Goal: Information Seeking & Learning: Find contact information

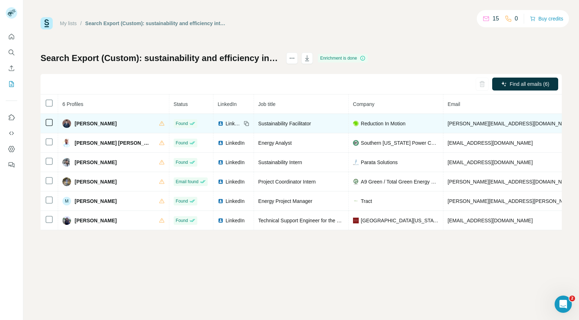
scroll to position [0, 2]
click at [77, 121] on span "Carl Nelson-Poteet" at bounding box center [96, 123] width 42 height 7
copy span "Carl"
click at [359, 121] on span "Reduction In Motion" at bounding box center [381, 123] width 45 height 7
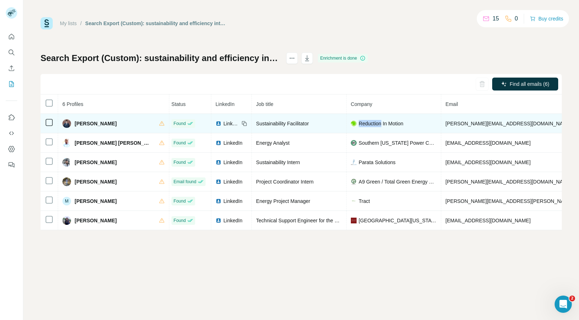
click at [359, 121] on span "Reduction In Motion" at bounding box center [381, 123] width 45 height 7
copy span "Reduction In Motion"
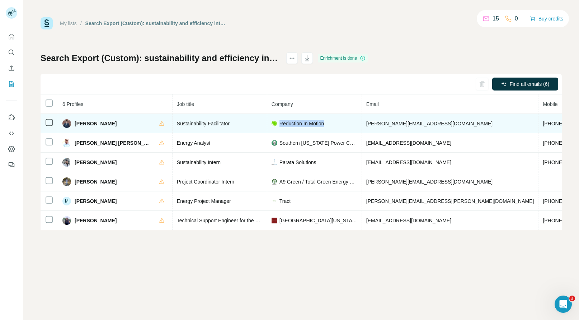
scroll to position [0, 83]
copy span "reductioninmotion.com"
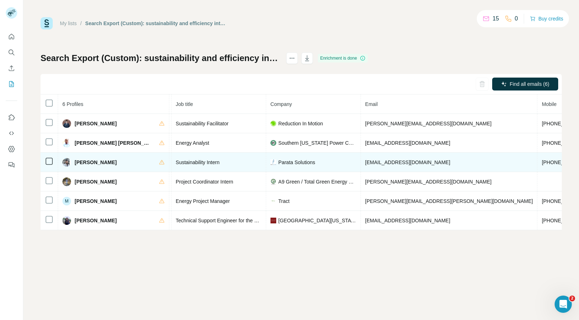
click at [542, 163] on span "+16786870254" at bounding box center [564, 162] width 45 height 6
copy span "+16786870254"
click at [89, 160] on span "Dhruvil Parekh" at bounding box center [96, 162] width 42 height 7
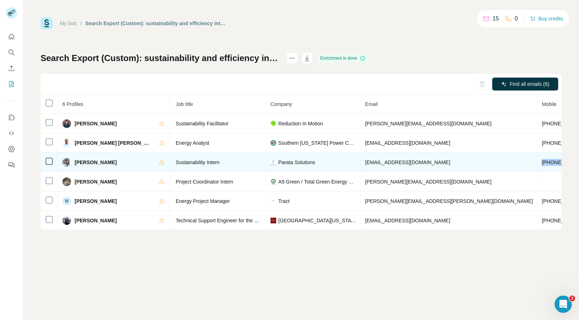
click at [89, 160] on span "Dhruvil Parekh" at bounding box center [96, 162] width 42 height 7
copy span "Dhruvil"
click at [278, 161] on span "Parata Solutions" at bounding box center [296, 162] width 37 height 7
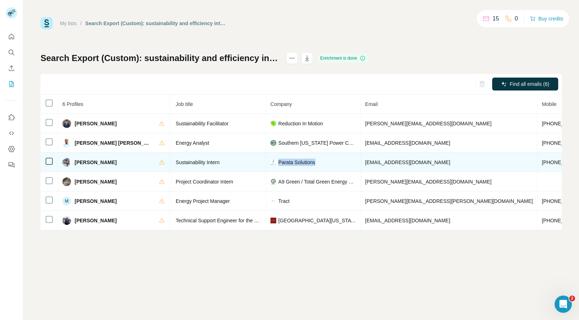
copy span "Parata Solutions"
copy span "paratasolutions.com"
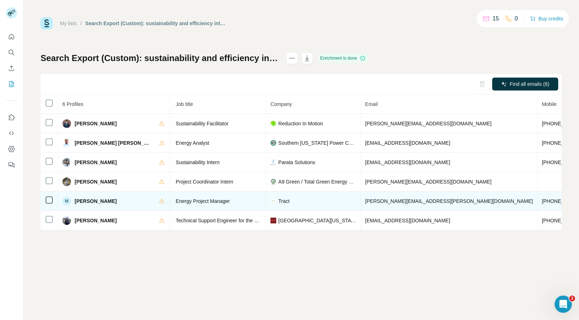
click at [542, 201] on span "+19198627043" at bounding box center [564, 201] width 45 height 6
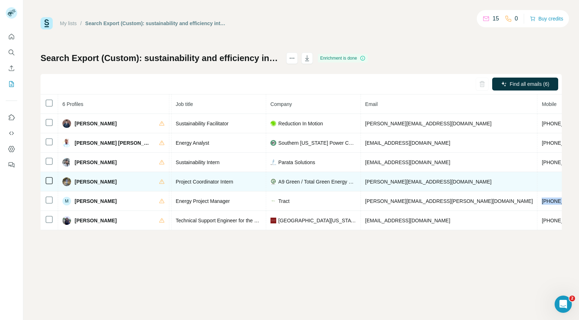
copy span "+19198627043"
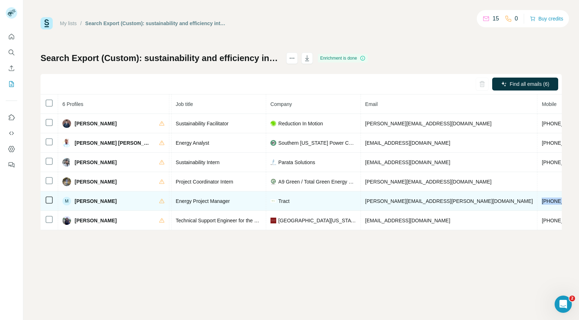
click at [85, 203] on span "Melissa Funsten" at bounding box center [96, 200] width 42 height 7
copy span "Melissa"
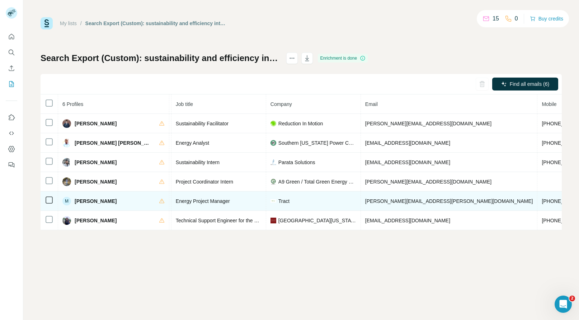
copy span "tract.com"
click at [278, 200] on span "Tract" at bounding box center [283, 200] width 11 height 7
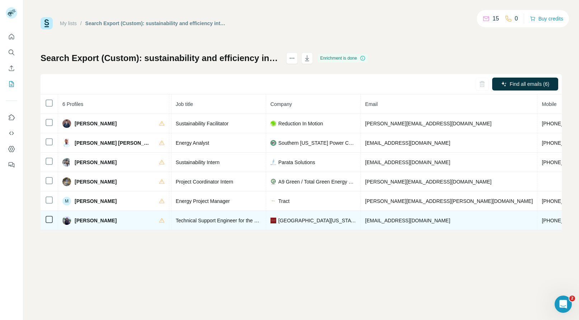
click at [542, 217] on span "+19495840290" at bounding box center [564, 220] width 45 height 6
click at [83, 220] on span "Noha Amin" at bounding box center [96, 220] width 42 height 7
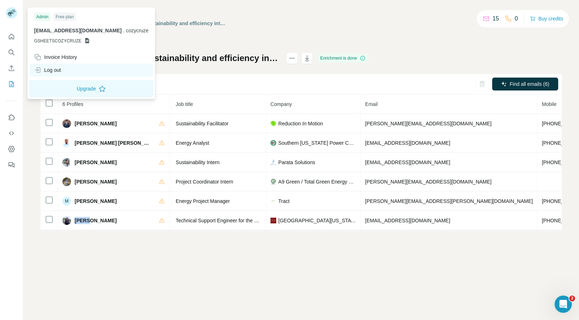
click at [60, 65] on div "Log out" at bounding box center [91, 70] width 123 height 13
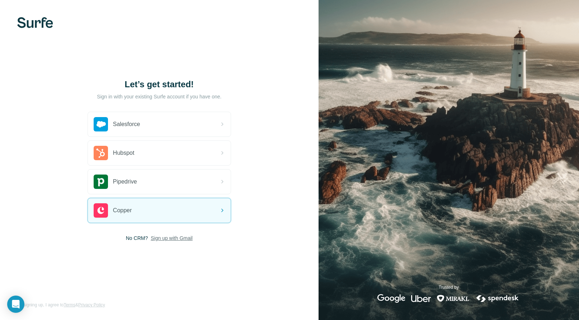
click at [174, 234] on span "Sign up with Gmail" at bounding box center [172, 237] width 42 height 7
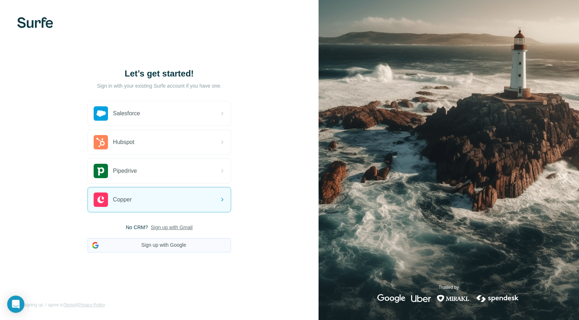
click at [172, 240] on button "Sign up with Google" at bounding box center [160, 245] width 144 height 14
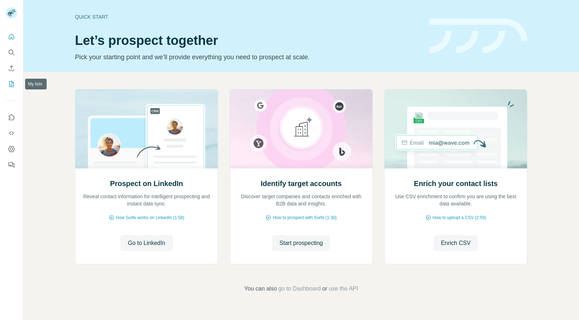
click at [10, 85] on icon "My lists" at bounding box center [11, 83] width 7 height 7
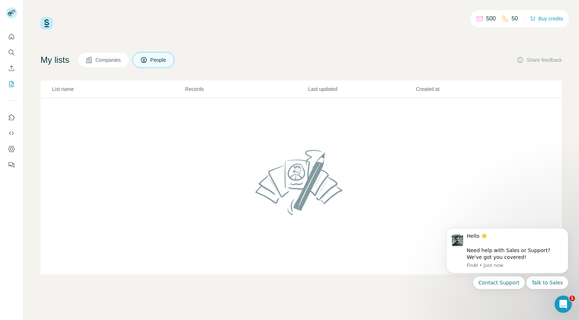
click at [296, 73] on div "My lists Companies People Share feedback List name Records Last updated Created…" at bounding box center [301, 163] width 521 height 222
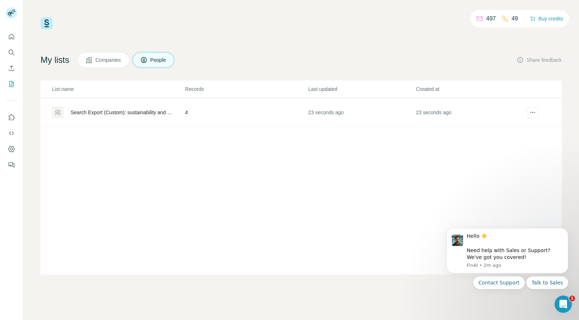
click at [249, 119] on td "4" at bounding box center [246, 112] width 123 height 29
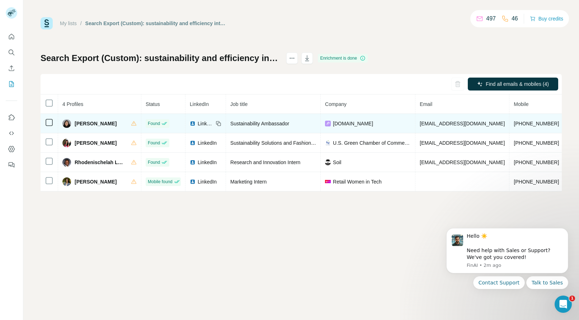
click at [536, 123] on span "+15304480651" at bounding box center [536, 124] width 45 height 6
copy span "+15304480651"
click at [85, 126] on span "Brittany Cornejo Matias" at bounding box center [96, 123] width 42 height 7
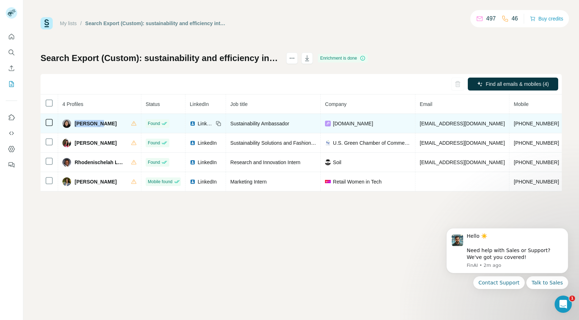
click at [85, 126] on span "Brittany Cornejo Matias" at bounding box center [96, 123] width 42 height 7
copy span "Brittany"
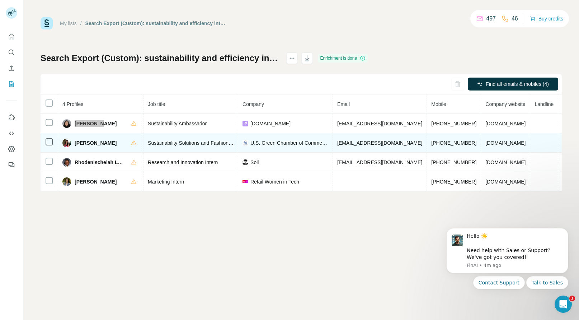
scroll to position [0, 88]
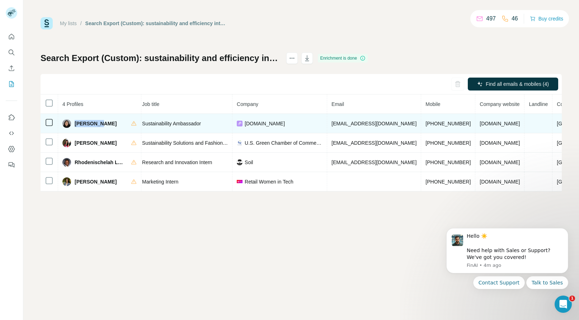
click at [256, 127] on td "Lnk.Bio" at bounding box center [280, 123] width 95 height 19
copy span "Lnk.Bio"
click at [480, 122] on span "lnk.bio" at bounding box center [500, 124] width 40 height 6
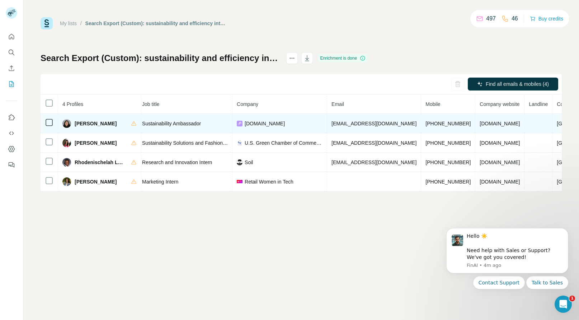
click at [480, 122] on span "lnk.bio" at bounding box center [500, 124] width 40 height 6
copy span "lnk.bio"
click at [480, 122] on span "lnk.bio" at bounding box center [500, 124] width 40 height 6
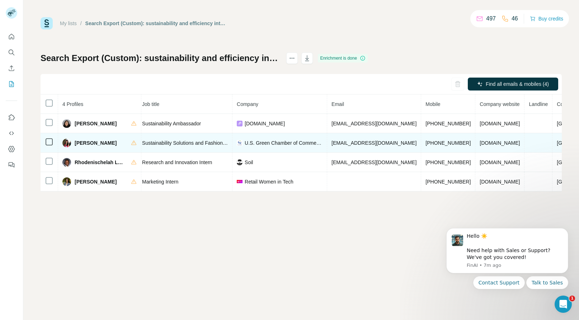
click at [427, 144] on span "+19172917118" at bounding box center [448, 143] width 45 height 6
copy span "+19172917118"
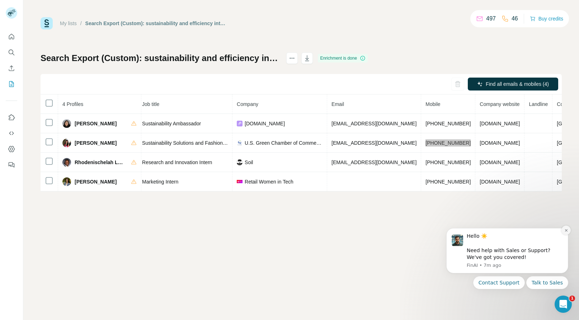
click at [568, 231] on icon "Dismiss notification" at bounding box center [567, 230] width 4 height 4
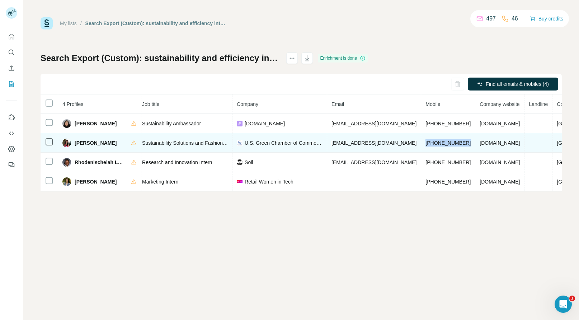
click at [84, 142] on span "Navily Zhen" at bounding box center [96, 142] width 42 height 7
copy span "Navily"
click at [275, 141] on span "U.S. Green Chamber of Commerce" at bounding box center [284, 142] width 78 height 7
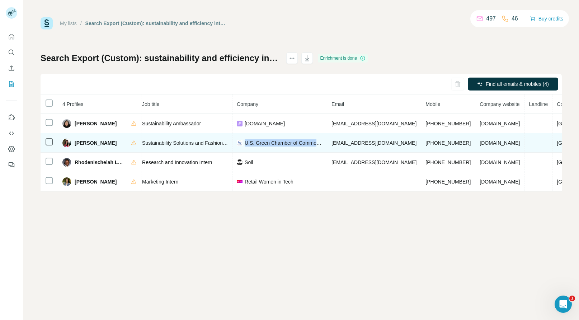
click at [275, 141] on span "U.S. Green Chamber of Commerce" at bounding box center [284, 142] width 78 height 7
copy span "U.S. Green Chamber of Commerce"
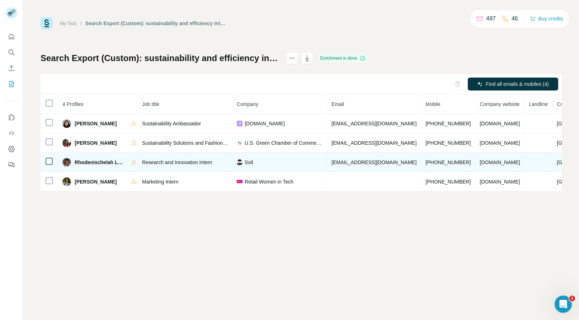
click at [434, 164] on span "+16786757782" at bounding box center [448, 162] width 45 height 6
copy span "+16786757782"
click at [77, 163] on span "Rhodenischelah Limage" at bounding box center [99, 162] width 49 height 7
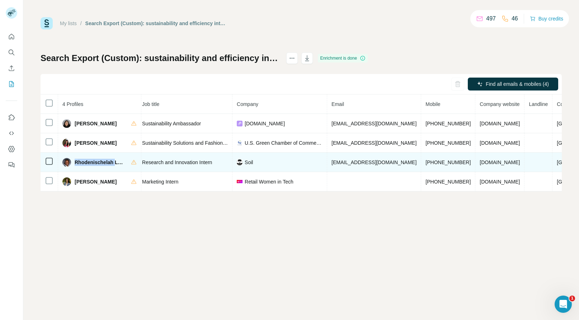
click at [77, 163] on span "Rhodenischelah Limage" at bounding box center [99, 162] width 49 height 7
copy span "Rhodenischelah"
click at [478, 158] on td "oursoil.org" at bounding box center [500, 162] width 49 height 19
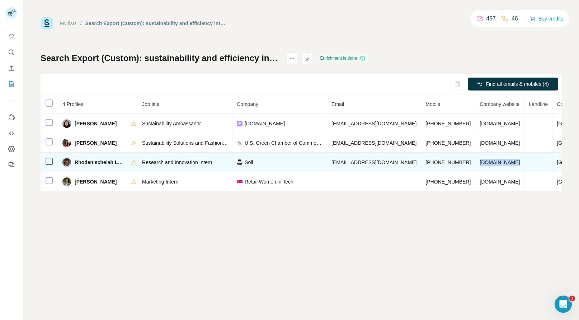
copy span "oursoil.org"
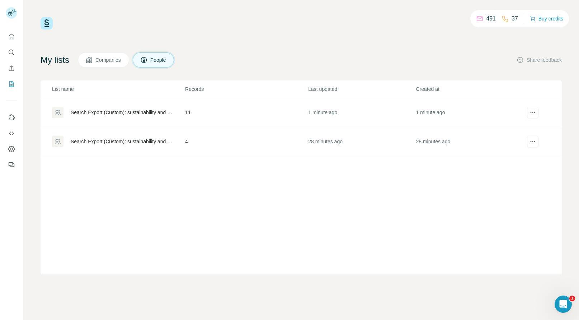
click at [225, 108] on td "11" at bounding box center [246, 112] width 123 height 29
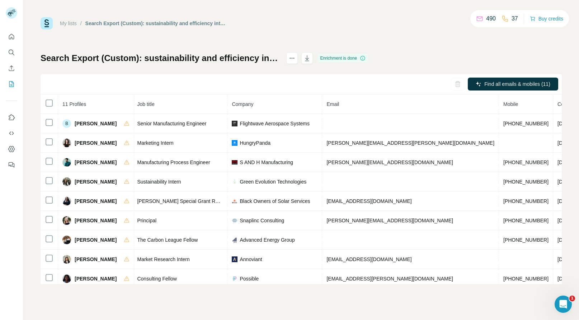
scroll to position [0, 108]
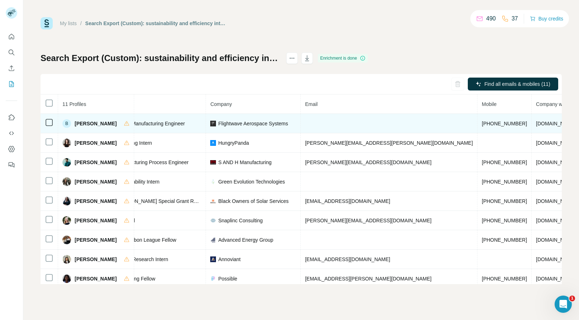
click at [482, 125] on span "+19726589741" at bounding box center [504, 124] width 45 height 6
click at [86, 121] on span "Brandon H." at bounding box center [96, 123] width 42 height 7
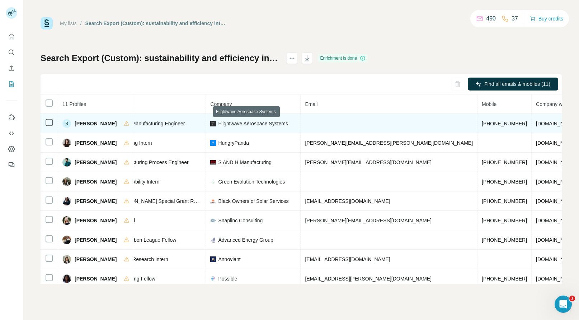
click at [245, 123] on span "Flightwave Aerospace Systems" at bounding box center [253, 123] width 70 height 7
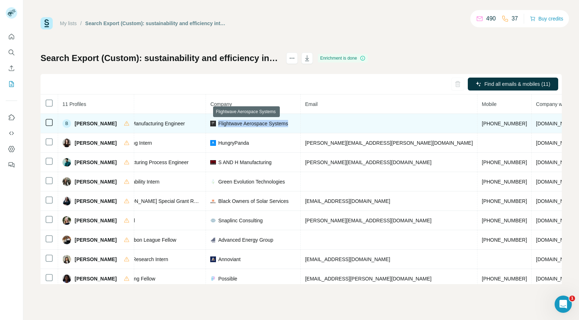
click at [245, 123] on span "Flightwave Aerospace Systems" at bounding box center [253, 123] width 70 height 7
click at [536, 122] on span "flightwave.aero" at bounding box center [556, 124] width 40 height 6
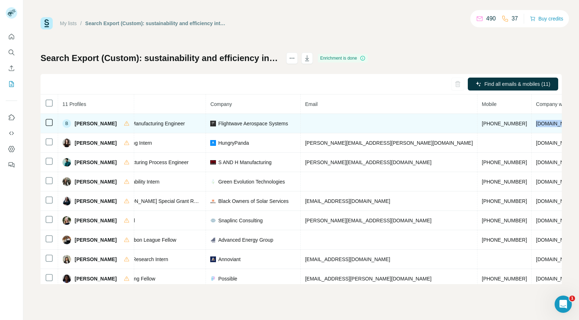
click at [536, 122] on span "flightwave.aero" at bounding box center [556, 124] width 40 height 6
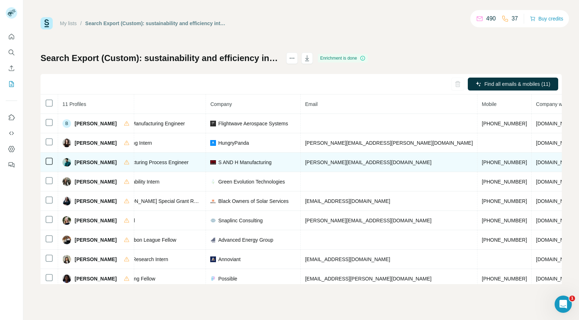
click at [482, 160] on span "+19294003809" at bounding box center [504, 162] width 45 height 6
click at [80, 164] on span "Hemanth Namala" at bounding box center [96, 162] width 42 height 7
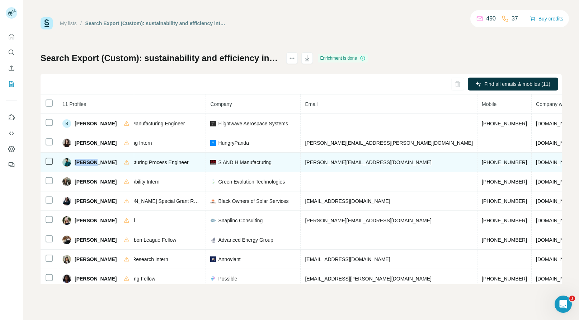
click at [244, 163] on span "S AND H Manufacturing" at bounding box center [244, 162] width 53 height 7
click at [536, 162] on span "sandhmanufacturing.com" at bounding box center [556, 162] width 40 height 6
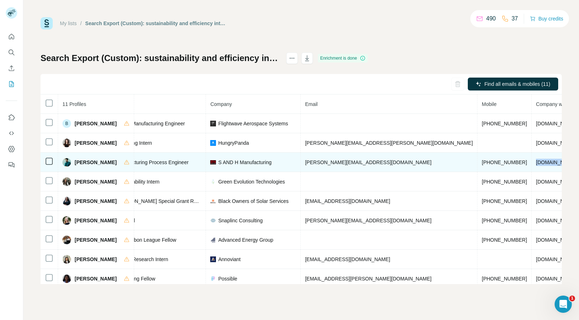
click at [536, 162] on span "sandhmanufacturing.com" at bounding box center [556, 162] width 40 height 6
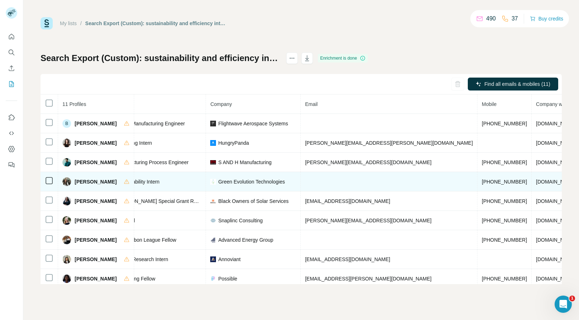
click at [482, 181] on span "+19086352532" at bounding box center [504, 182] width 45 height 6
click at [80, 182] on span "Ilona Mardiyan" at bounding box center [96, 181] width 42 height 7
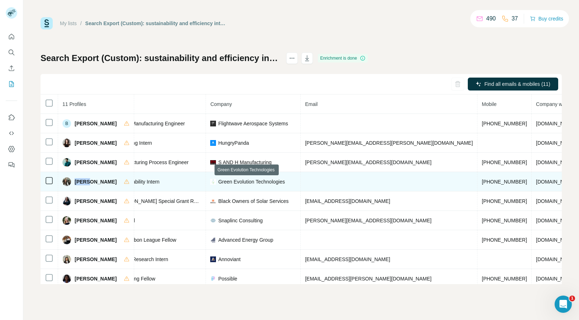
click at [254, 181] on span "Green Evolution Technologies" at bounding box center [251, 181] width 67 height 7
click at [532, 180] on td "greenevolutiontechnologies.com" at bounding box center [556, 181] width 49 height 19
click at [536, 180] on span "greenevolutiontechnologies.com" at bounding box center [556, 182] width 40 height 6
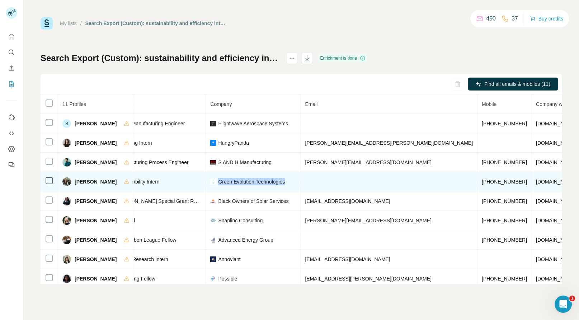
click at [536, 180] on span "greenevolutiontechnologies.com" at bounding box center [556, 182] width 40 height 6
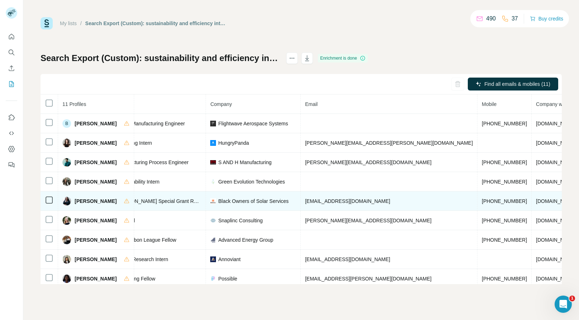
click at [482, 202] on span "+12255721321" at bounding box center [504, 201] width 45 height 6
click at [79, 199] on span "Kailynn A. Williams" at bounding box center [96, 200] width 42 height 7
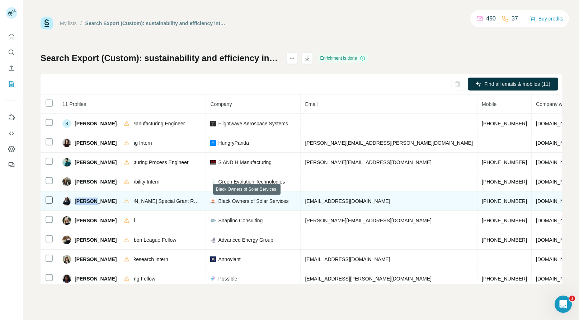
click at [241, 200] on span "Black Owners of Solar Services" at bounding box center [253, 200] width 70 height 7
click at [536, 200] on span "blacksolar.org" at bounding box center [556, 201] width 40 height 6
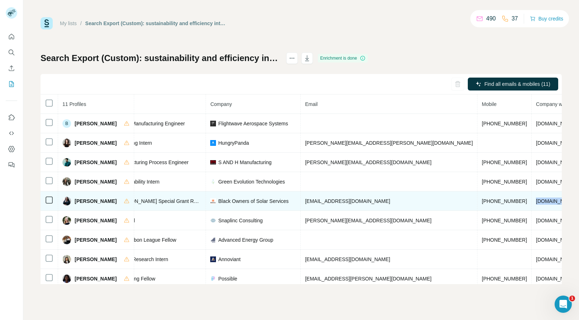
click at [536, 200] on span "blacksolar.org" at bounding box center [556, 201] width 40 height 6
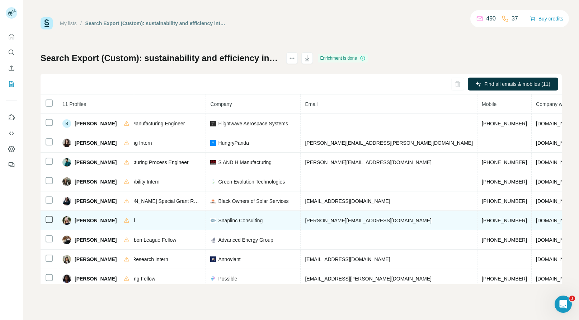
click at [482, 221] on span "+14253506624" at bounding box center [504, 220] width 45 height 6
click at [77, 222] on span "Katie Secrist" at bounding box center [96, 220] width 42 height 7
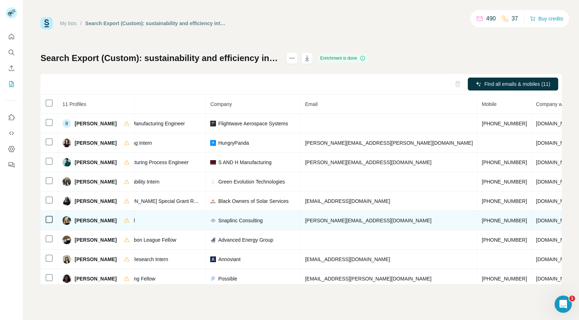
click at [239, 220] on span "Snaplinc Consulting" at bounding box center [240, 220] width 45 height 7
click at [536, 220] on span "snaplincconsulting.com" at bounding box center [556, 220] width 40 height 6
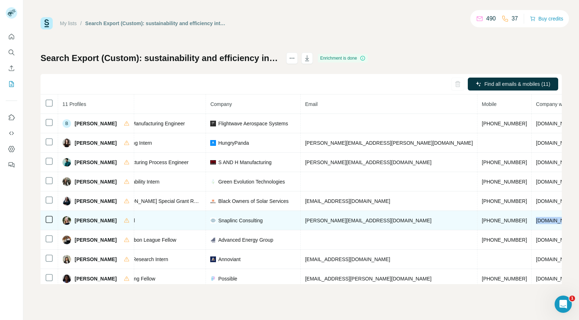
click at [536, 220] on span "[DOMAIN_NAME]" at bounding box center [556, 220] width 40 height 6
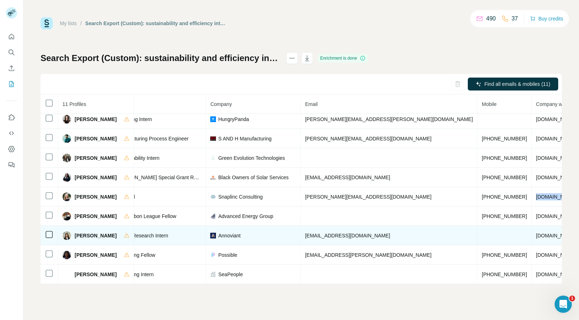
scroll to position [29, 108]
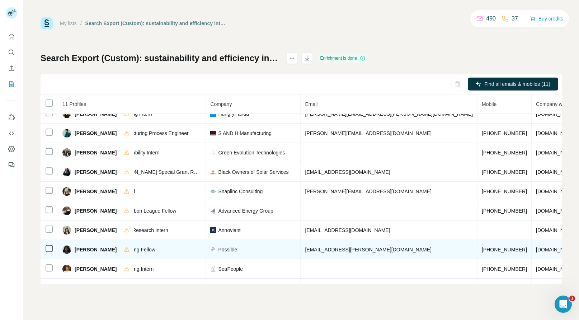
click at [482, 251] on span "[PHONE_NUMBER]" at bounding box center [504, 250] width 45 height 6
click at [83, 248] on span "[PERSON_NAME]" at bounding box center [96, 249] width 42 height 7
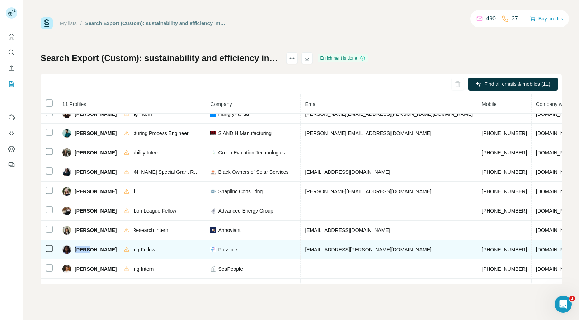
click at [224, 248] on span "Possible" at bounding box center [227, 249] width 19 height 7
click at [536, 247] on span "[DOMAIN_NAME]" at bounding box center [556, 250] width 40 height 6
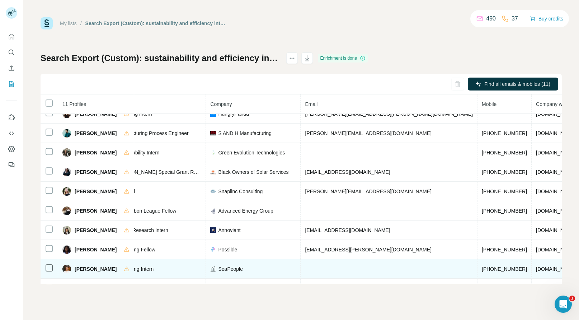
click at [482, 270] on span "[PHONE_NUMBER]" at bounding box center [504, 269] width 45 height 6
click at [81, 270] on span "[PERSON_NAME]" at bounding box center [96, 268] width 42 height 7
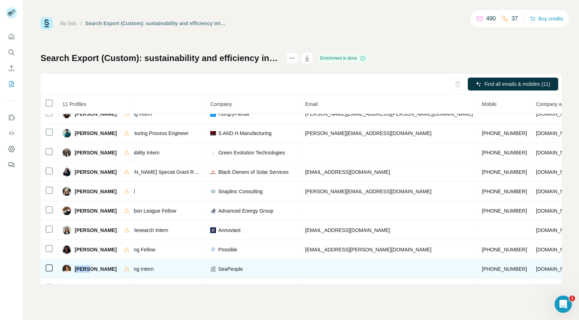
click at [227, 267] on span "SeaPeople" at bounding box center [230, 268] width 25 height 7
click at [536, 270] on span "[DOMAIN_NAME]" at bounding box center [556, 269] width 40 height 6
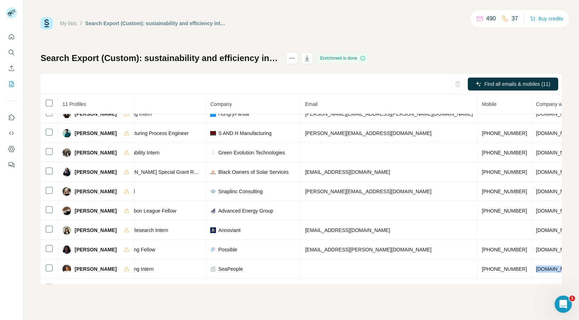
scroll to position [48, 108]
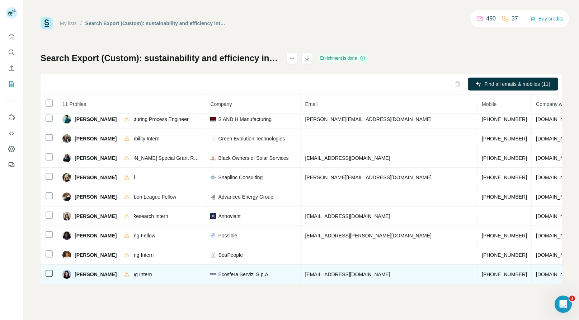
click at [482, 271] on span "[PHONE_NUMBER]" at bounding box center [504, 274] width 45 height 6
click at [482, 271] on span "+19177559833" at bounding box center [504, 274] width 45 height 6
click at [90, 271] on span "Veronica Marotta" at bounding box center [96, 274] width 42 height 7
click at [237, 271] on span "Ecosfera Servizi S.p.A." at bounding box center [243, 274] width 51 height 7
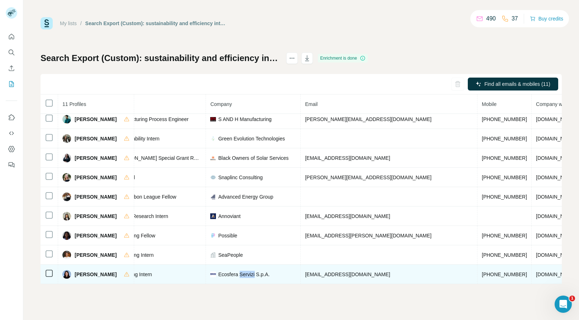
click at [237, 271] on span "Ecosfera Servizi S.p.A." at bounding box center [243, 274] width 51 height 7
click at [482, 271] on span "+19177559833" at bounding box center [504, 274] width 45 height 6
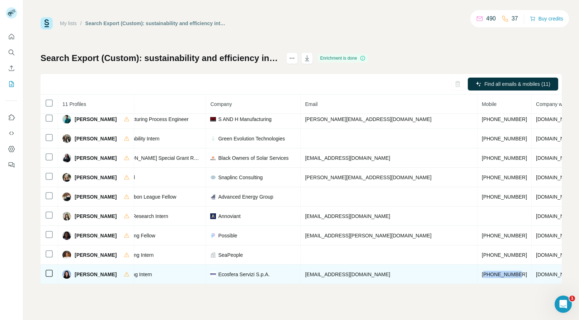
click at [482, 271] on span "+19177559833" at bounding box center [504, 274] width 45 height 6
click at [85, 271] on span "Veronica Marotta" at bounding box center [96, 274] width 42 height 7
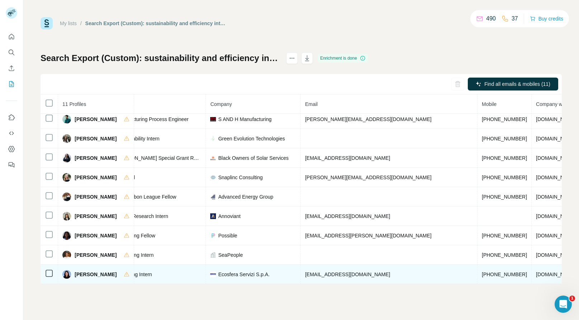
click at [241, 271] on span "Ecosfera Servizi S.p.A." at bounding box center [243, 274] width 51 height 7
click at [536, 271] on span "ecosferaservizi.it" at bounding box center [556, 274] width 40 height 6
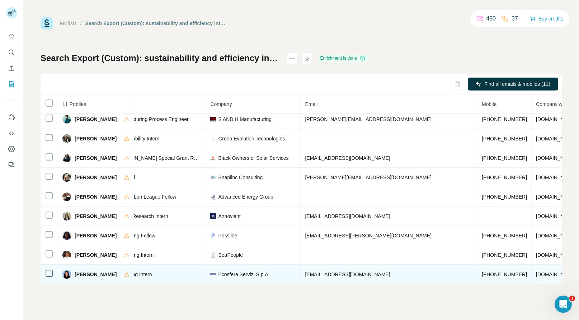
click at [536, 271] on span "ecosferaservizi.it" at bounding box center [556, 274] width 40 height 6
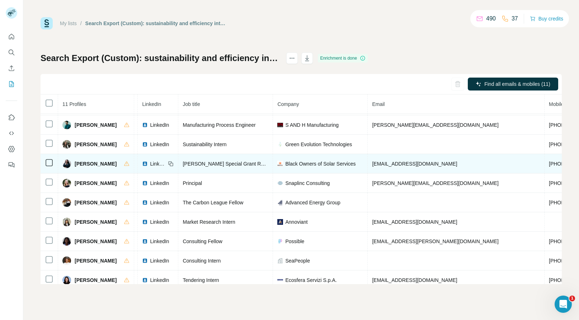
scroll to position [48, 41]
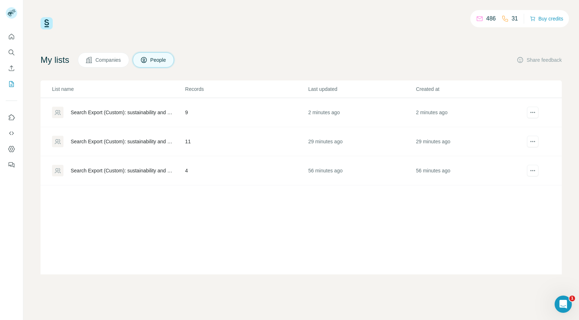
click at [275, 115] on td "9" at bounding box center [246, 112] width 123 height 29
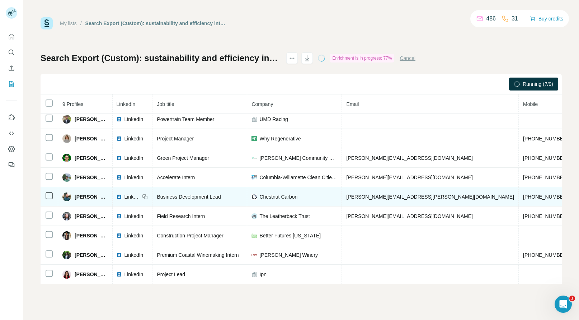
scroll to position [10, 47]
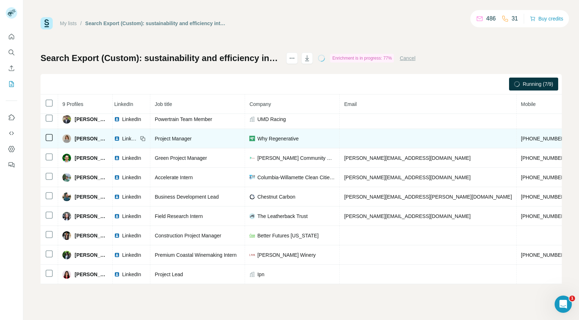
click at [521, 136] on span "+12024412536" at bounding box center [543, 139] width 45 height 6
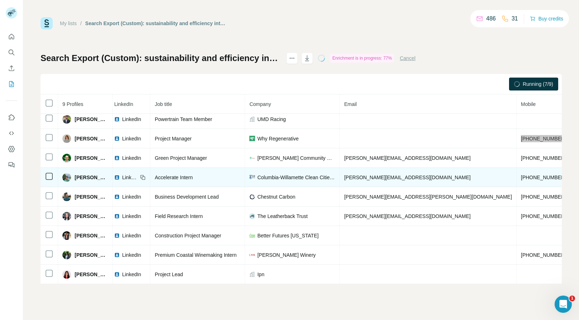
scroll to position [0, 47]
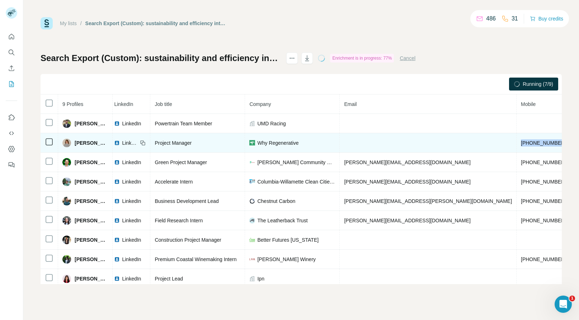
click at [75, 142] on span "Celia Hoffman" at bounding box center [91, 142] width 33 height 7
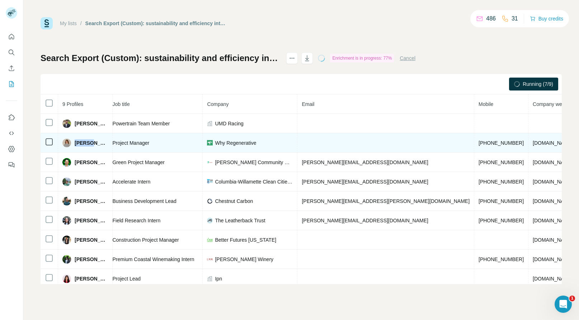
scroll to position [0, 90]
click at [532, 144] on span "regenerativenyc.com" at bounding box center [552, 143] width 40 height 6
click at [231, 143] on span "Why Regenerative" at bounding box center [234, 142] width 41 height 7
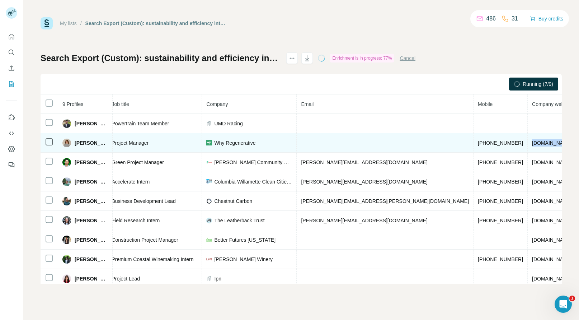
click at [231, 143] on span "Why Regenerative" at bounding box center [234, 142] width 41 height 7
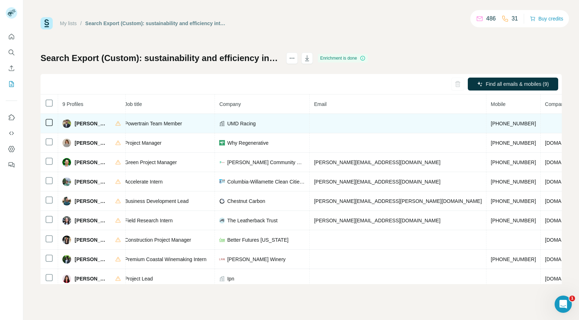
click at [491, 122] on span "+13344510698" at bounding box center [513, 124] width 45 height 6
click at [491, 122] on span "[PHONE_NUMBER]" at bounding box center [513, 124] width 45 height 6
click at [77, 123] on span "[PERSON_NAME]" at bounding box center [91, 123] width 33 height 7
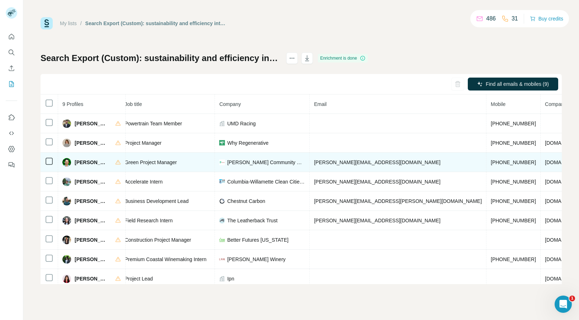
click at [491, 162] on span "[PHONE_NUMBER]" at bounding box center [513, 162] width 45 height 6
click at [86, 161] on span "[PERSON_NAME]" at bounding box center [91, 162] width 33 height 7
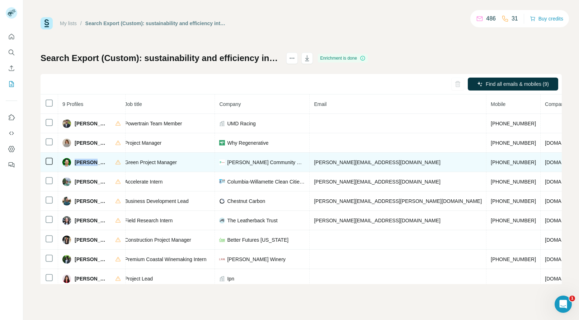
click at [257, 164] on span "[PERSON_NAME] Community Housing" at bounding box center [266, 162] width 78 height 7
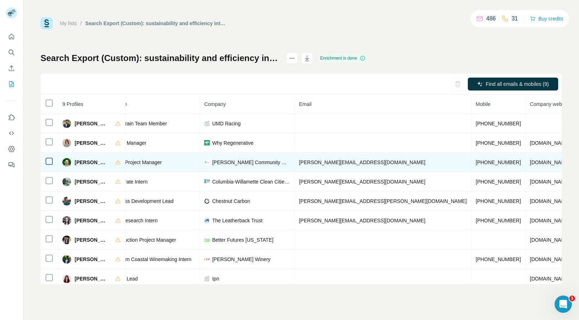
click at [530, 163] on span "[DOMAIN_NAME]" at bounding box center [550, 162] width 40 height 6
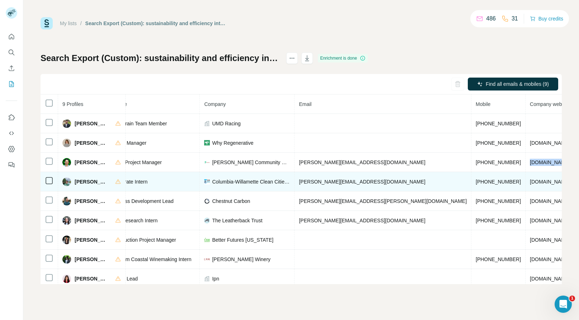
click at [476, 182] on span "[PHONE_NUMBER]" at bounding box center [498, 182] width 45 height 6
click at [84, 181] on span "[PERSON_NAME]" at bounding box center [91, 181] width 33 height 7
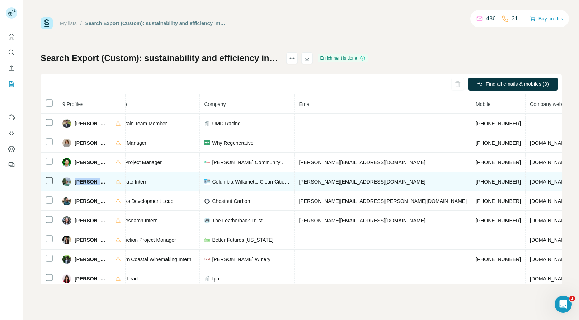
click at [243, 182] on span "Columbia-Willamette Clean Cities AND Communities Coalition" at bounding box center [251, 181] width 78 height 7
click at [530, 183] on span "[DOMAIN_NAME]" at bounding box center [550, 182] width 40 height 6
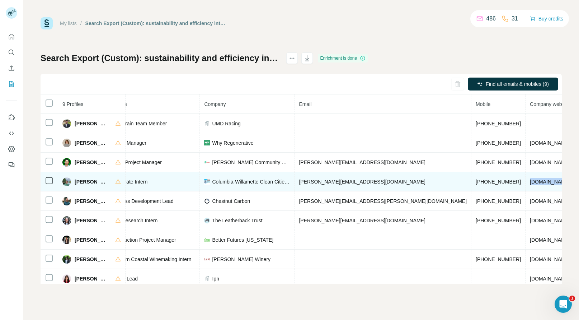
click at [530, 183] on span "[DOMAIN_NAME]" at bounding box center [550, 182] width 40 height 6
click at [333, 181] on span "[PERSON_NAME][EMAIL_ADDRESS][DOMAIN_NAME]" at bounding box center [362, 182] width 126 height 6
click at [256, 182] on span "Columbia-Willamette Clean Cities AND Communities Coalition" at bounding box center [251, 181] width 78 height 7
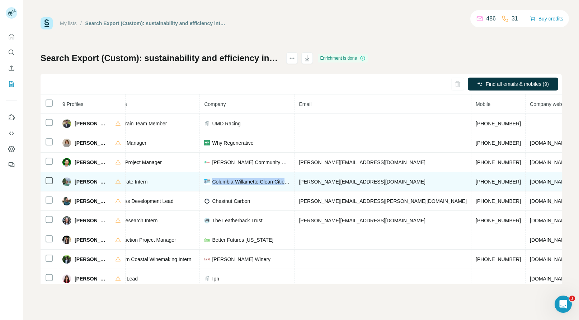
click at [256, 182] on span "Columbia-Willamette Clean Cities AND Communities Coalition" at bounding box center [251, 181] width 78 height 7
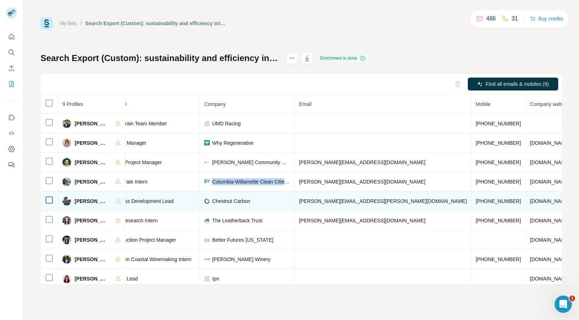
click at [476, 201] on span "[PHONE_NUMBER]" at bounding box center [498, 201] width 45 height 6
click at [81, 199] on span "[PERSON_NAME]" at bounding box center [91, 200] width 33 height 7
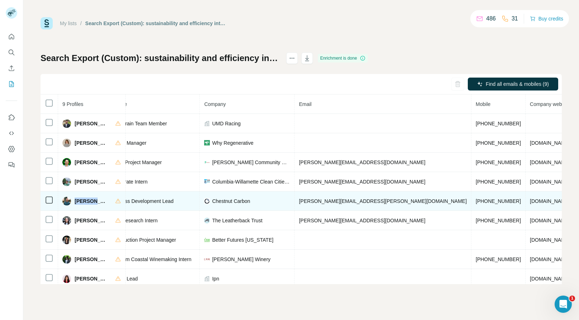
click at [526, 205] on td "[DOMAIN_NAME]" at bounding box center [550, 200] width 49 height 19
click at [228, 198] on span "Chestnut Carbon" at bounding box center [231, 200] width 38 height 7
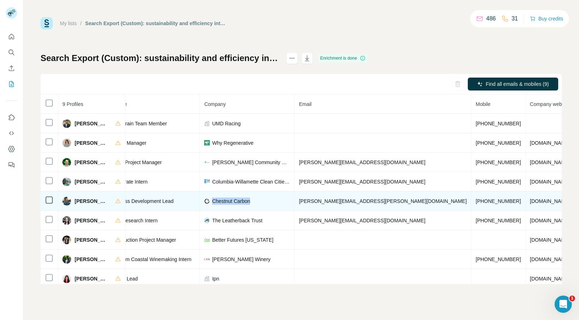
click at [228, 198] on span "Chestnut Carbon" at bounding box center [231, 200] width 38 height 7
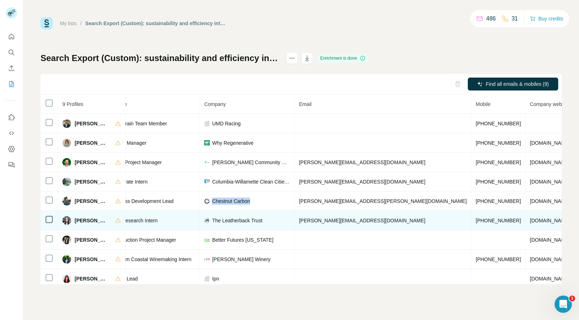
click at [476, 218] on span "[PHONE_NUMBER]" at bounding box center [498, 220] width 45 height 6
click at [78, 220] on span "[PERSON_NAME]" at bounding box center [91, 220] width 33 height 7
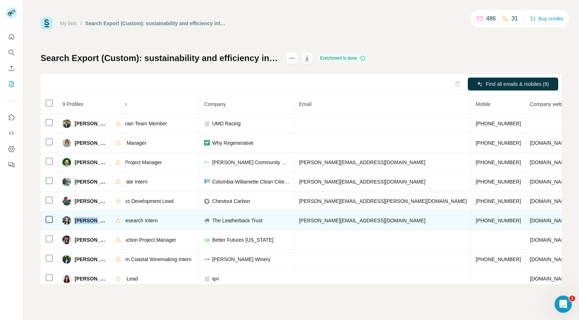
click at [252, 217] on span "The Leatherback Trust" at bounding box center [237, 220] width 50 height 7
click at [530, 221] on span "[DOMAIN_NAME]" at bounding box center [550, 220] width 40 height 6
click at [248, 220] on span "The Leatherback Trust" at bounding box center [237, 220] width 50 height 7
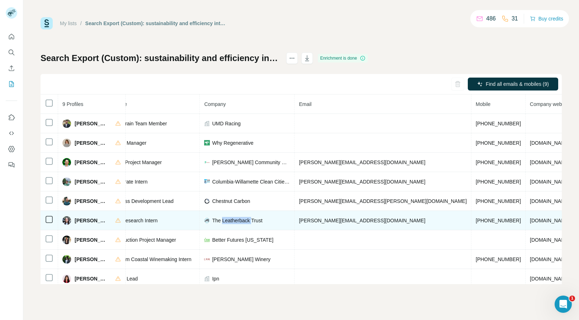
click at [248, 220] on span "The Leatherback Trust" at bounding box center [237, 220] width 50 height 7
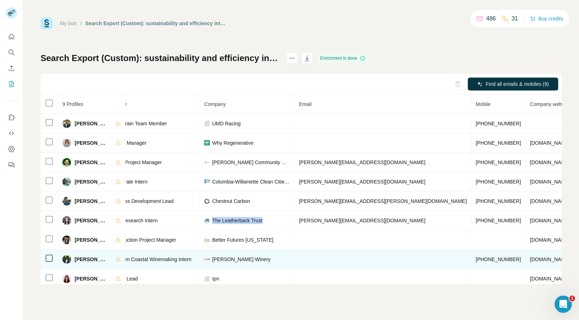
click at [476, 259] on span "[PHONE_NUMBER]" at bounding box center [498, 259] width 45 height 6
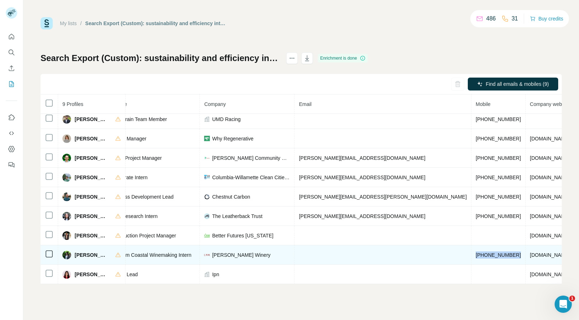
click at [81, 251] on span "[PERSON_NAME]" at bounding box center [91, 254] width 33 height 7
click at [530, 252] on span "[DOMAIN_NAME]" at bounding box center [550, 255] width 40 height 6
click at [530, 252] on span "louismartini.com" at bounding box center [550, 255] width 40 height 6
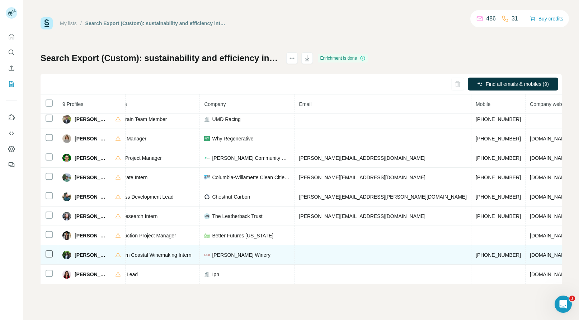
click at [242, 245] on td "Louis M Martini Winery" at bounding box center [247, 254] width 95 height 19
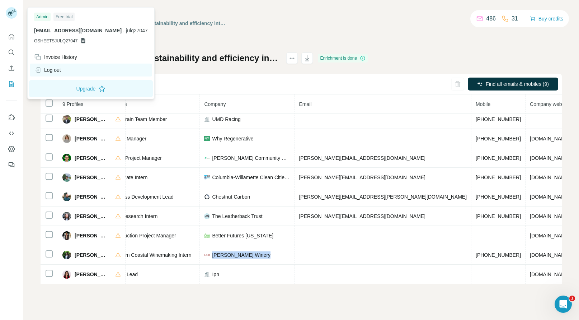
click at [54, 70] on div "Log out" at bounding box center [47, 69] width 27 height 7
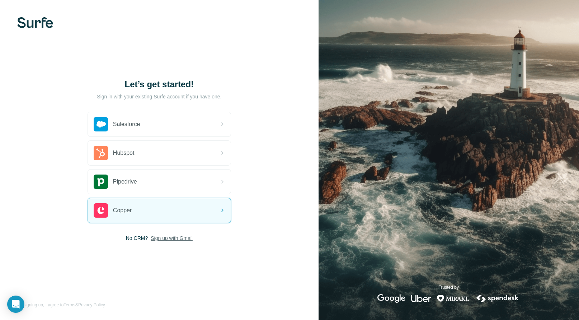
click at [169, 238] on span "Sign up with Gmail" at bounding box center [172, 237] width 42 height 7
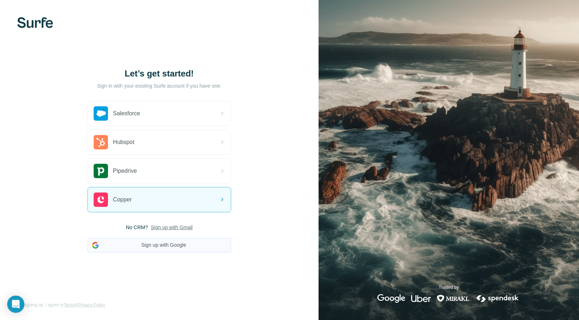
click at [154, 242] on button "Sign up with Google" at bounding box center [160, 245] width 144 height 14
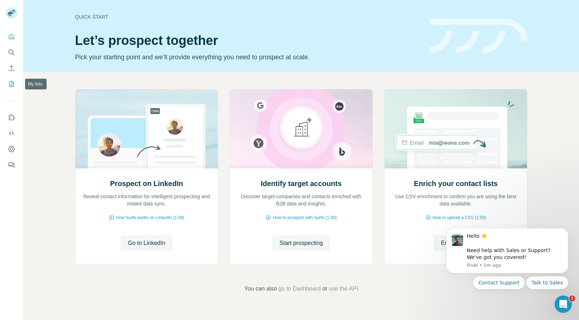
click at [12, 80] on icon "My lists" at bounding box center [11, 83] width 7 height 7
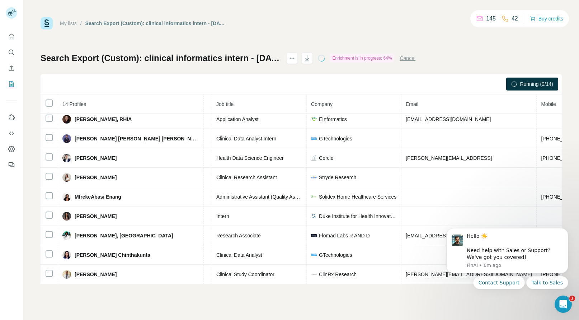
scroll to position [0, 76]
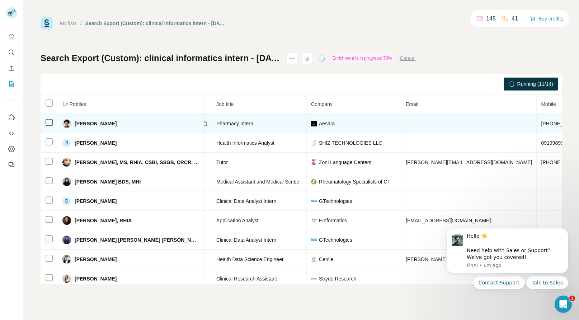
click at [541, 121] on span "[PHONE_NUMBER]" at bounding box center [563, 124] width 45 height 6
copy span "[PHONE_NUMBER]"
click at [78, 122] on span "[PERSON_NAME]" at bounding box center [96, 123] width 42 height 7
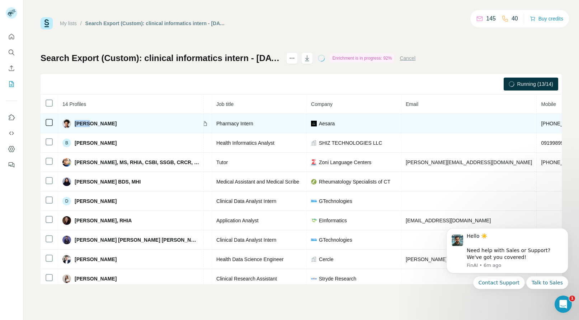
click at [78, 122] on span "[PERSON_NAME]" at bounding box center [96, 123] width 42 height 7
copy span "Angel"
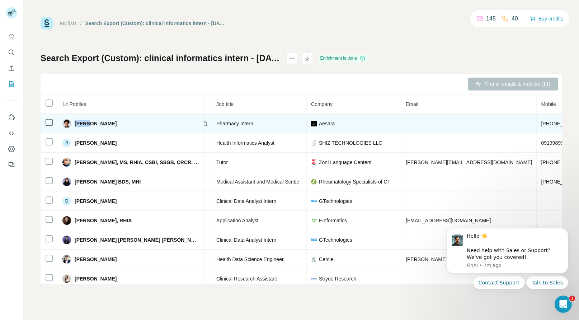
click at [324, 122] on span "Aesara" at bounding box center [327, 123] width 16 height 7
copy span "Aesara"
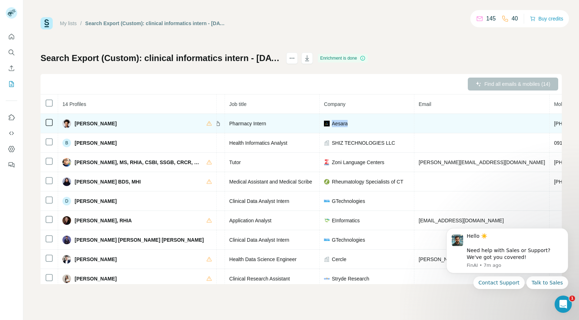
copy span "aesara.com"
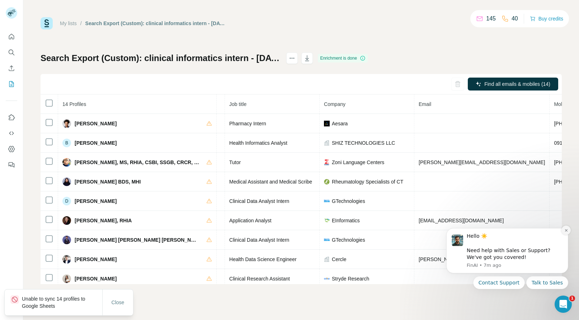
click at [567, 230] on icon "Dismiss notification" at bounding box center [567, 230] width 4 height 4
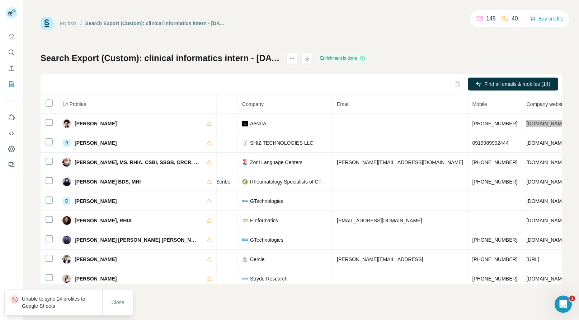
scroll to position [0, 163]
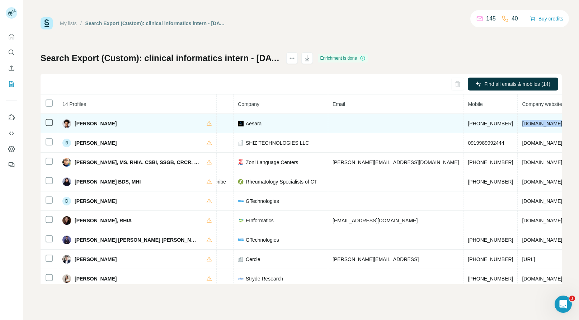
click at [522, 124] on span "aesara.com" at bounding box center [542, 124] width 40 height 6
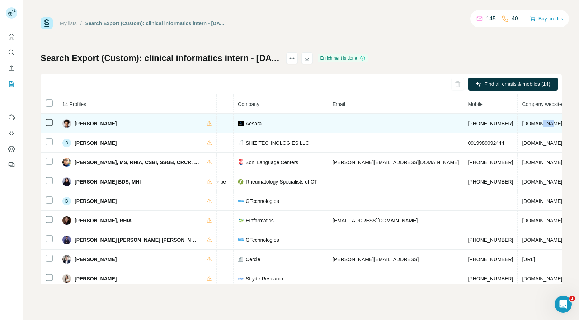
click at [522, 124] on span "aesara.com" at bounding box center [542, 124] width 40 height 6
copy span "aesara.com"
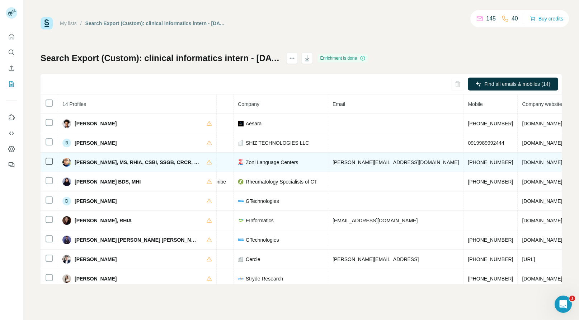
click at [468, 160] on span "+12012304498" at bounding box center [490, 162] width 45 height 6
copy span "+12012304498"
click at [271, 164] on span "Zoni Language Centers" at bounding box center [272, 162] width 52 height 7
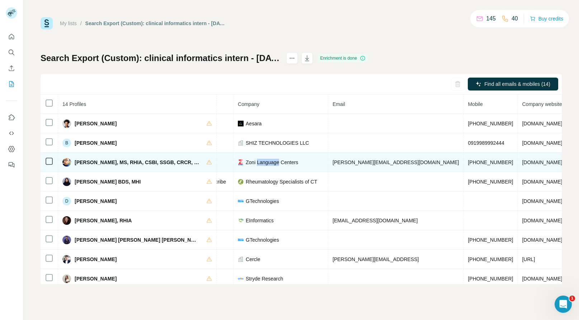
click at [271, 164] on span "Zoni Language Centers" at bounding box center [272, 162] width 52 height 7
copy span "Zoni Language Centers"
click at [522, 161] on span "zoni.edu" at bounding box center [542, 162] width 40 height 6
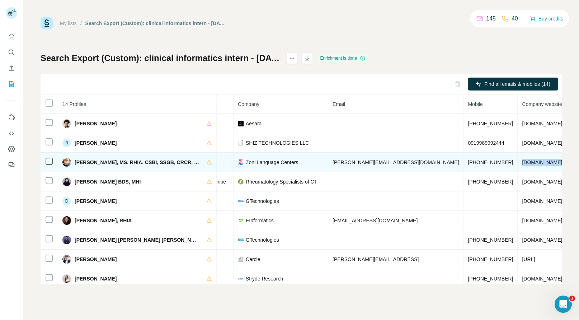
click at [522, 161] on span "zoni.edu" at bounding box center [542, 162] width 40 height 6
copy span "zoni.edu"
click at [80, 163] on span "David M. Samuel, MS, RHIA, CSBI, SSGB, CRCR, CSAF" at bounding box center [137, 162] width 125 height 7
copy span "David"
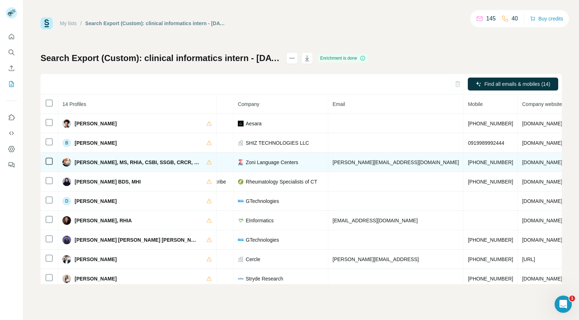
click at [275, 160] on span "Zoni Language Centers" at bounding box center [272, 162] width 52 height 7
copy span "Zoni Language Centers"
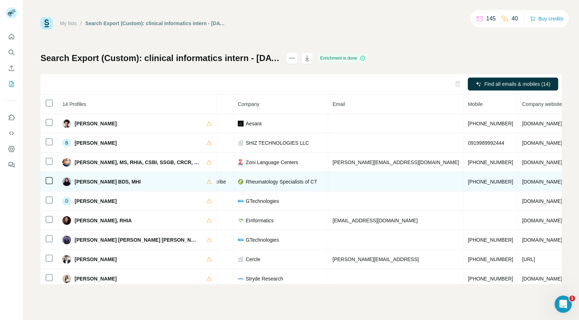
click at [86, 182] on span "Dr. Niharika Tanneeru BDS, MHI" at bounding box center [108, 181] width 66 height 7
click at [468, 183] on span "+15084745971" at bounding box center [490, 182] width 45 height 6
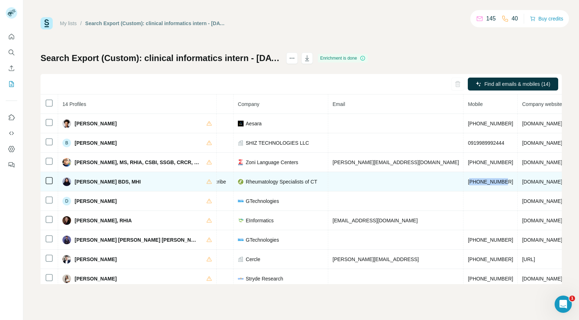
click at [468, 183] on span "+15084745971" at bounding box center [490, 182] width 45 height 6
click at [255, 181] on span "Rheumatology Specialists of CT" at bounding box center [281, 181] width 71 height 7
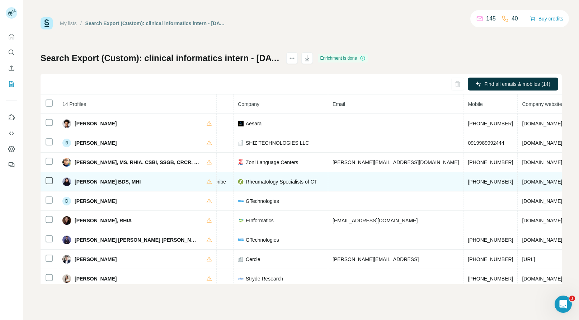
click at [522, 184] on span "rheumspect.com" at bounding box center [542, 182] width 40 height 6
click at [94, 181] on span "Dr. Niharika Tanneeru BDS, MHI" at bounding box center [108, 181] width 66 height 7
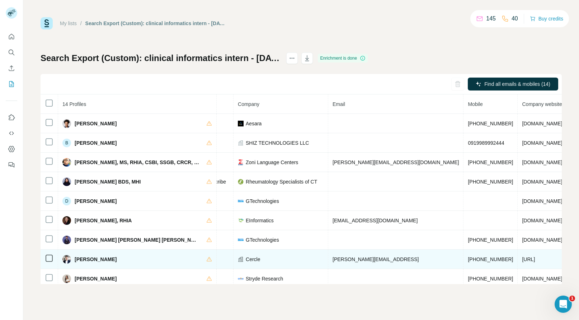
click at [468, 260] on span "+12159191684" at bounding box center [490, 259] width 45 height 6
click at [77, 260] on span "Kevin Lan" at bounding box center [96, 259] width 42 height 7
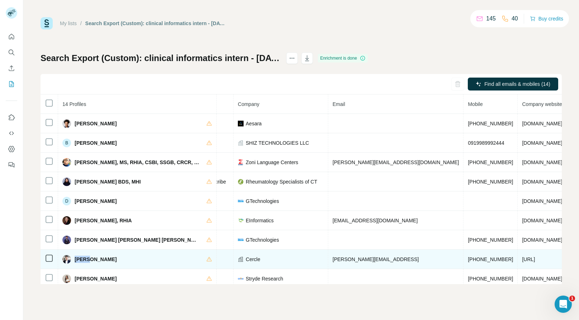
click at [248, 257] on span "Cercle" at bounding box center [253, 259] width 14 height 7
click at [522, 259] on span "cercle.ai" at bounding box center [528, 259] width 13 height 6
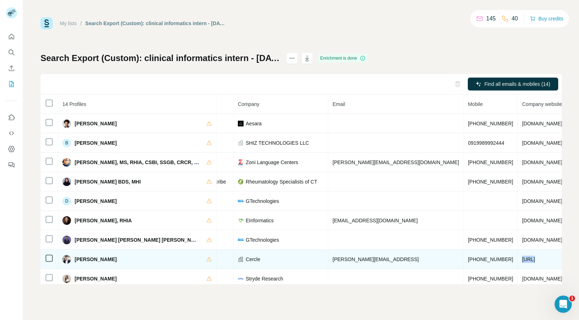
click at [522, 256] on span "cercle.ai" at bounding box center [528, 259] width 13 height 6
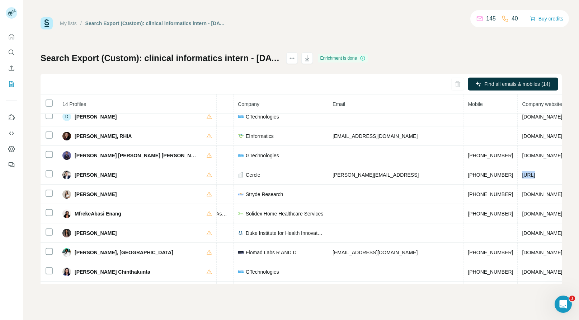
scroll to position [86, 163]
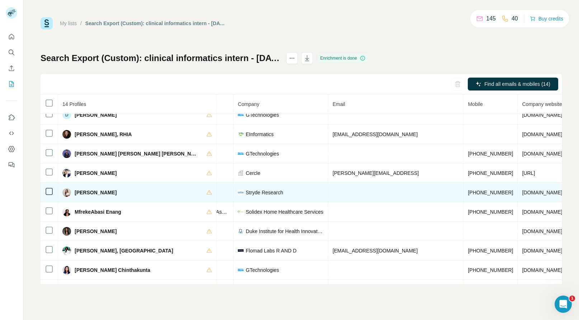
click at [468, 192] on span "+16619005505" at bounding box center [490, 192] width 45 height 6
click at [76, 193] on span "Kriti Shrestha" at bounding box center [96, 192] width 42 height 7
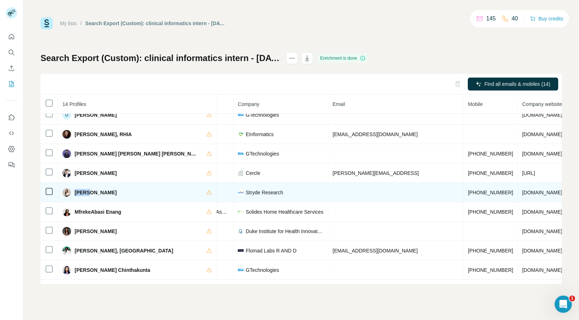
click at [271, 192] on span "Stryde Research" at bounding box center [264, 192] width 37 height 7
click at [522, 193] on span "stryderesearch.com" at bounding box center [542, 192] width 40 height 6
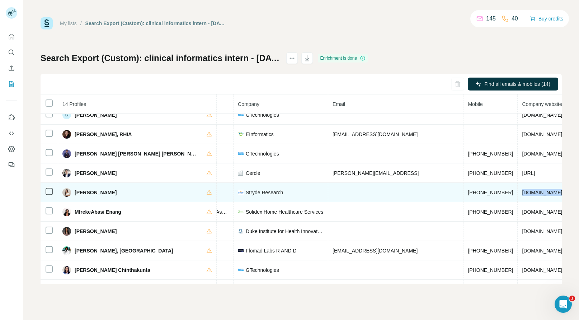
click at [522, 193] on span "stryderesearch.com" at bounding box center [542, 192] width 40 height 6
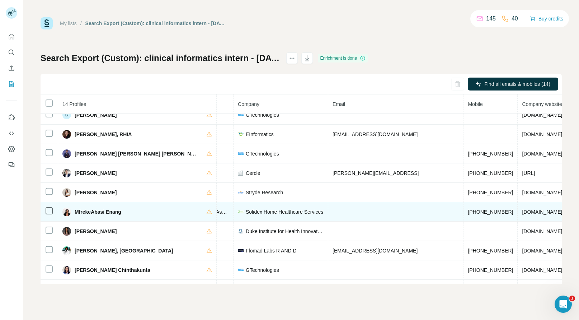
click at [468, 210] on span "+17739864516" at bounding box center [490, 212] width 45 height 6
click at [89, 211] on span "MfrekeAbasi Enang" at bounding box center [98, 211] width 47 height 7
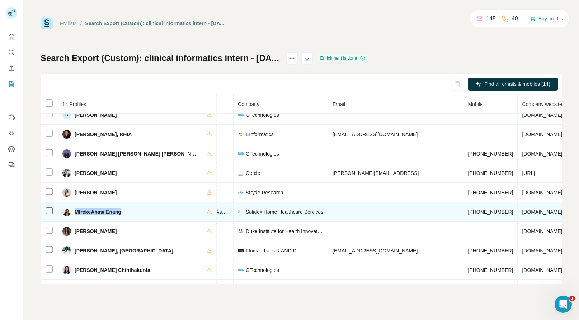
click at [89, 211] on span "MfrekeAbasi Enang" at bounding box center [98, 211] width 47 height 7
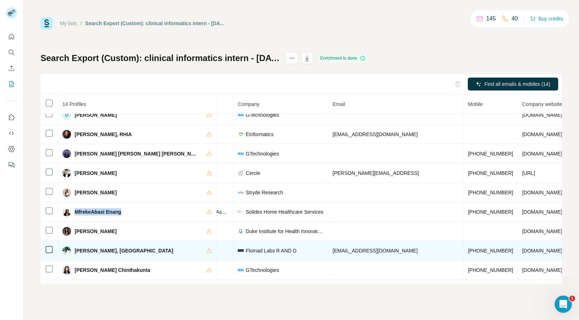
click at [468, 250] on span "+13202913027" at bounding box center [490, 251] width 45 height 6
click at [80, 250] on span "Perkell Collie, MS" at bounding box center [124, 250] width 99 height 7
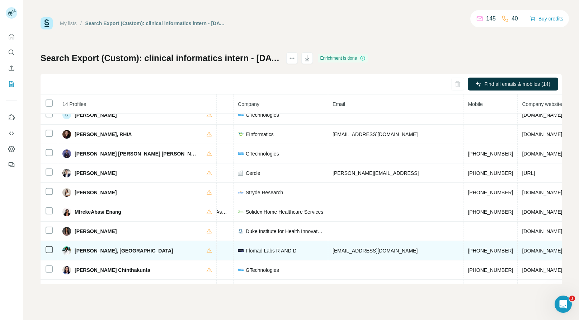
click at [522, 249] on span "flomadlabs.com" at bounding box center [542, 251] width 40 height 6
click at [280, 249] on span "Flomad Labs R AND D" at bounding box center [271, 250] width 51 height 7
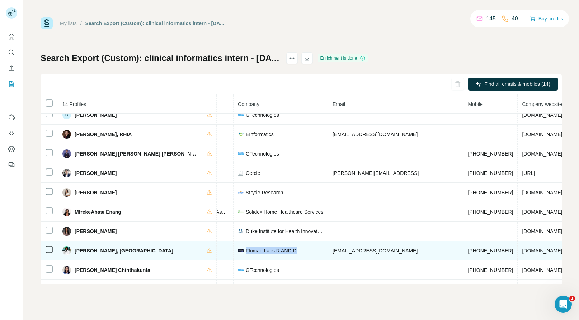
click at [280, 249] on span "Flomad Labs R AND D" at bounding box center [271, 250] width 51 height 7
click at [522, 252] on span "flomadlabs.com" at bounding box center [542, 251] width 40 height 6
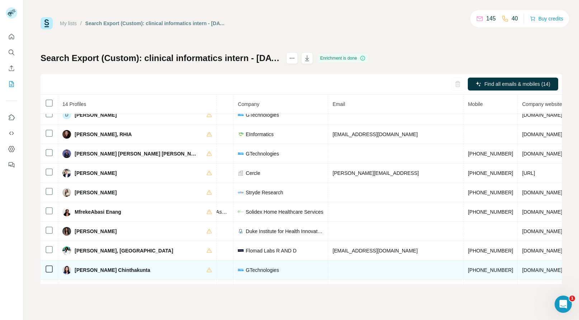
click at [468, 268] on span "+19803189463" at bounding box center [490, 270] width 45 height 6
click at [81, 269] on span "Saikrupa reddy Chinthakunta" at bounding box center [113, 269] width 76 height 7
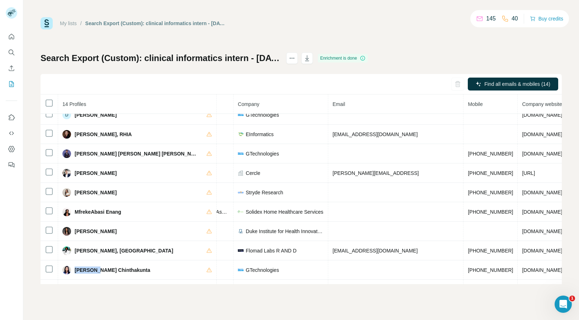
scroll to position [107, 163]
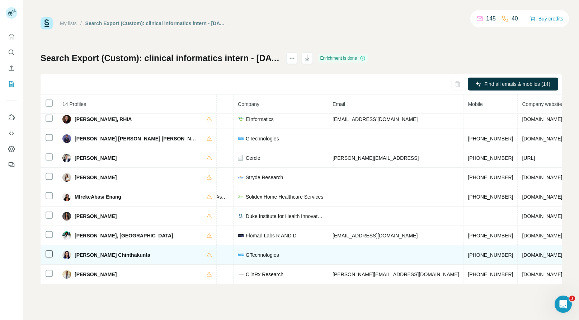
click at [260, 251] on span "GTechnologies" at bounding box center [262, 254] width 33 height 7
click at [256, 251] on span "GTechnologies" at bounding box center [262, 254] width 33 height 7
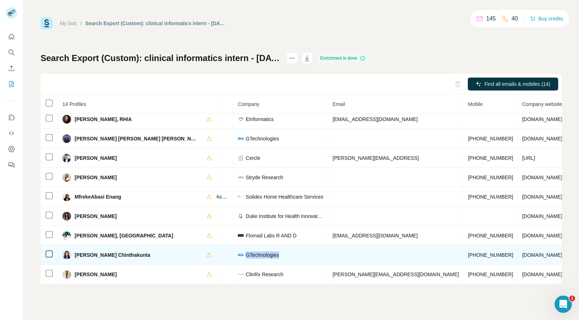
click at [256, 251] on span "GTechnologies" at bounding box center [262, 254] width 33 height 7
click at [522, 252] on span "gtechnologies.au" at bounding box center [542, 255] width 40 height 6
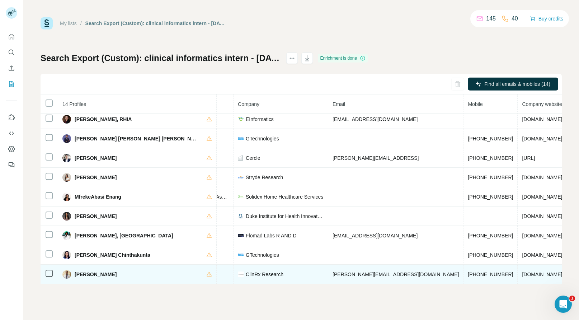
click at [468, 271] on span "+19408436570" at bounding box center [490, 274] width 45 height 6
click at [78, 271] on span "Sai Madhav Kola" at bounding box center [96, 274] width 42 height 7
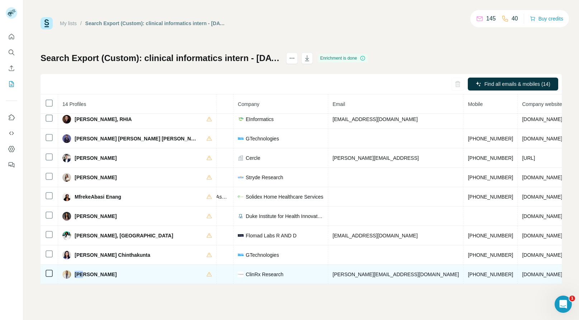
click at [266, 271] on span "ClinRx Research" at bounding box center [265, 274] width 38 height 7
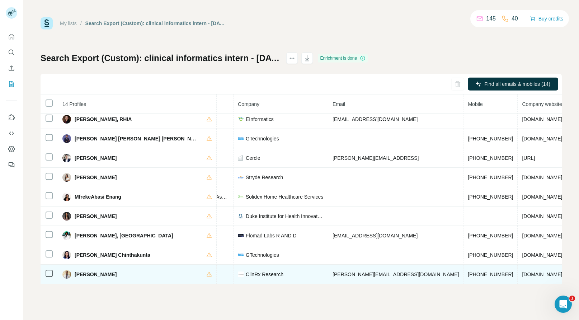
click at [522, 271] on span "clinrxresearch.com" at bounding box center [542, 274] width 40 height 6
click at [267, 271] on span "ClinRx Research" at bounding box center [265, 274] width 38 height 7
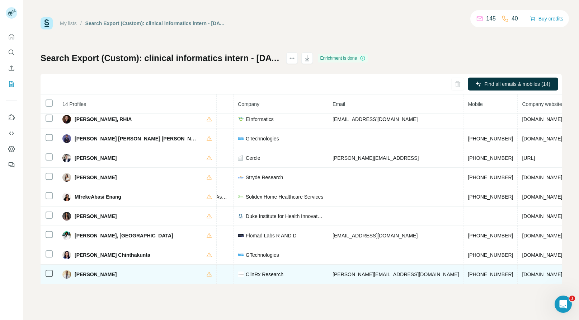
click at [267, 271] on span "ClinRx Research" at bounding box center [265, 274] width 38 height 7
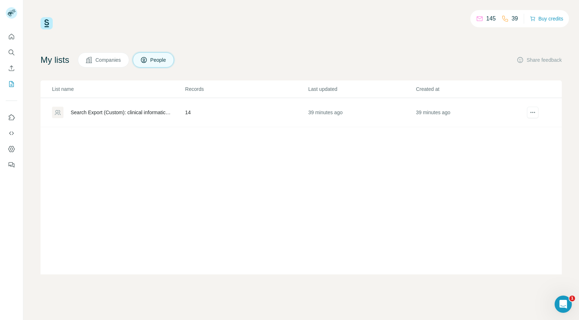
click at [203, 113] on td "14" at bounding box center [246, 112] width 123 height 29
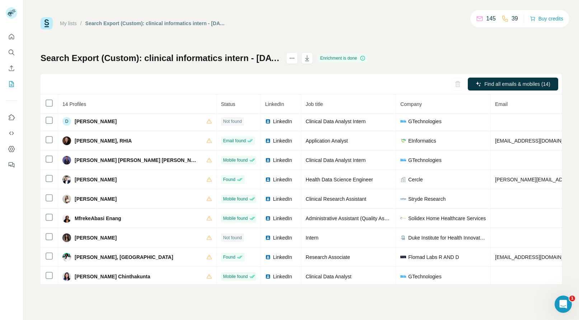
scroll to position [107, 0]
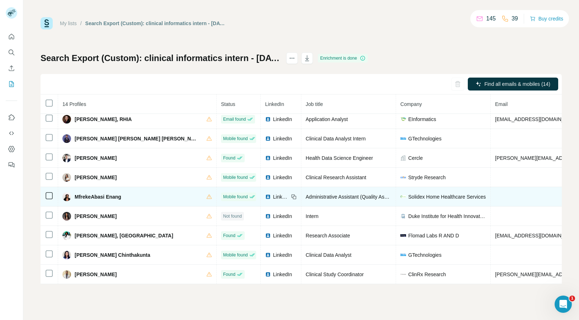
click at [360, 187] on td "Administrative Assistant (Quality Assurance and Compliance Focus)" at bounding box center [348, 196] width 95 height 19
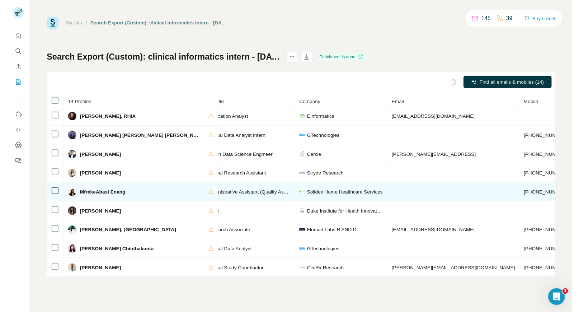
scroll to position [107, 100]
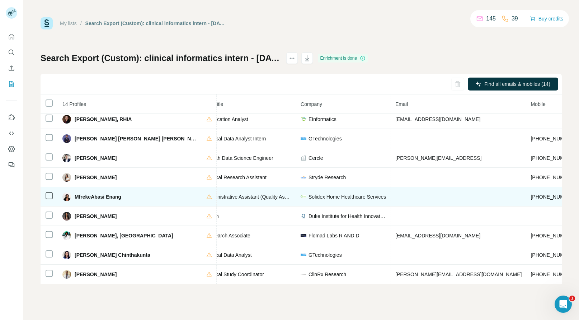
click at [526, 196] on td "+17739864516" at bounding box center [553, 196] width 54 height 19
click at [362, 193] on span "Solidex Home Healthcare Services" at bounding box center [348, 196] width 78 height 7
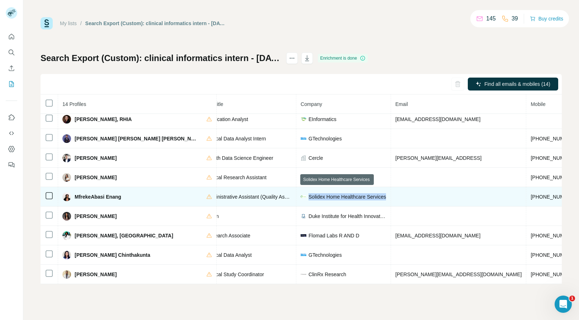
click at [362, 193] on span "Solidex Home Healthcare Services" at bounding box center [348, 196] width 78 height 7
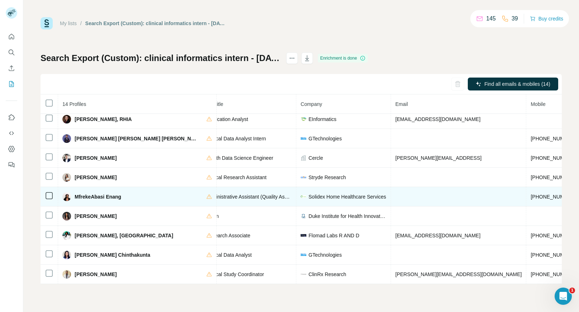
click at [328, 193] on span "Solidex Home Healthcare Services" at bounding box center [348, 196] width 78 height 7
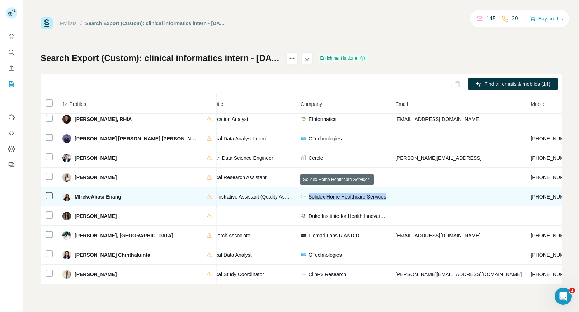
click at [328, 193] on span "Solidex Home Healthcare Services" at bounding box center [348, 196] width 78 height 7
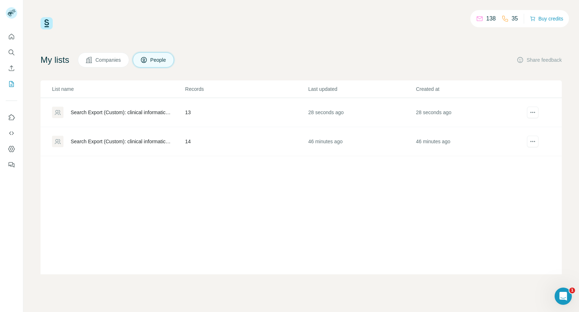
click at [213, 117] on td "13" at bounding box center [246, 112] width 123 height 29
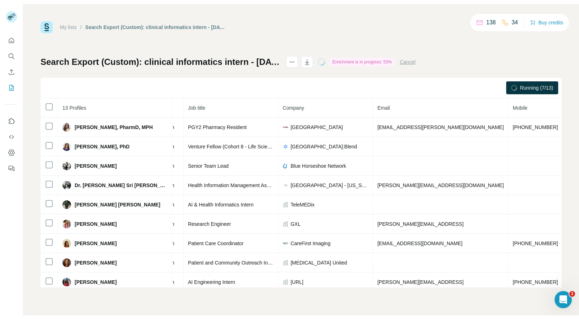
scroll to position [0, 86]
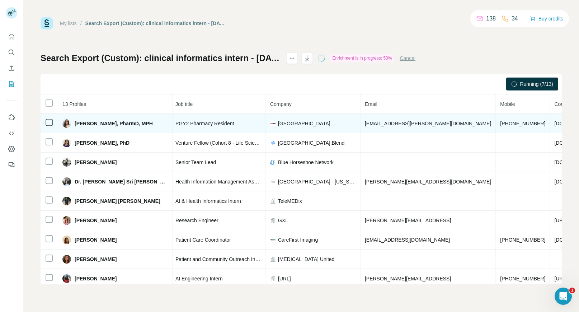
click at [500, 122] on span "+18565248420" at bounding box center [522, 124] width 45 height 6
copy span "+18565248420"
click at [81, 120] on span "Cara Christopher, PharmD, MPH" at bounding box center [114, 123] width 78 height 7
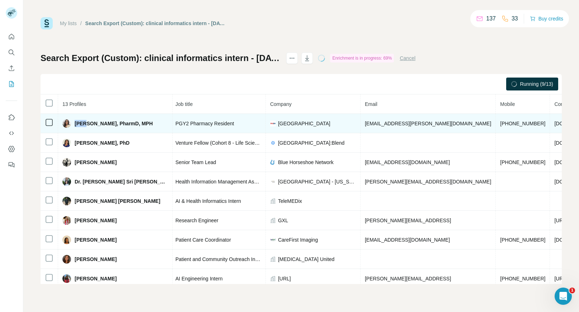
click at [81, 120] on span "Cara Christopher, PharmD, MPH" at bounding box center [114, 123] width 78 height 7
copy span "Cara"
click at [298, 123] on span "Saint Barnabas Medical Center" at bounding box center [304, 123] width 52 height 7
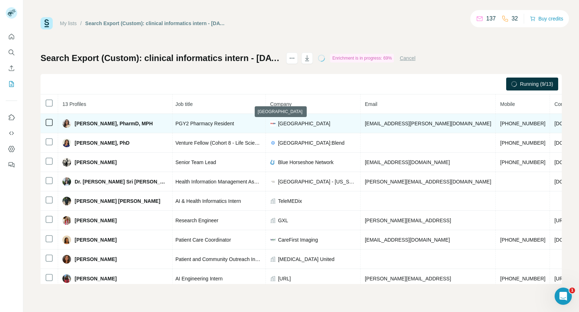
click at [298, 123] on span "Saint Barnabas Medical Center" at bounding box center [304, 123] width 52 height 7
copy span "Saint Barnabas Medical Center"
click at [554, 123] on span "rwjbh.org" at bounding box center [574, 124] width 40 height 6
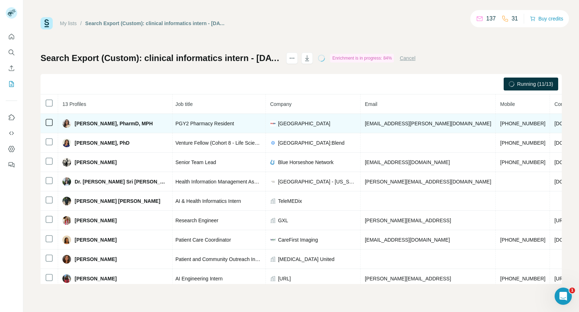
click at [554, 123] on span "rwjbh.org" at bounding box center [574, 124] width 40 height 6
copy span "rwjbh.org"
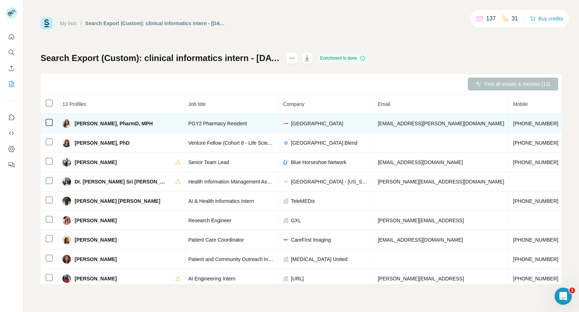
click at [567, 121] on span "rwjbh.org" at bounding box center [587, 124] width 40 height 6
copy span "rwjbh.org"
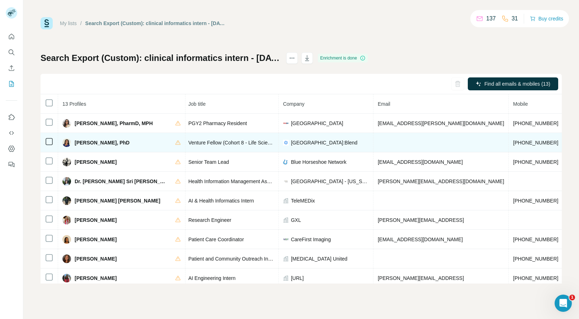
click at [513, 143] on span "+12298810004" at bounding box center [535, 143] width 45 height 6
copy span "+12298810004"
click at [81, 142] on span "Christine Chioma Nnyamah, PhD" at bounding box center [102, 142] width 55 height 7
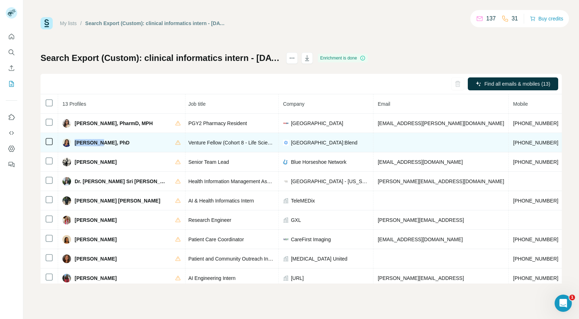
click at [81, 142] on span "Christine Chioma Nnyamah, PhD" at bounding box center [102, 142] width 55 height 7
copy span "Christine"
click at [291, 141] on span "Chicago:Blend" at bounding box center [324, 142] width 66 height 7
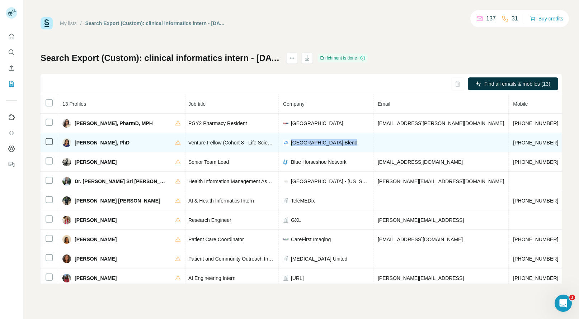
copy span "Chicago:Blend"
click at [567, 144] on span "chicagoblend.org" at bounding box center [587, 143] width 40 height 6
copy span "chicagoblend.org"
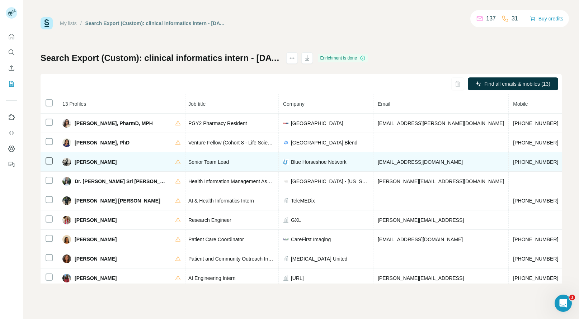
click at [513, 161] on span "+14707479332" at bounding box center [535, 162] width 45 height 6
copy span "+14707479332"
click at [87, 162] on span "Christopher Rancher" at bounding box center [96, 162] width 42 height 7
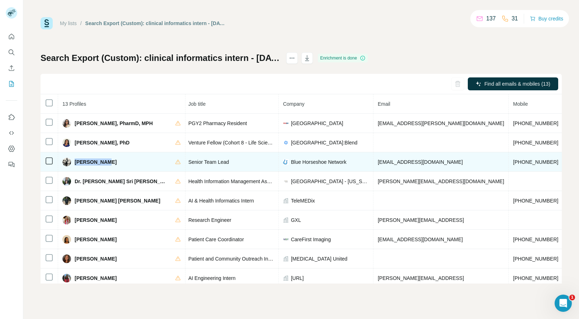
click at [87, 162] on span "Christopher Rancher" at bounding box center [96, 162] width 42 height 7
click at [294, 163] on span "Blue Horseshoe Network" at bounding box center [319, 162] width 56 height 7
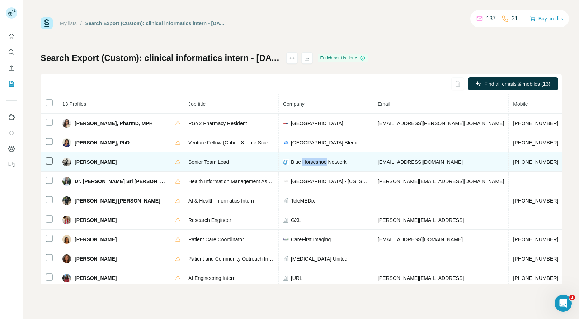
click at [294, 163] on span "Blue Horseshoe Network" at bounding box center [319, 162] width 56 height 7
click at [567, 161] on span "bluehorseshoe-hit.com" at bounding box center [587, 162] width 40 height 6
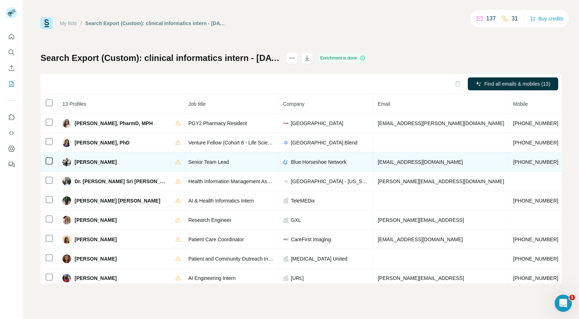
click at [567, 162] on span "bluehorseshoe-hit.com" at bounding box center [587, 162] width 40 height 6
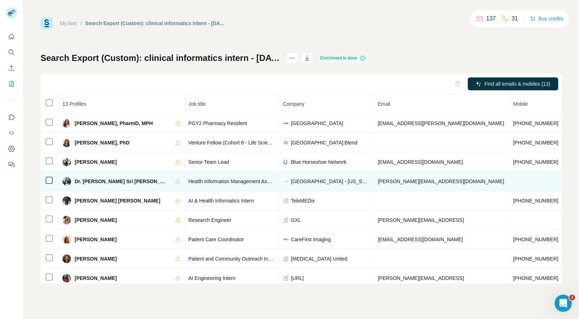
scroll to position [29, 86]
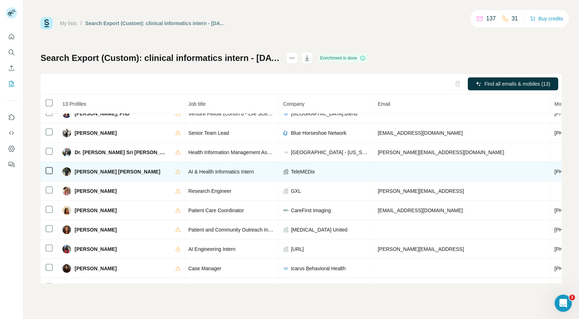
click at [555, 171] on span "+17138362027" at bounding box center [577, 172] width 45 height 6
click at [80, 171] on span "FNU Sheikh Azam Uddin" at bounding box center [118, 171] width 86 height 7
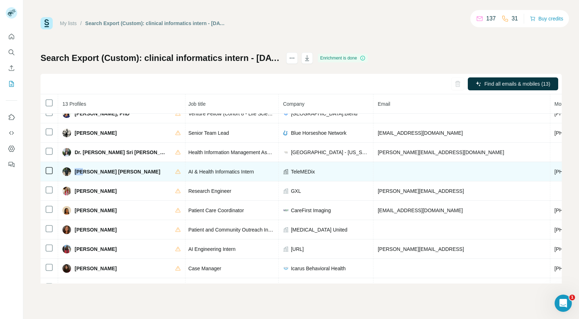
click at [291, 170] on span "TeleMEDix" at bounding box center [303, 171] width 24 height 7
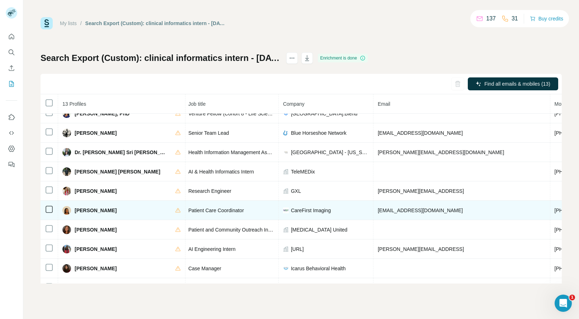
click at [555, 210] on span "+17862597730" at bounding box center [577, 211] width 45 height 6
click at [82, 211] on span "Kendia Fountain" at bounding box center [96, 210] width 42 height 7
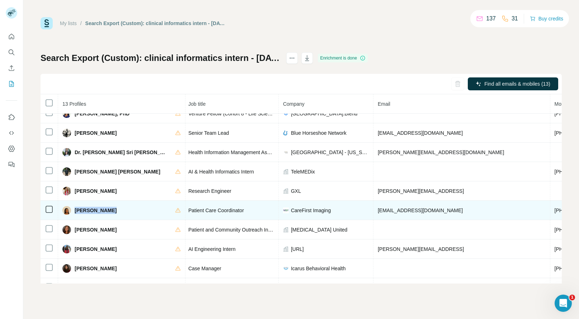
click at [82, 211] on span "Kendia Fountain" at bounding box center [96, 210] width 42 height 7
click at [81, 211] on span "Kendia Fountain" at bounding box center [96, 210] width 42 height 7
click at [296, 212] on span "CareFirst Imaging" at bounding box center [311, 210] width 40 height 7
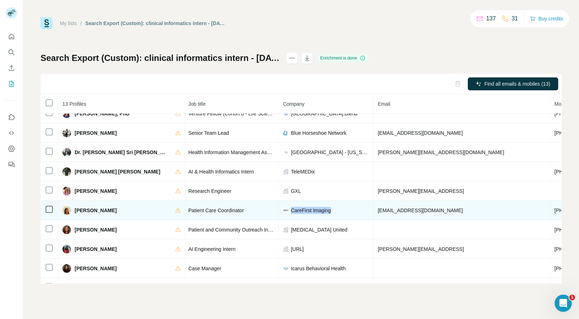
click at [296, 212] on span "CareFirst Imaging" at bounding box center [311, 210] width 40 height 7
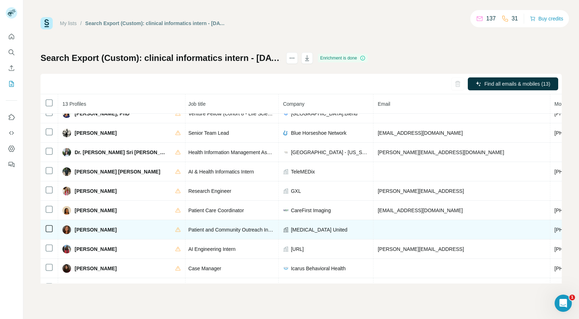
click at [555, 232] on span "+12018355322" at bounding box center [577, 230] width 45 height 6
click at [80, 230] on span "Liandra Pelaez" at bounding box center [96, 229] width 42 height 7
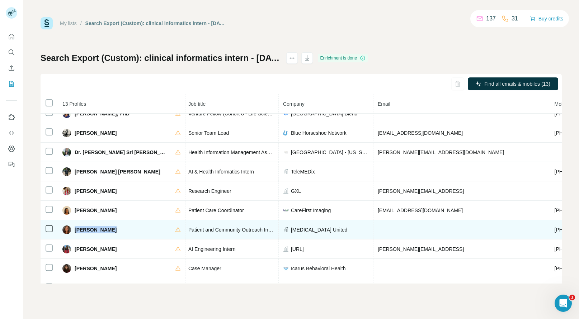
click at [80, 230] on span "Liandra Pelaez" at bounding box center [96, 229] width 42 height 7
click at [291, 231] on span "Blood Cancer United" at bounding box center [319, 229] width 56 height 7
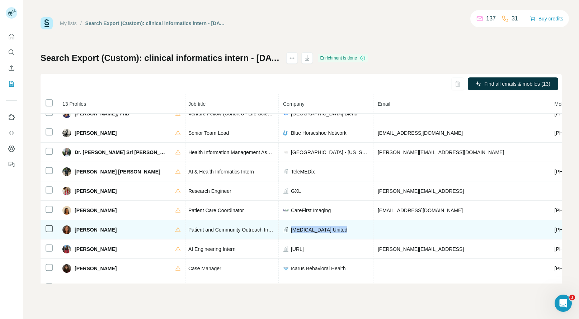
click at [291, 231] on span "Blood Cancer United" at bounding box center [319, 229] width 56 height 7
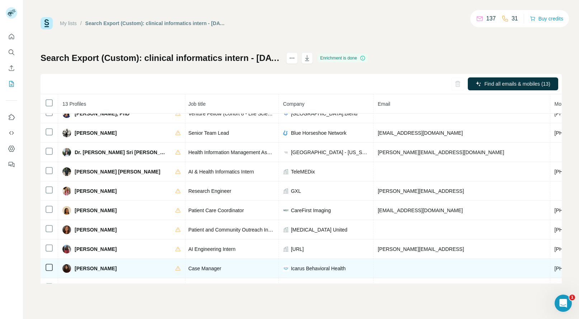
click at [555, 268] on span "+14088219140" at bounding box center [577, 269] width 45 height 6
click at [92, 268] on span "Vaishalee Namdev" at bounding box center [96, 268] width 42 height 7
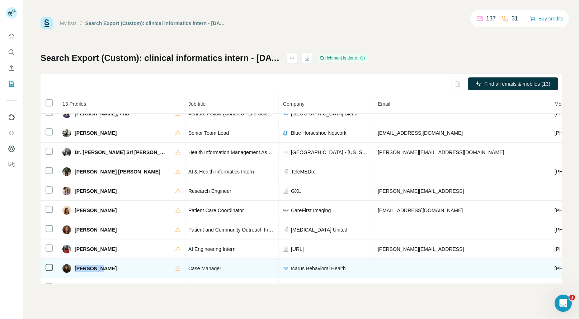
click at [92, 268] on span "Vaishalee Namdev" at bounding box center [96, 268] width 42 height 7
click at [302, 266] on span "Icarus Behavioral Health" at bounding box center [318, 268] width 55 height 7
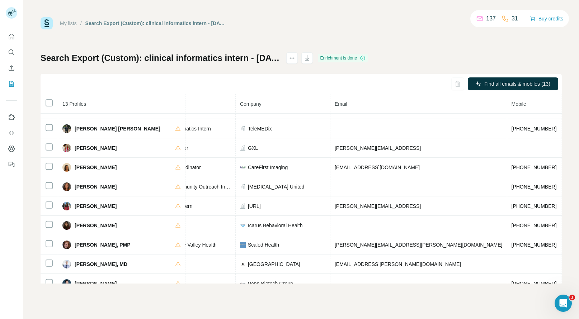
scroll to position [87, 129]
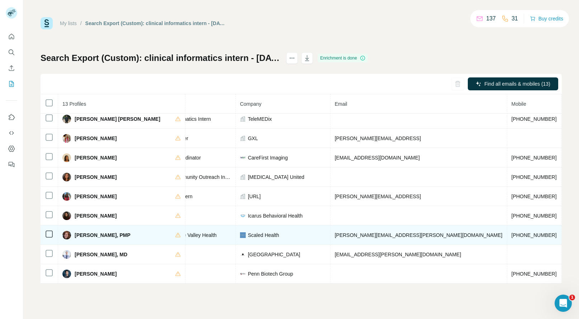
click at [512, 233] on span "+15043764033" at bounding box center [534, 236] width 45 height 6
click at [85, 232] on span "Whitney Fischer, PMP" at bounding box center [103, 235] width 56 height 7
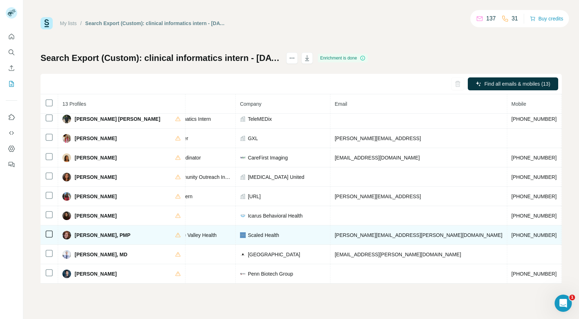
click at [248, 232] on span "Scaled Health" at bounding box center [263, 235] width 31 height 7
click at [566, 233] on span "scaledhealth.com" at bounding box center [586, 236] width 40 height 6
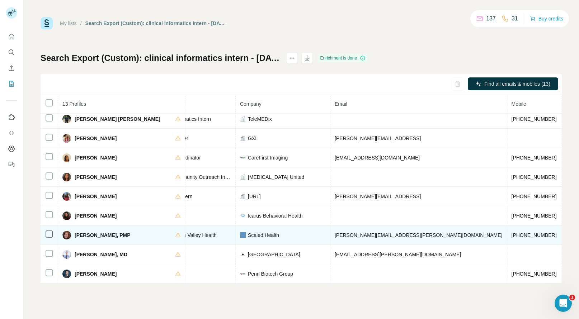
click at [566, 233] on span "scaledhealth.com" at bounding box center [586, 236] width 40 height 6
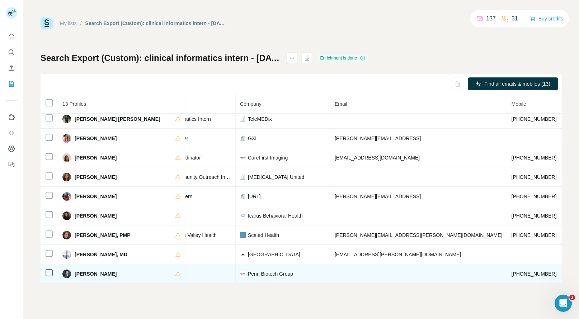
click at [512, 271] on span "+16262215667" at bounding box center [534, 274] width 45 height 6
click at [83, 271] on span "Xiyuan Du" at bounding box center [96, 274] width 42 height 7
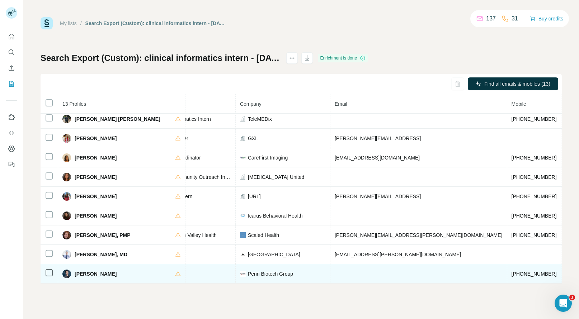
click at [248, 271] on span "Penn Biotech Group" at bounding box center [270, 274] width 45 height 7
click at [566, 271] on span "pennbiotechgroup.org" at bounding box center [586, 274] width 40 height 6
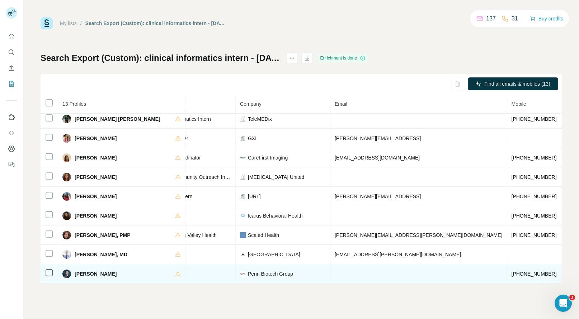
click at [566, 271] on span "pennbiotechgroup.org" at bounding box center [586, 274] width 40 height 6
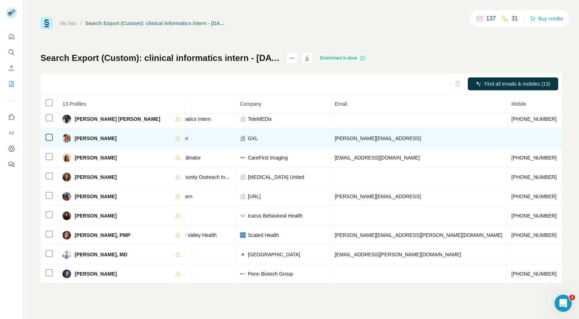
click at [341, 130] on td "kate@gxl.ai" at bounding box center [419, 138] width 177 height 19
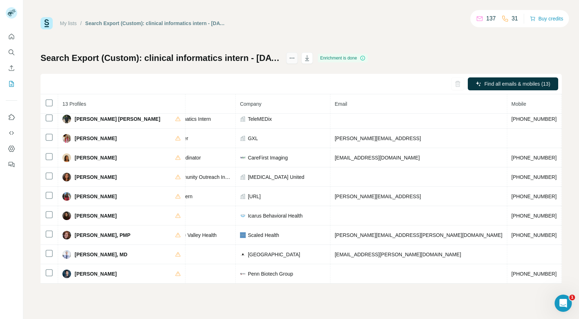
drag, startPoint x: 346, startPoint y: 133, endPoint x: 331, endPoint y: 59, distance: 75.0
click at [296, 59] on icon "actions" at bounding box center [292, 58] width 7 height 7
click at [347, 76] on div "Delete list" at bounding box center [371, 73] width 89 height 13
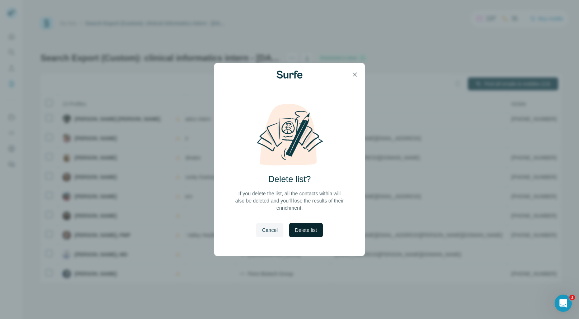
click at [304, 233] on span "Delete list" at bounding box center [306, 230] width 22 height 7
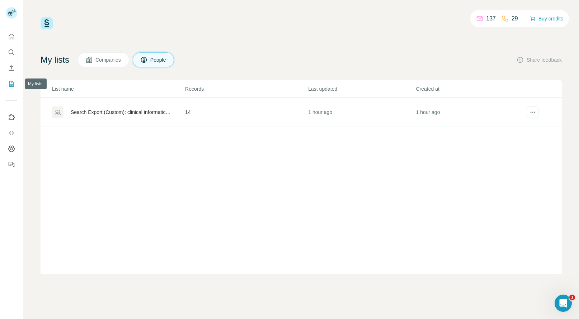
click at [14, 86] on icon "My lists" at bounding box center [11, 83] width 7 height 7
click at [246, 117] on td "13" at bounding box center [246, 112] width 123 height 29
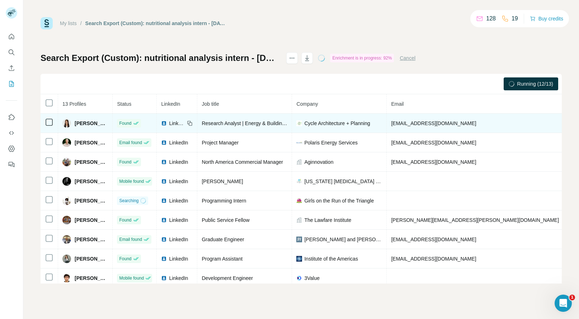
copy span "[PHONE_NUMBER]"
click at [82, 124] on span "[PERSON_NAME]" at bounding box center [91, 123] width 33 height 7
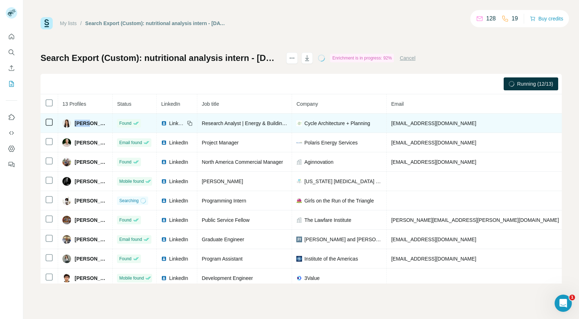
click at [82, 124] on span "[PERSON_NAME]" at bounding box center [91, 123] width 33 height 7
copy span "Aisha"
click at [341, 124] on span "Cycle Architecture + Planning" at bounding box center [337, 123] width 66 height 7
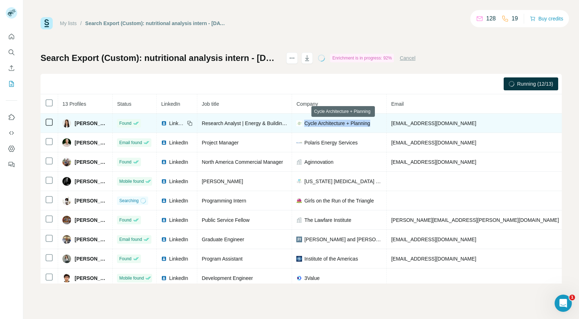
copy span "Cycle Architecture + Planning"
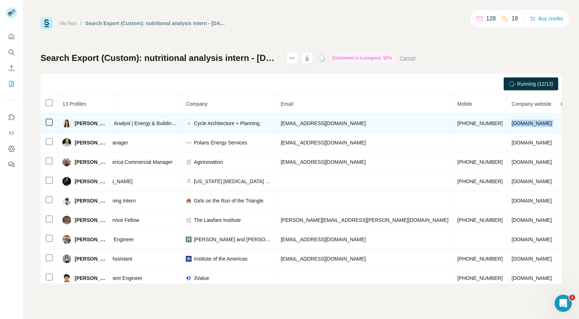
click at [551, 124] on tr "[PERSON_NAME] Found LinkedIn Research Analyst | Energy & Building Systems Cycle…" at bounding box center [288, 123] width 716 height 19
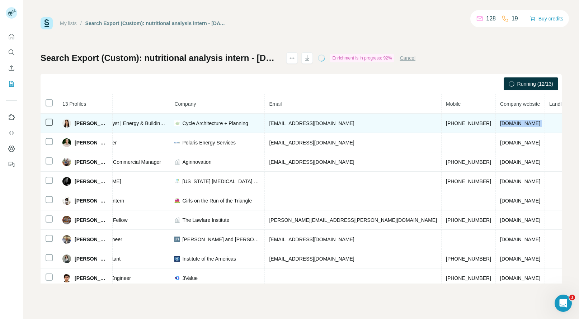
click at [496, 122] on td "[DOMAIN_NAME]" at bounding box center [520, 123] width 49 height 19
click at [500, 123] on span "[DOMAIN_NAME]" at bounding box center [520, 124] width 40 height 6
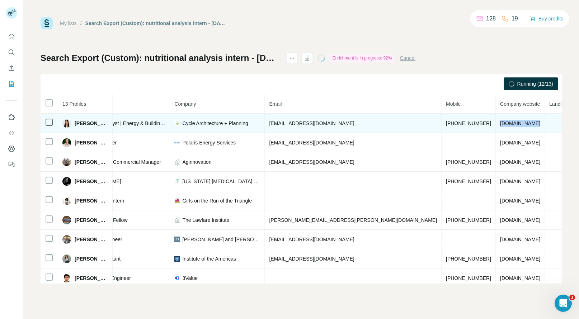
click at [500, 123] on span "[DOMAIN_NAME]" at bounding box center [520, 124] width 40 height 6
copy span "[DOMAIN_NAME]"
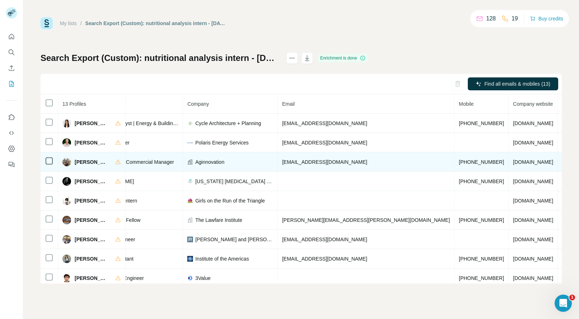
click at [459, 161] on span "[PHONE_NUMBER]" at bounding box center [481, 162] width 45 height 6
copy span "[PHONE_NUMBER]"
click at [84, 160] on span "[PERSON_NAME]" at bounding box center [91, 162] width 33 height 7
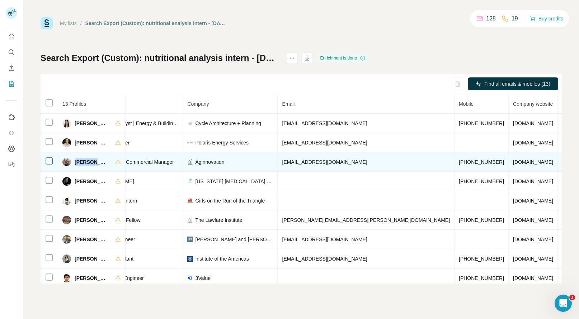
click at [84, 160] on span "[PERSON_NAME]" at bounding box center [91, 162] width 33 height 7
copy span "[PERSON_NAME]"
click at [219, 163] on span "Aginnovation" at bounding box center [209, 162] width 29 height 7
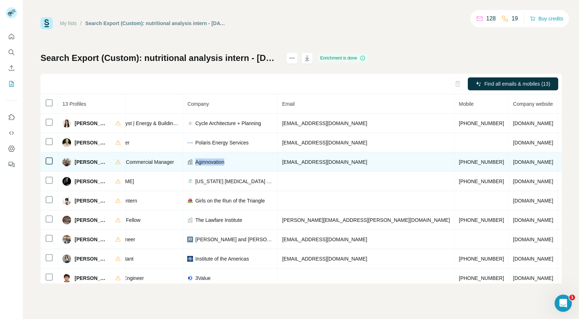
copy span "Aginnovation"
click at [513, 164] on span "[DOMAIN_NAME]" at bounding box center [533, 162] width 40 height 6
copy span "[DOMAIN_NAME]"
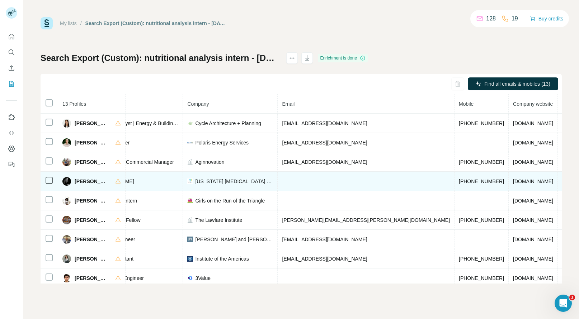
click at [459, 182] on span "[PHONE_NUMBER]" at bounding box center [481, 182] width 45 height 6
copy span "[PHONE_NUMBER]"
click at [79, 181] on span "[PERSON_NAME]" at bounding box center [91, 181] width 33 height 7
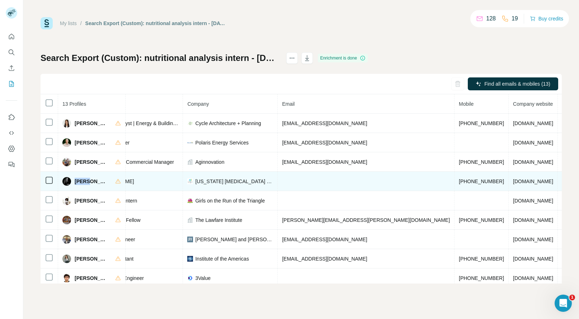
click at [79, 181] on span "[PERSON_NAME]" at bounding box center [91, 181] width 33 height 7
copy span "[PERSON_NAME]"
click at [226, 181] on span "[US_STATE] [MEDICAL_DATA] Center - a division of BlueSprig" at bounding box center [234, 181] width 78 height 7
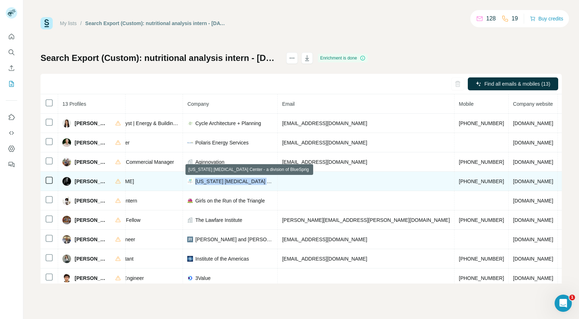
click at [226, 181] on span "[US_STATE] [MEDICAL_DATA] Center - a division of BlueSprig" at bounding box center [234, 181] width 78 height 7
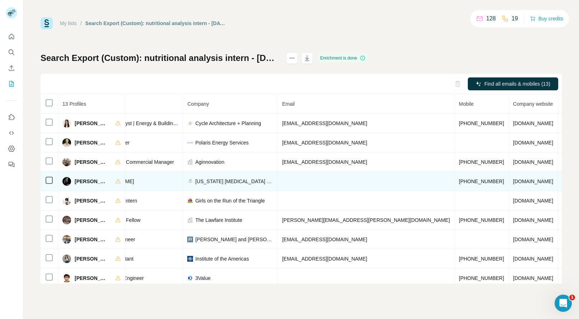
click at [513, 179] on span "[DOMAIN_NAME]" at bounding box center [533, 182] width 40 height 6
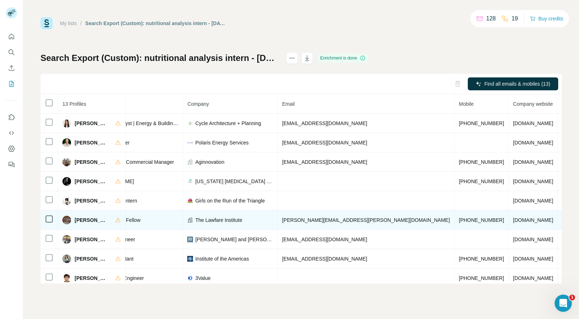
click at [459, 220] on span "[PHONE_NUMBER]" at bounding box center [481, 220] width 45 height 6
click at [79, 219] on span "[PERSON_NAME]" at bounding box center [91, 220] width 33 height 7
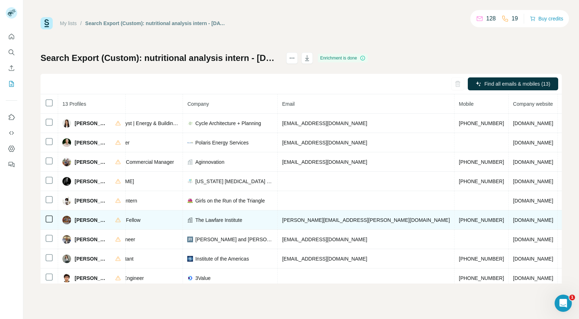
click at [222, 219] on span "The Lawfare Institute" at bounding box center [218, 220] width 47 height 7
click at [513, 221] on span "[DOMAIN_NAME]" at bounding box center [533, 220] width 40 height 6
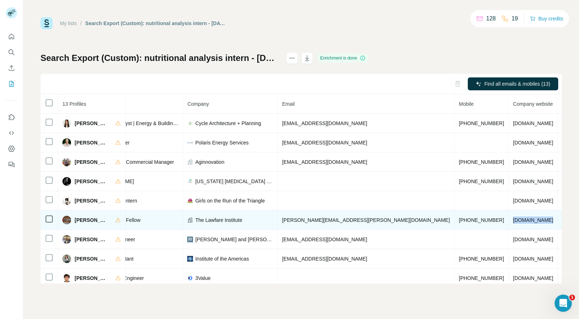
click at [513, 221] on span "[DOMAIN_NAME]" at bounding box center [533, 220] width 40 height 6
click at [233, 218] on span "The Lawfare Institute" at bounding box center [218, 220] width 47 height 7
click at [513, 218] on span "[DOMAIN_NAME]" at bounding box center [533, 220] width 40 height 6
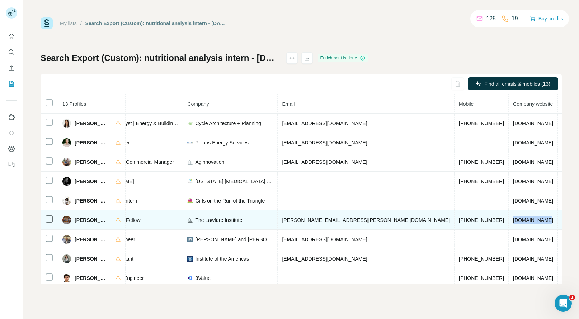
click at [513, 218] on span "[DOMAIN_NAME]" at bounding box center [533, 220] width 40 height 6
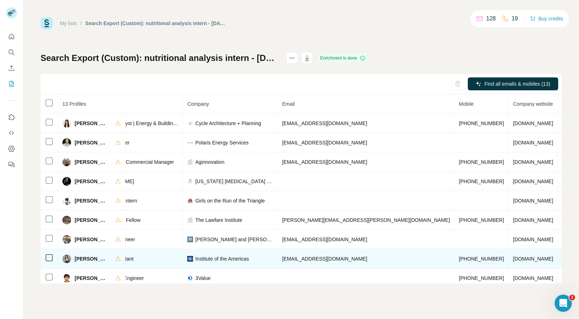
click at [459, 258] on span "[PHONE_NUMBER]" at bounding box center [481, 259] width 45 height 6
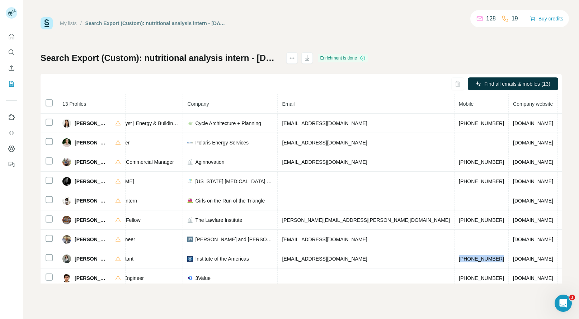
scroll to position [0, 135]
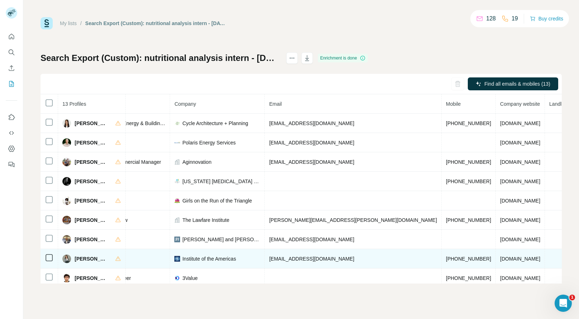
click at [84, 258] on span "[PERSON_NAME]" at bounding box center [91, 259] width 33 height 7
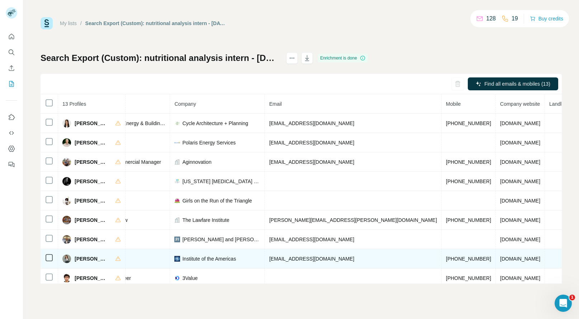
click at [308, 261] on span "[EMAIL_ADDRESS][DOMAIN_NAME]" at bounding box center [311, 259] width 85 height 6
click at [236, 260] on span "Institute of the Americas" at bounding box center [208, 259] width 53 height 7
click at [500, 260] on span "iamericas.org" at bounding box center [520, 259] width 40 height 6
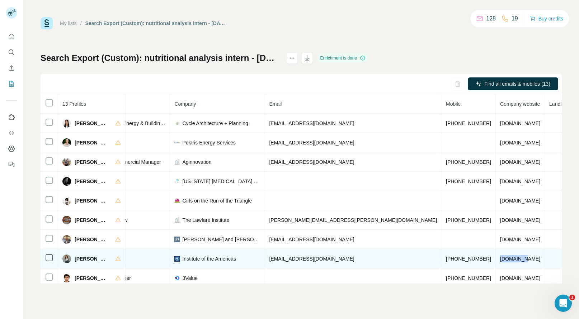
click at [500, 260] on span "iamericas.org" at bounding box center [520, 259] width 40 height 6
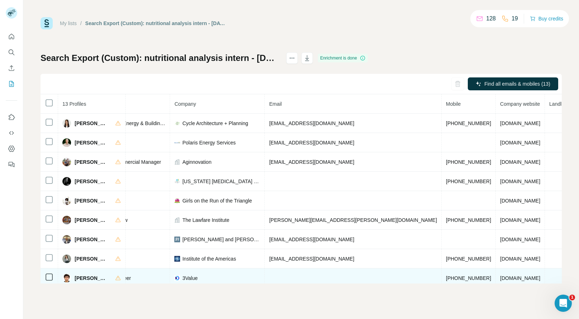
click at [446, 276] on span "+18325370746" at bounding box center [468, 279] width 45 height 6
click at [399, 276] on tbody "Aisha Kazembe Found LinkedIn Research Analyst | Energy & Building Systems Cycle…" at bounding box center [270, 240] width 729 height 252
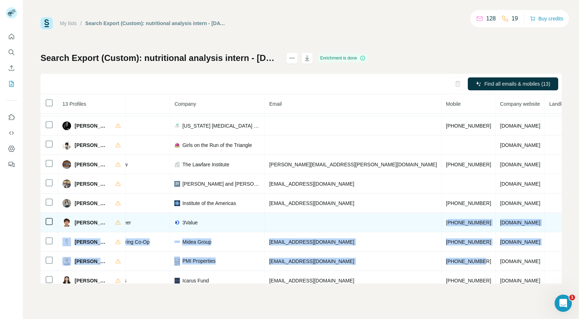
click at [446, 222] on span "+18325370746" at bounding box center [468, 223] width 45 height 6
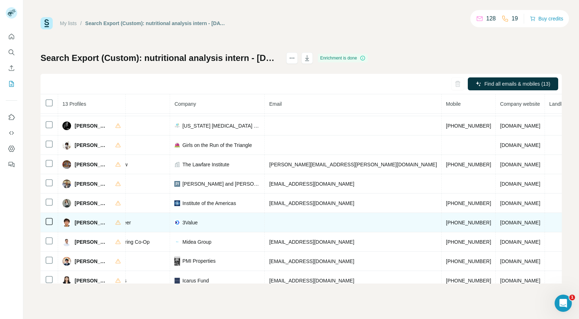
click at [446, 222] on span "+18325370746" at bounding box center [468, 223] width 45 height 6
click at [83, 220] on span "Mustafa Sahin" at bounding box center [91, 222] width 33 height 7
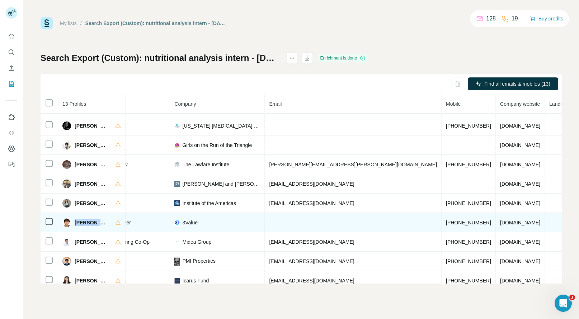
click at [83, 220] on span "Mustafa Sahin" at bounding box center [91, 222] width 33 height 7
click at [198, 221] on span "3Value" at bounding box center [189, 222] width 15 height 7
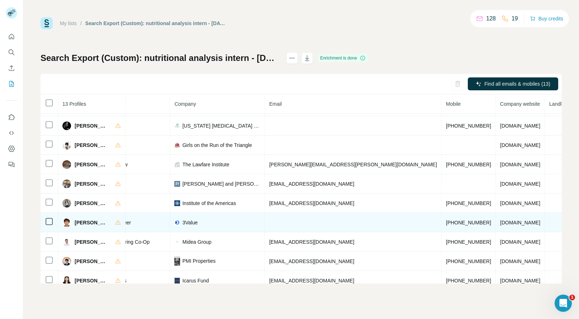
click at [500, 221] on span "aswius.com" at bounding box center [520, 223] width 40 height 6
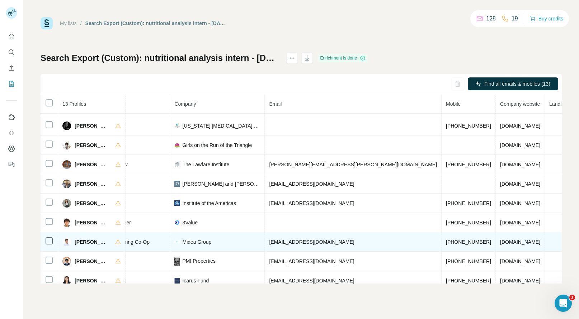
click at [446, 243] on span "+18585680999" at bounding box center [468, 242] width 45 height 6
click at [77, 242] on span "Ravi Harun" at bounding box center [91, 242] width 33 height 7
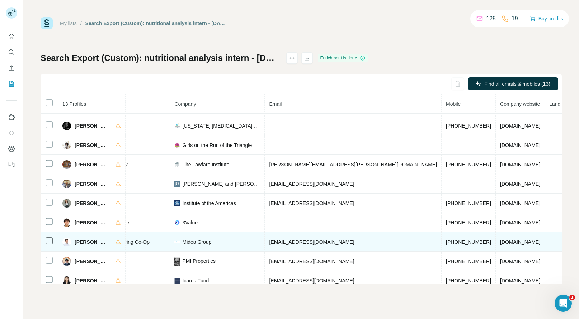
click at [209, 242] on span "Midea Group" at bounding box center [196, 242] width 29 height 7
click at [500, 244] on span "midea.com" at bounding box center [520, 242] width 40 height 6
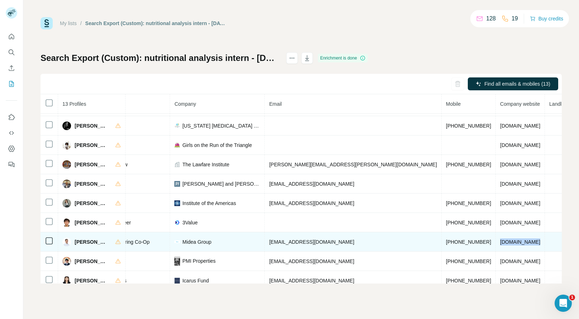
click at [500, 244] on span "midea.com" at bounding box center [520, 242] width 40 height 6
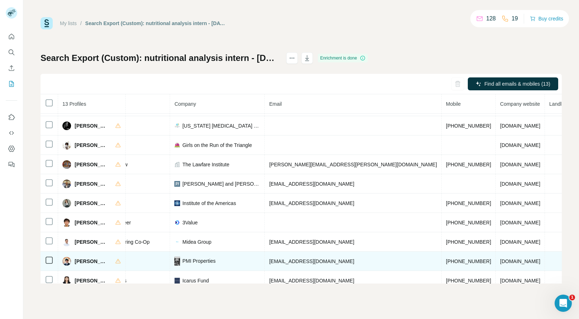
click at [446, 260] on span "+14436106817" at bounding box center [468, 262] width 45 height 6
click at [80, 260] on span "Rohaan Trivedi" at bounding box center [92, 261] width 34 height 7
click at [216, 262] on span "PMI Properties" at bounding box center [198, 261] width 33 height 7
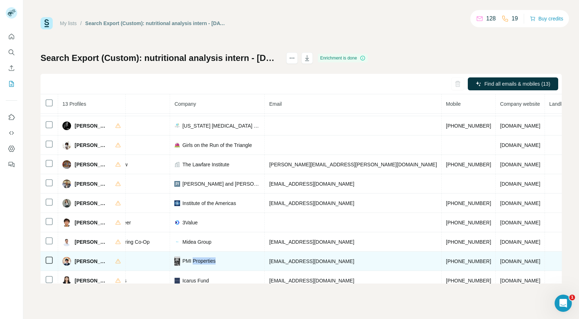
click at [216, 262] on span "PMI Properties" at bounding box center [198, 261] width 33 height 7
click at [500, 260] on span "pmiproperty.com" at bounding box center [520, 262] width 40 height 6
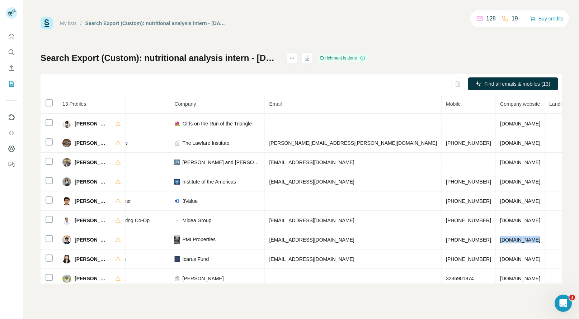
scroll to position [87, 135]
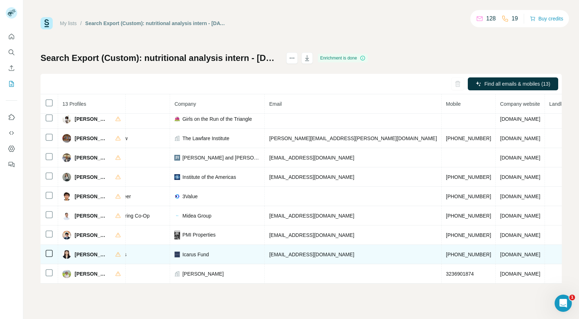
click at [446, 252] on span "+18083915470" at bounding box center [468, 255] width 45 height 6
click at [81, 252] on span "Wenxin Chang" at bounding box center [91, 254] width 33 height 7
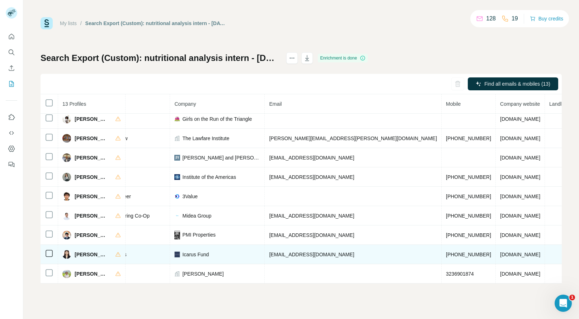
click at [205, 251] on span "Icarus Fund" at bounding box center [195, 254] width 27 height 7
click at [500, 252] on span "icarus-fund.com" at bounding box center [520, 255] width 40 height 6
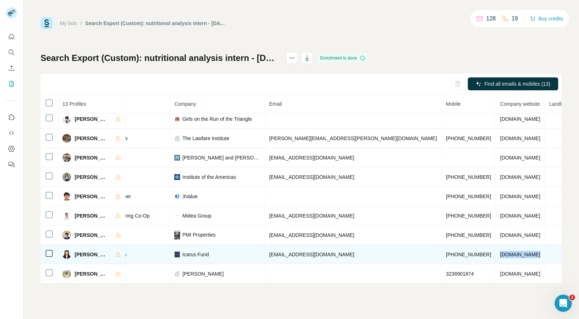
click at [500, 252] on span "icarus-fund.com" at bounding box center [520, 255] width 40 height 6
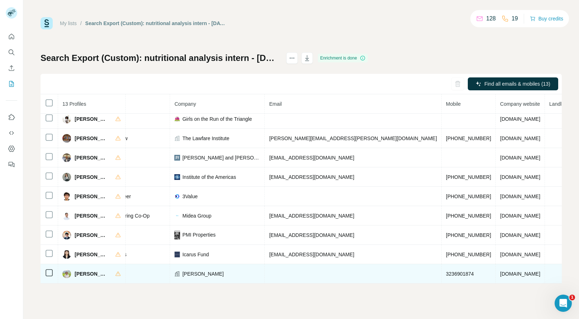
click at [446, 271] on span "3236901874" at bounding box center [460, 274] width 28 height 6
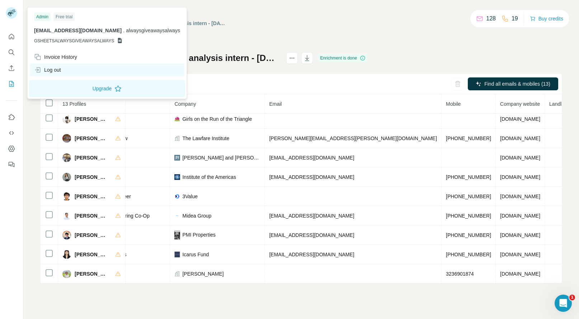
click at [50, 67] on div "Log out" at bounding box center [47, 69] width 27 height 7
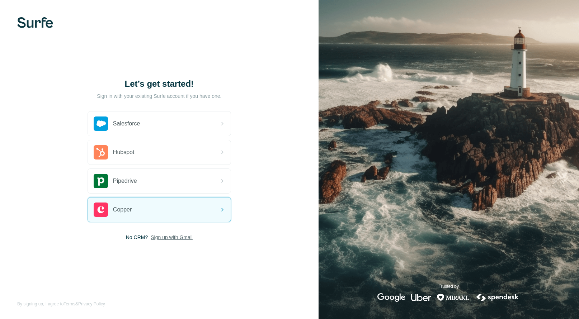
click at [173, 239] on span "Sign up with Gmail" at bounding box center [172, 237] width 42 height 7
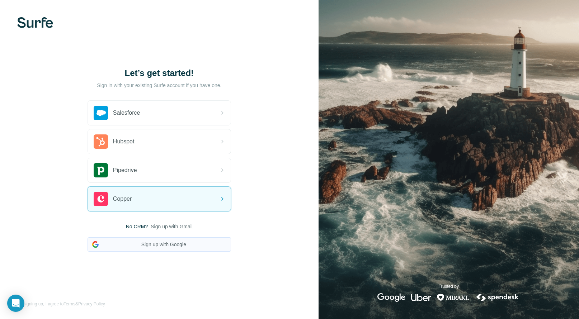
click at [170, 238] on button "Sign up with Google" at bounding box center [160, 245] width 144 height 14
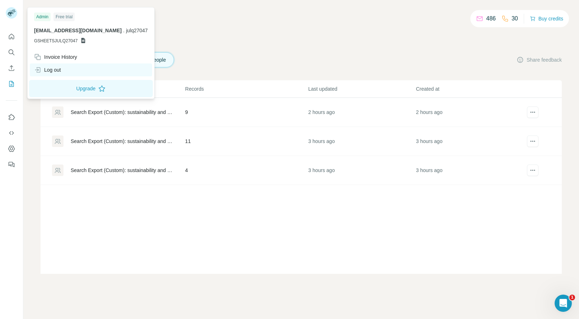
click at [52, 68] on div "Log out" at bounding box center [47, 69] width 27 height 7
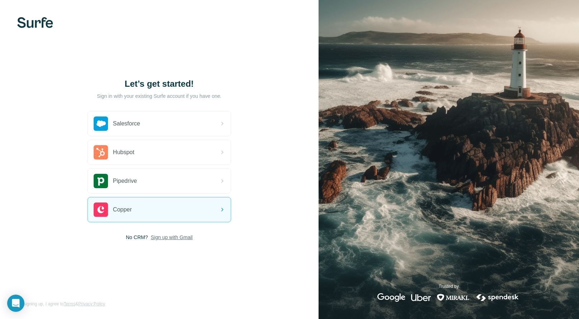
click at [166, 235] on span "Sign up with Gmail" at bounding box center [172, 237] width 42 height 7
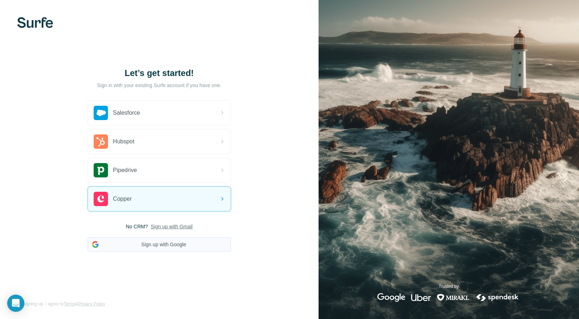
click at [170, 246] on button "Sign up with Google" at bounding box center [160, 245] width 144 height 14
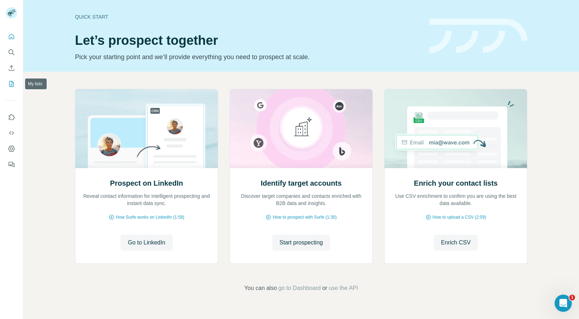
click at [9, 89] on button "My lists" at bounding box center [11, 84] width 11 height 13
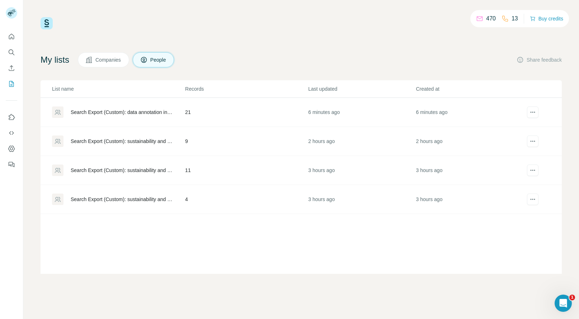
click at [311, 109] on td "6 minutes ago" at bounding box center [362, 112] width 108 height 29
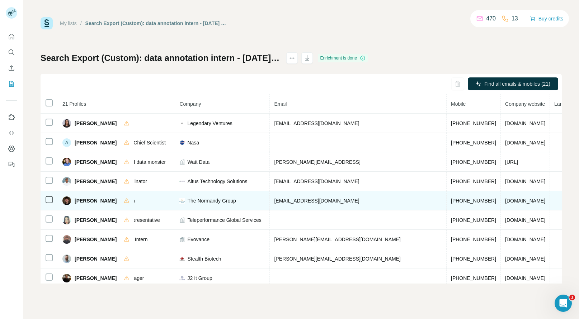
scroll to position [0, 143]
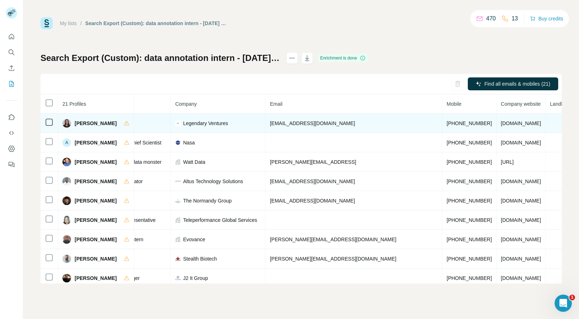
click at [447, 123] on span "[PHONE_NUMBER]" at bounding box center [469, 124] width 45 height 6
copy span "[PHONE_NUMBER]"
click at [84, 126] on span "[PERSON_NAME]" at bounding box center [96, 123] width 42 height 7
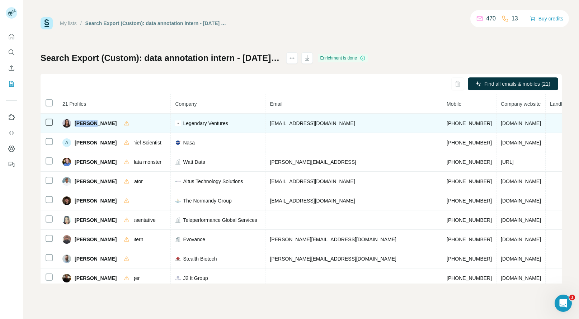
click at [84, 126] on span "[PERSON_NAME]" at bounding box center [96, 123] width 42 height 7
copy span "Aneesa"
click at [209, 124] on span "Legendary Ventures" at bounding box center [205, 123] width 45 height 7
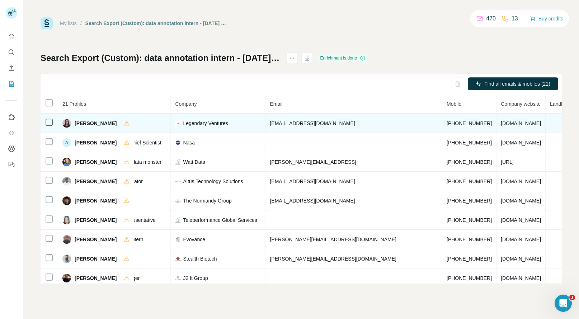
click at [501, 123] on span "[DOMAIN_NAME]" at bounding box center [521, 124] width 40 height 6
copy span "[DOMAIN_NAME]"
click at [208, 122] on span "Legendary Ventures" at bounding box center [205, 123] width 45 height 7
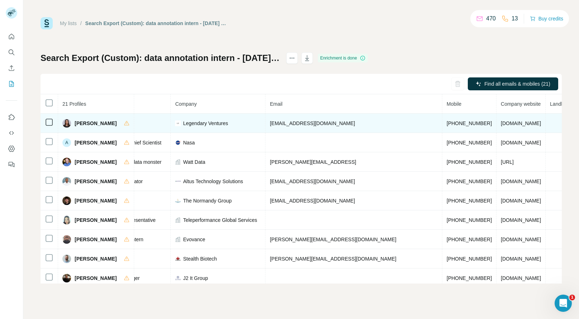
click at [208, 122] on span "Legendary Ventures" at bounding box center [205, 123] width 45 height 7
copy span "Legendary Ventures"
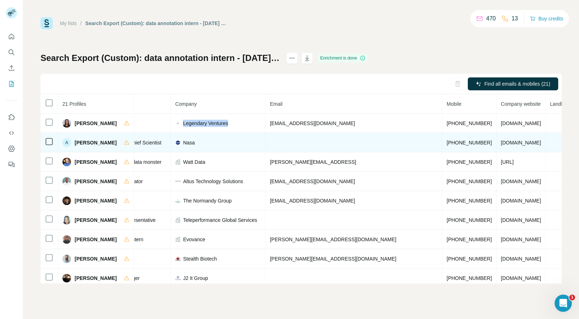
click at [447, 142] on span "[PHONE_NUMBER]" at bounding box center [469, 143] width 45 height 6
click at [447, 142] on span "+15614493338" at bounding box center [469, 143] width 45 height 6
copy span "+15614493338"
click at [86, 141] on span "Armaan Tulsyani" at bounding box center [96, 142] width 42 height 7
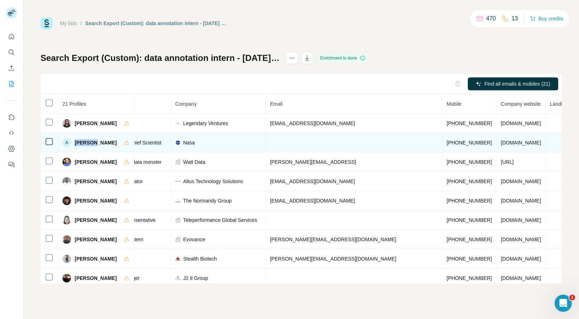
click at [86, 141] on span "Armaan Tulsyani" at bounding box center [96, 142] width 42 height 7
copy span "Armaan"
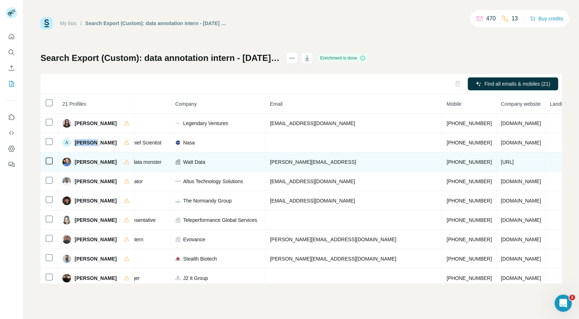
click at [447, 161] on span "+353866000898" at bounding box center [469, 162] width 45 height 6
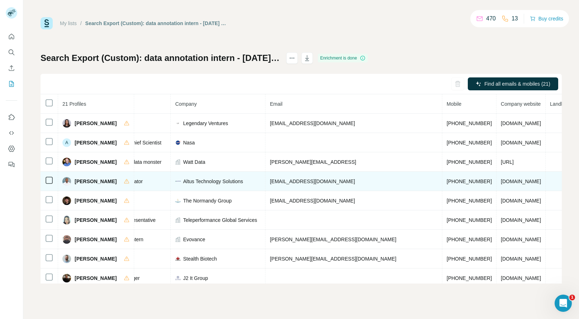
click at [447, 181] on span "+14436298488" at bounding box center [469, 182] width 45 height 6
copy span "+14436298488"
click at [83, 182] on span "Cameron M. Davis" at bounding box center [96, 181] width 42 height 7
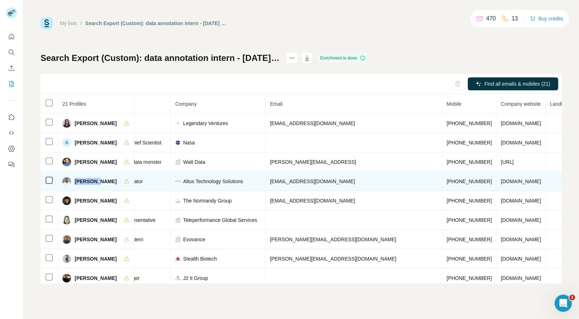
click at [83, 182] on span "Cameron M. Davis" at bounding box center [96, 181] width 42 height 7
copy span "Cameron"
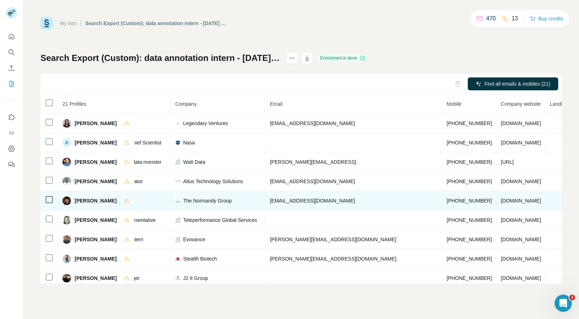
click at [447, 198] on span "+15616766265" at bounding box center [469, 201] width 45 height 6
copy span "+15616766265"
click at [83, 200] on span "Dillon Gregg" at bounding box center [96, 200] width 42 height 7
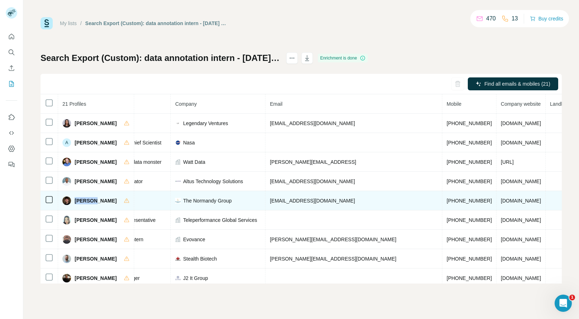
click at [83, 200] on span "Dillon Gregg" at bounding box center [96, 200] width 42 height 7
copy span "Dillon"
click at [501, 198] on span "thenormandygrp.com" at bounding box center [521, 201] width 40 height 6
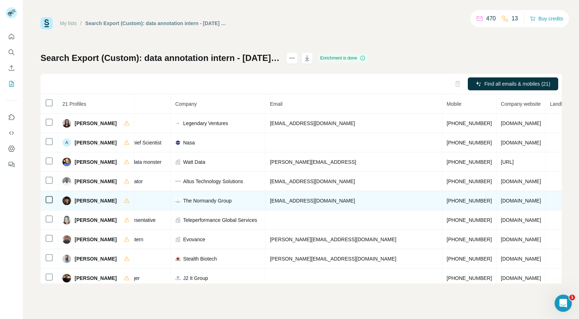
click at [216, 198] on span "The Normandy Group" at bounding box center [207, 200] width 48 height 7
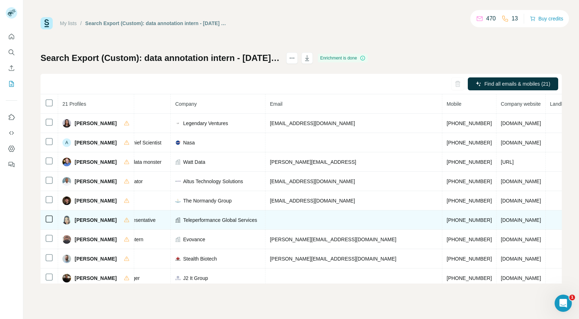
click at [447, 219] on span "+18159905355" at bounding box center [469, 220] width 45 height 6
drag, startPoint x: 259, startPoint y: 207, endPoint x: 100, endPoint y: 222, distance: 159.7
click at [100, 222] on tbody "Aneesa N. Found LinkedIn VC Scout Legendary Ventures aneesa.n@legendary.vc +197…" at bounding box center [266, 308] width 737 height 388
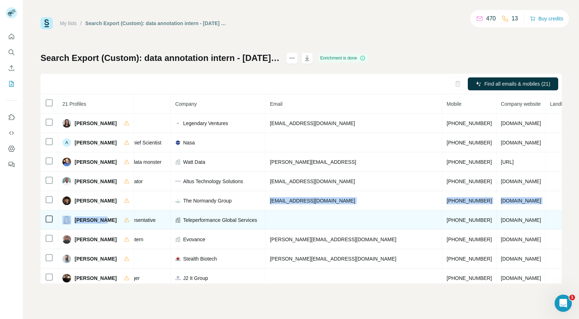
click at [95, 220] on span "Elizabeth Anguiano" at bounding box center [96, 220] width 42 height 7
click at [95, 220] on span "[PERSON_NAME]" at bounding box center [96, 220] width 42 height 7
click at [501, 221] on span "[DOMAIN_NAME]" at bounding box center [521, 220] width 40 height 6
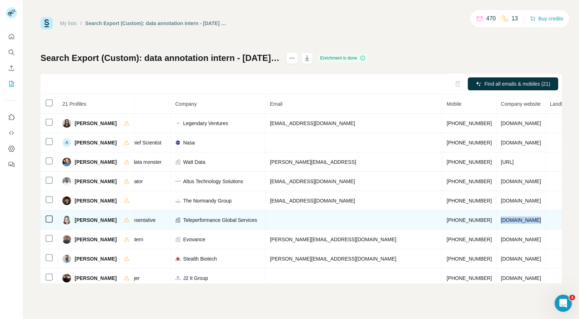
click at [501, 221] on span "[DOMAIN_NAME]" at bounding box center [521, 220] width 40 height 6
click at [209, 218] on span "Teleperformance Global Services" at bounding box center [220, 220] width 74 height 7
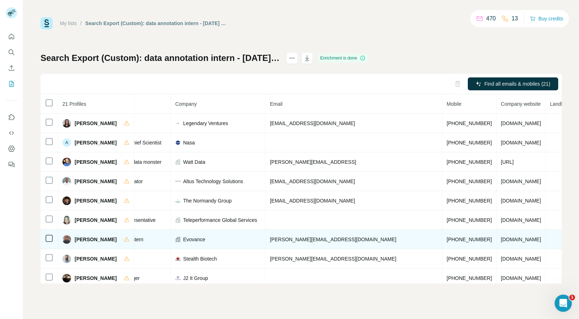
click at [447, 241] on span "[PHONE_NUMBER]" at bounding box center [469, 240] width 45 height 6
click at [78, 239] on span "[PERSON_NAME]" at bounding box center [96, 239] width 42 height 7
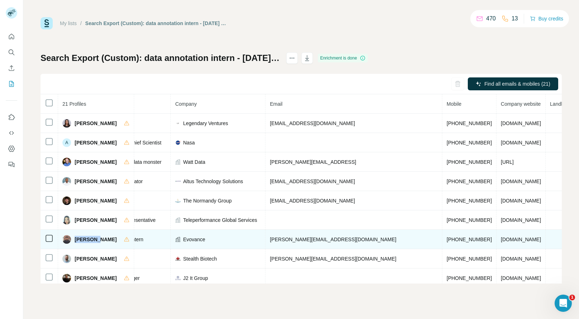
click at [501, 240] on span "[DOMAIN_NAME]" at bounding box center [521, 240] width 40 height 6
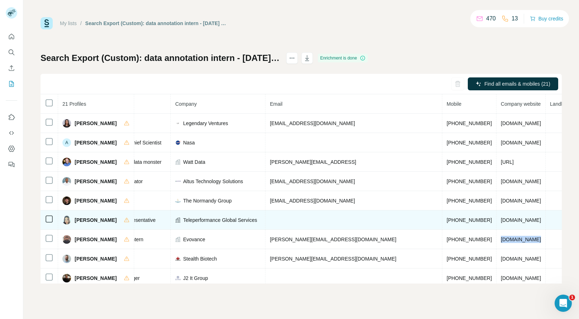
scroll to position [93, 143]
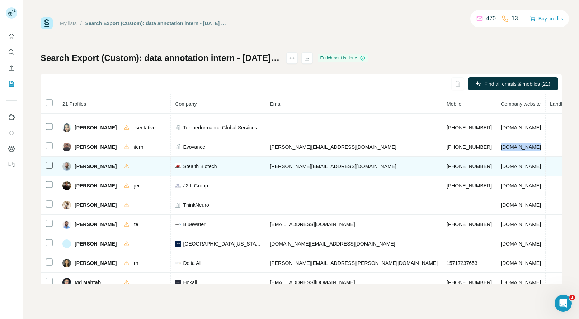
click at [447, 165] on span "[PHONE_NUMBER]" at bounding box center [469, 167] width 45 height 6
click at [84, 168] on span "[PERSON_NAME]" at bounding box center [96, 166] width 42 height 7
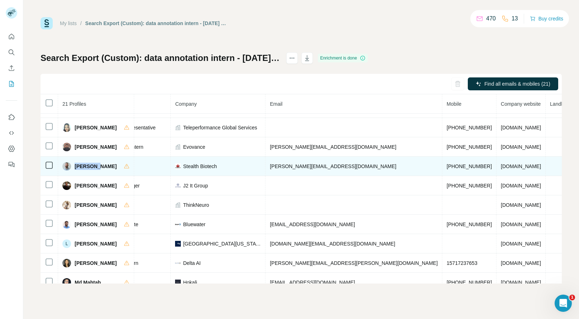
click at [501, 166] on span "[DOMAIN_NAME]" at bounding box center [521, 167] width 40 height 6
click at [201, 166] on span "Stealth Biotech" at bounding box center [200, 166] width 34 height 7
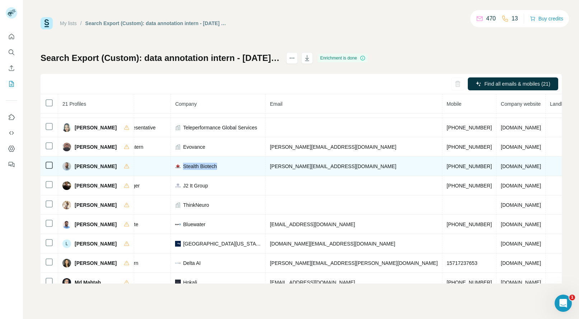
click at [201, 166] on span "Stealth Biotech" at bounding box center [200, 166] width 34 height 7
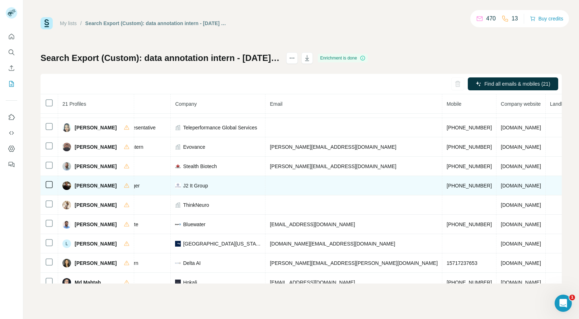
click at [447, 185] on span "+12487631651" at bounding box center [469, 186] width 45 height 6
click at [81, 184] on span "Jonathan G." at bounding box center [96, 185] width 42 height 7
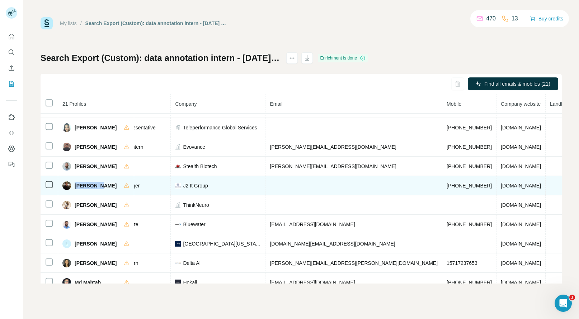
click at [497, 190] on td "j2itgroup.com" at bounding box center [521, 185] width 49 height 19
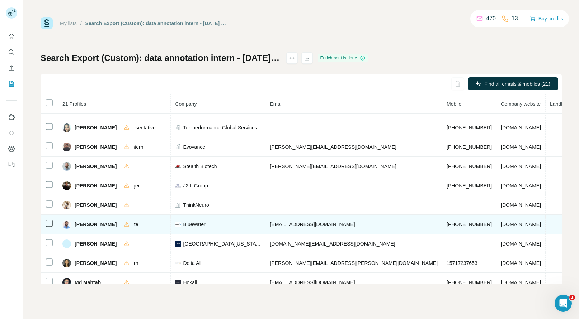
click at [447, 225] on span "+12134773601" at bounding box center [469, 225] width 45 height 6
click at [86, 224] on span "Karthick Palanisamy" at bounding box center [96, 224] width 42 height 7
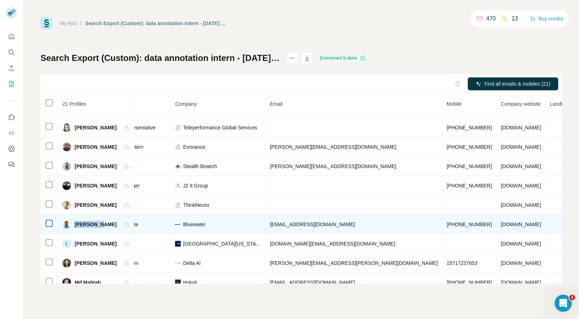
click at [501, 223] on span "bluewaterbattery.com" at bounding box center [521, 225] width 40 height 6
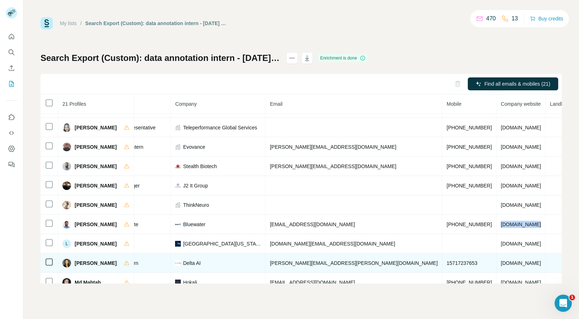
click at [447, 262] on span "15717237653" at bounding box center [462, 264] width 31 height 6
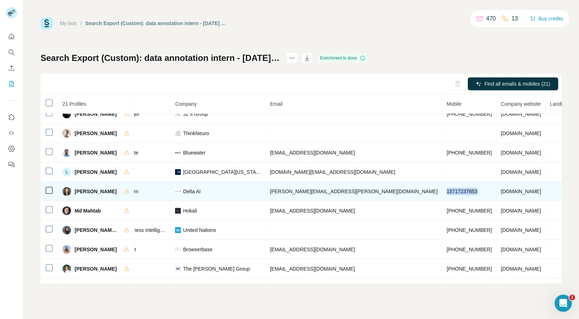
scroll to position [165, 143]
click at [78, 191] on span "Mary Eisenhard" at bounding box center [96, 191] width 42 height 7
click at [501, 192] on span "delta-ai.com" at bounding box center [521, 191] width 40 height 6
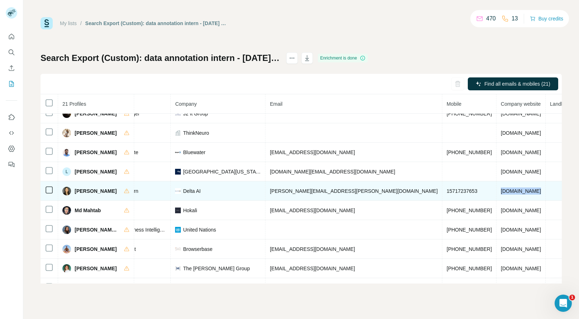
click at [501, 192] on span "delta-ai.com" at bounding box center [521, 191] width 40 height 6
click at [190, 191] on span "Delta AI" at bounding box center [192, 191] width 18 height 7
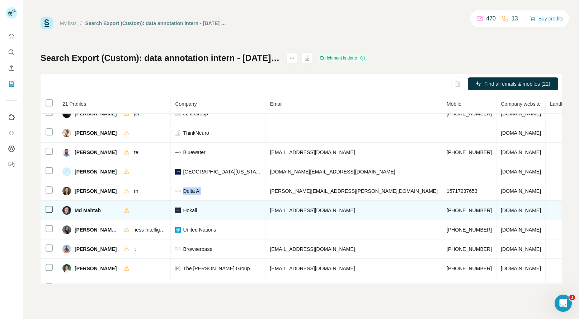
click at [447, 209] on span "+13137172252" at bounding box center [469, 211] width 45 height 6
click at [75, 211] on span "Md Mahtab" at bounding box center [88, 210] width 26 height 7
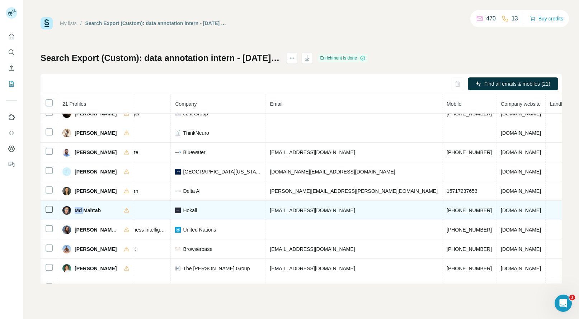
click at [501, 211] on span "hokali.com" at bounding box center [521, 211] width 40 height 6
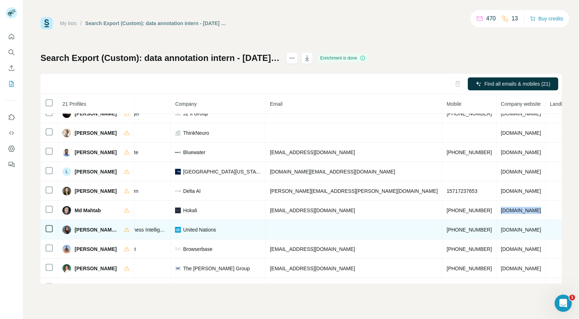
scroll to position [165, 145]
click at [445, 231] on span "+16262412089" at bounding box center [467, 230] width 45 height 6
click at [76, 229] on span "Ngoc Tram N." at bounding box center [96, 229] width 42 height 7
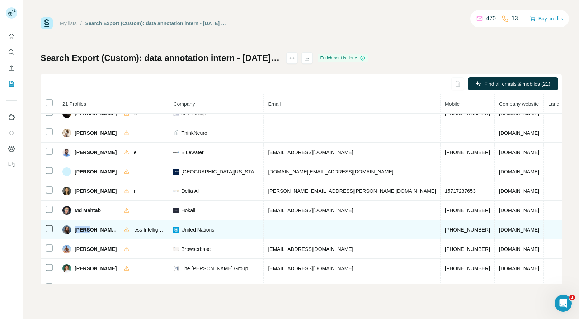
click at [76, 229] on span "Ngoc Tram N." at bounding box center [96, 229] width 42 height 7
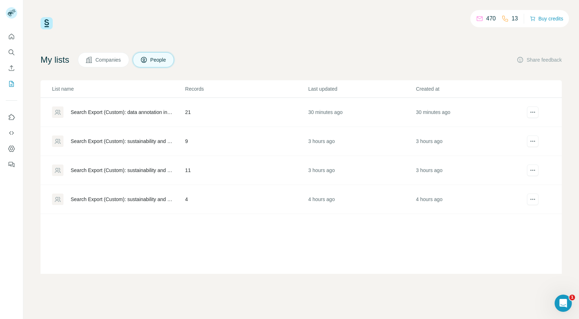
click at [149, 133] on td "Search Export (Custom): sustainability and efficiency intern - 09/10/2025 14:33" at bounding box center [113, 141] width 144 height 29
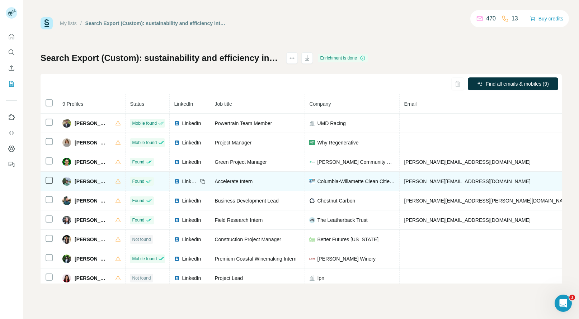
scroll to position [10, 0]
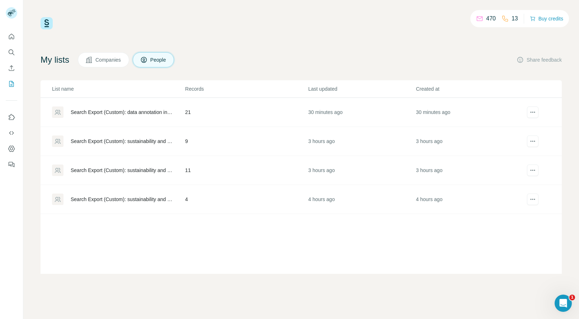
click at [122, 172] on div "Search Export (Custom): sustainability and efficiency intern - 09/10/2025 14:06" at bounding box center [122, 170] width 102 height 7
click at [203, 139] on td "9" at bounding box center [246, 141] width 123 height 29
click at [299, 199] on td "4" at bounding box center [246, 199] width 123 height 29
click at [162, 161] on td "Search Export (Custom): sustainability and efficiency intern - 09/10/2025 14:06" at bounding box center [113, 170] width 144 height 29
click at [197, 168] on td "11" at bounding box center [246, 170] width 123 height 29
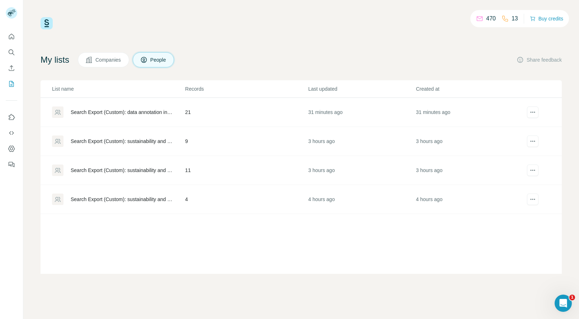
click at [230, 201] on td "4" at bounding box center [246, 199] width 123 height 29
click at [100, 166] on div "Search Export (Custom): sustainability and efficiency intern - 09/10/2025 14:06" at bounding box center [118, 170] width 132 height 11
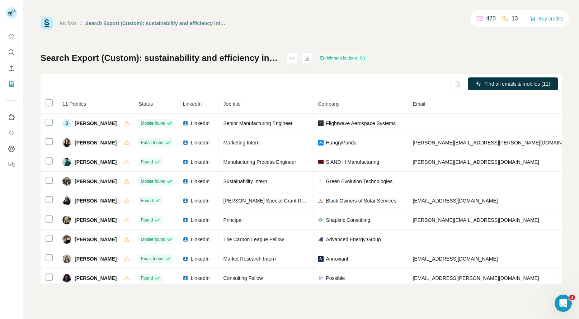
click at [187, 168] on td "LinkedIn" at bounding box center [198, 162] width 41 height 19
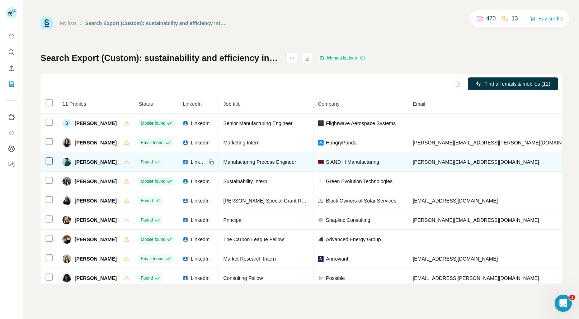
scroll to position [48, 0]
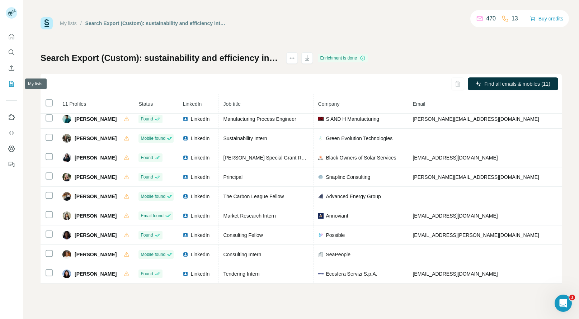
click at [12, 83] on icon "My lists" at bounding box center [11, 83] width 7 height 7
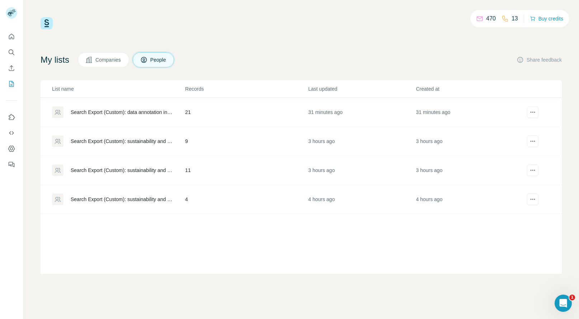
click at [212, 114] on td "21" at bounding box center [246, 112] width 123 height 29
click at [143, 109] on div "Search Export (Custom): data annotation intern - 09/10/2025 16:52" at bounding box center [122, 112] width 102 height 7
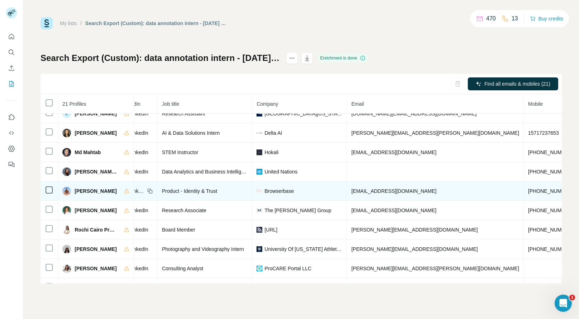
scroll to position [223, 64]
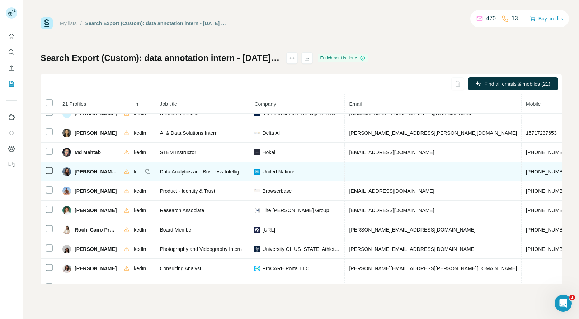
click at [284, 170] on span "United Nations" at bounding box center [278, 171] width 33 height 7
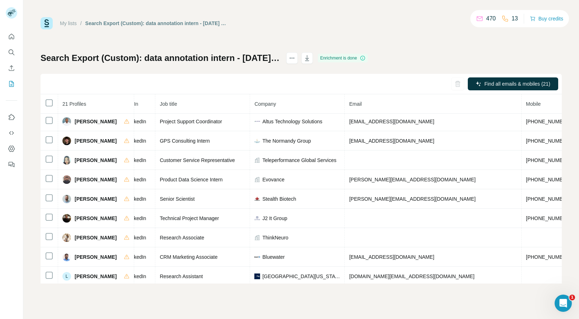
scroll to position [0, 64]
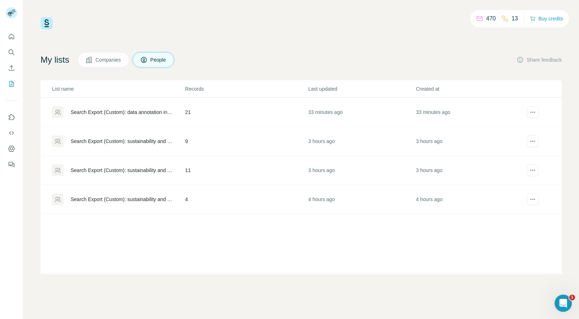
click at [151, 201] on div "Search Export (Custom): sustainability and efficiency intern - 09/10/2025 13:40" at bounding box center [122, 199] width 102 height 7
click at [140, 170] on div "Search Export (Custom): sustainability and efficiency intern - 09/10/2025 14:06" at bounding box center [122, 170] width 102 height 7
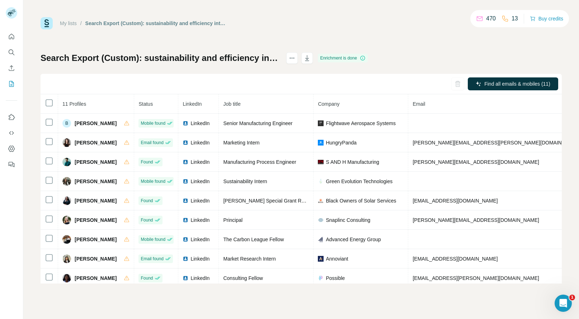
click at [232, 169] on td "Manufacturing Process Engineer" at bounding box center [266, 162] width 95 height 19
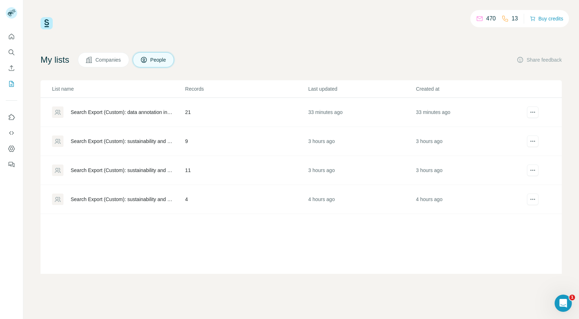
click at [151, 112] on div "Search Export (Custom): data annotation intern - 09/10/2025 16:52" at bounding box center [122, 112] width 102 height 7
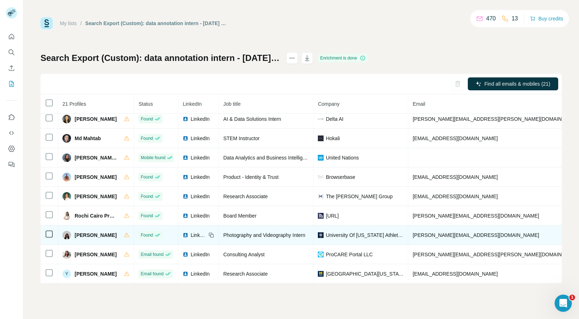
scroll to position [225, 0]
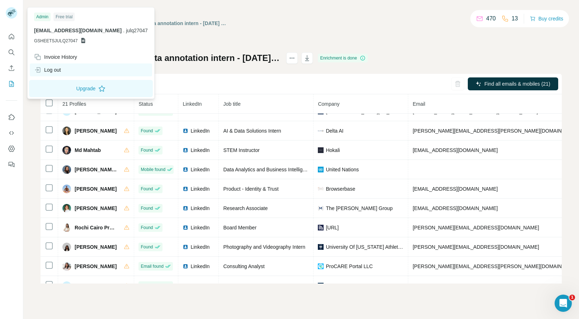
click at [45, 72] on div "Log out" at bounding box center [47, 69] width 27 height 7
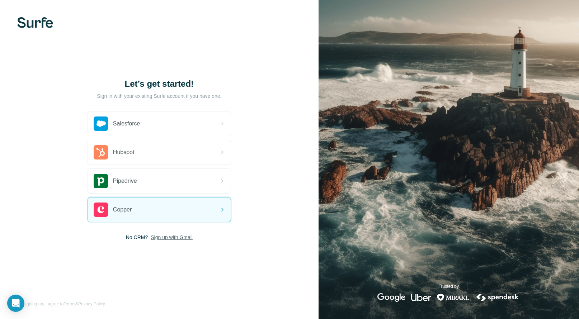
click at [172, 237] on span "Sign up with Gmail" at bounding box center [172, 237] width 42 height 7
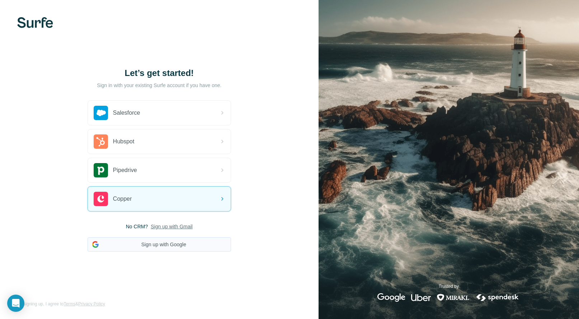
click at [159, 239] on button "Sign up with Google" at bounding box center [160, 245] width 144 height 14
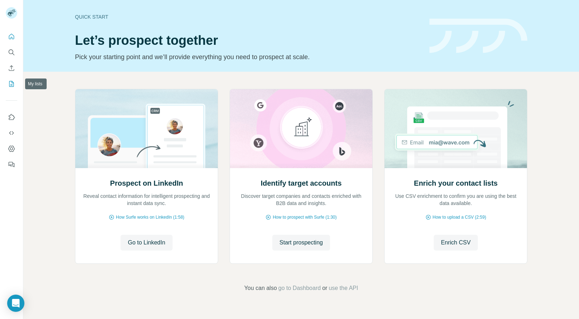
click at [8, 87] on button "My lists" at bounding box center [11, 84] width 11 height 13
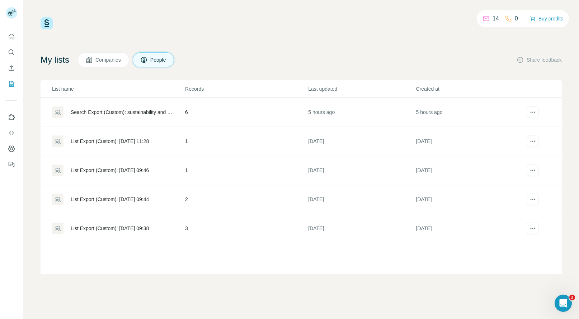
click at [212, 111] on td "6" at bounding box center [246, 112] width 123 height 29
click at [309, 113] on td "5 hours ago" at bounding box center [362, 112] width 108 height 29
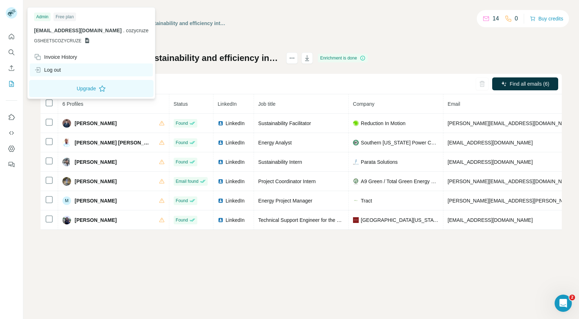
click at [51, 76] on div "Log out" at bounding box center [91, 70] width 123 height 13
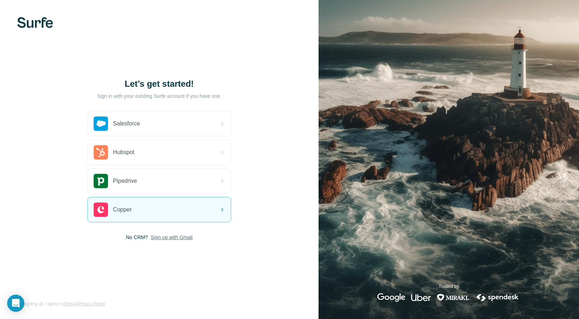
click at [165, 237] on span "Sign up with Gmail" at bounding box center [172, 237] width 42 height 7
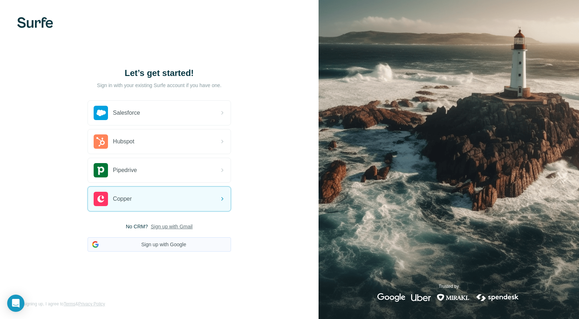
click at [167, 245] on button "Sign up with Google" at bounding box center [160, 245] width 144 height 14
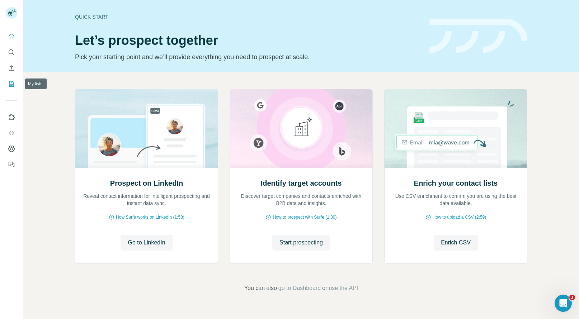
click at [9, 83] on icon "My lists" at bounding box center [11, 84] width 5 height 6
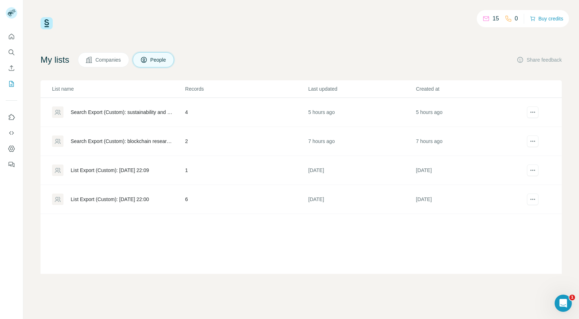
click at [192, 111] on td "4" at bounding box center [246, 112] width 123 height 29
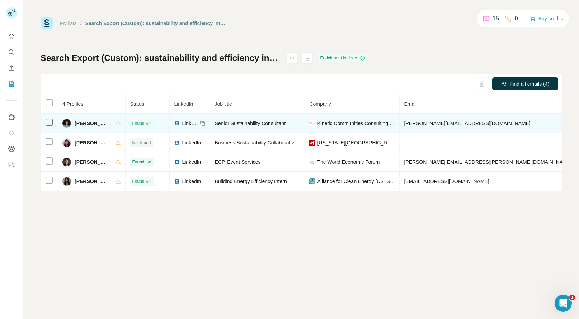
click at [354, 121] on span "Kinetic Communities Consulting KC3" at bounding box center [356, 123] width 78 height 7
copy span "Kinetic Communities Consulting KC3"
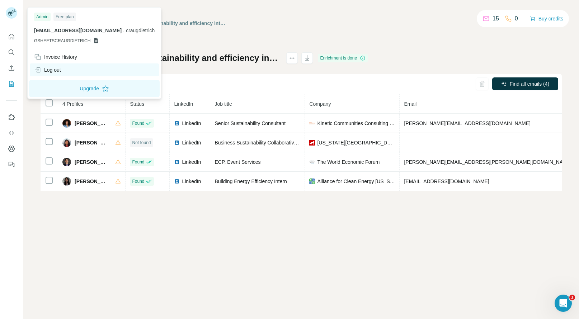
click at [47, 73] on div "Log out" at bounding box center [47, 69] width 27 height 7
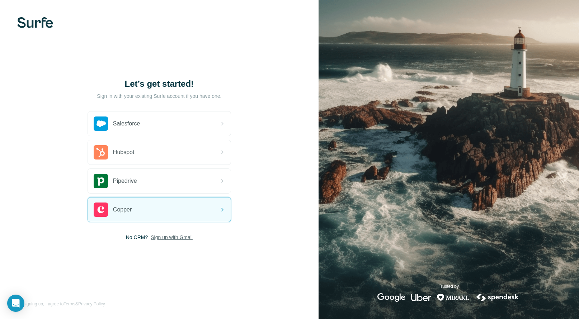
click at [166, 237] on span "Sign up with Gmail" at bounding box center [172, 237] width 42 height 7
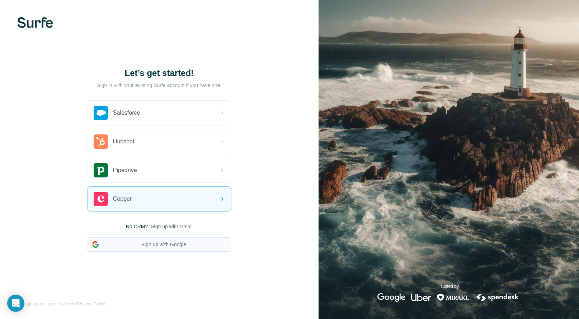
click at [181, 246] on button "Sign up with Google" at bounding box center [160, 245] width 144 height 14
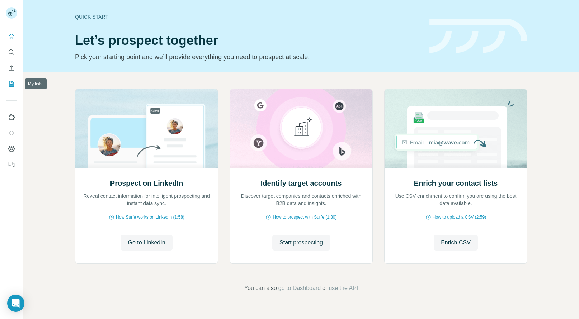
click at [10, 85] on icon "My lists" at bounding box center [11, 83] width 7 height 7
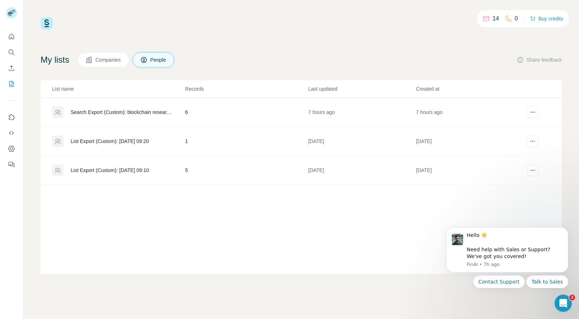
click at [202, 117] on td "6" at bounding box center [246, 112] width 123 height 29
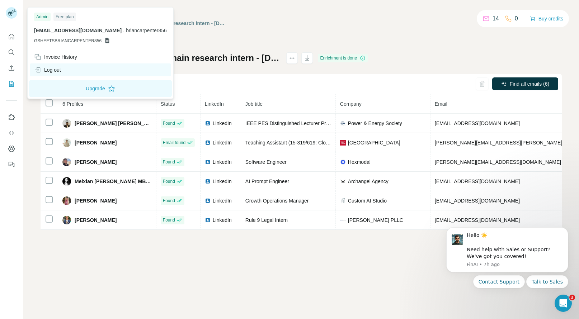
click at [53, 71] on div "Log out" at bounding box center [47, 69] width 27 height 7
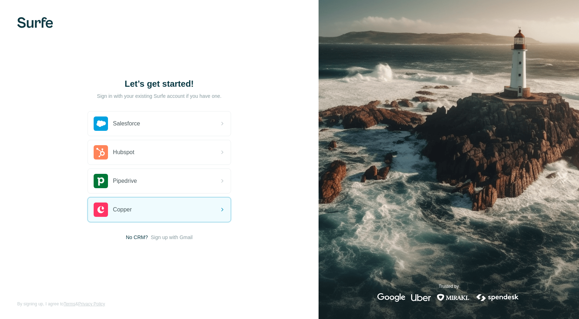
click at [165, 234] on span "Sign up with Gmail" at bounding box center [172, 237] width 42 height 7
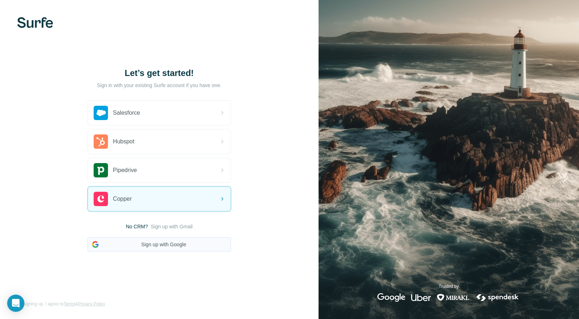
click at [176, 245] on button "Sign up with Google" at bounding box center [160, 245] width 144 height 14
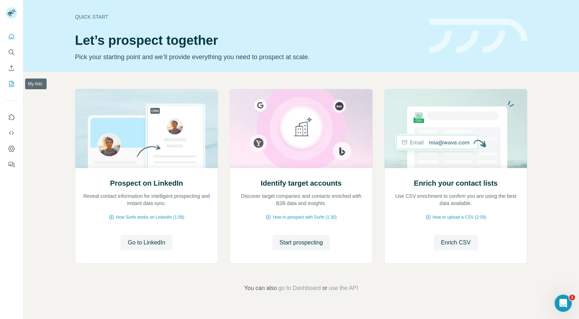
click at [9, 83] on icon "My lists" at bounding box center [11, 84] width 5 height 6
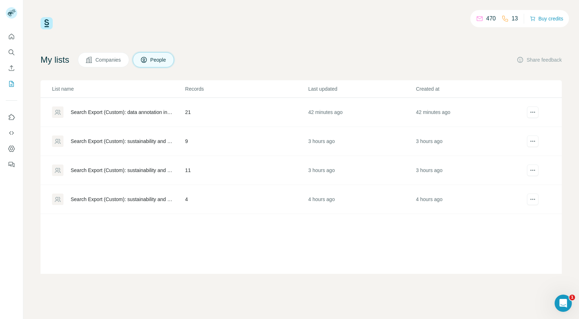
click at [168, 202] on div "Search Export (Custom): sustainability and efficiency intern - [DATE] 13:40" at bounding box center [122, 199] width 102 height 7
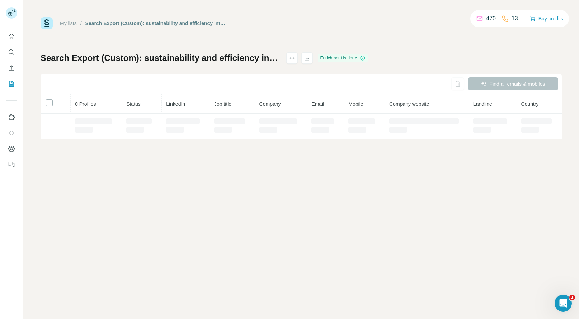
click at [222, 196] on div "My lists / Search Export (Custom): sustainability and efficiency intern - [DATE…" at bounding box center [301, 159] width 556 height 319
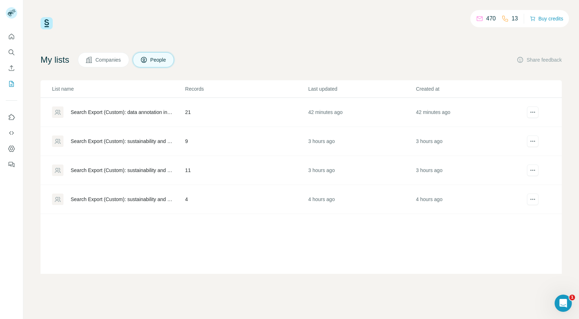
click at [125, 170] on div "Search Export (Custom): sustainability and efficiency intern - [DATE] 14:06" at bounding box center [122, 170] width 102 height 7
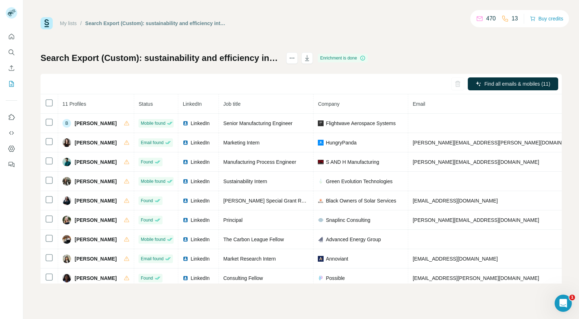
scroll to position [1, 0]
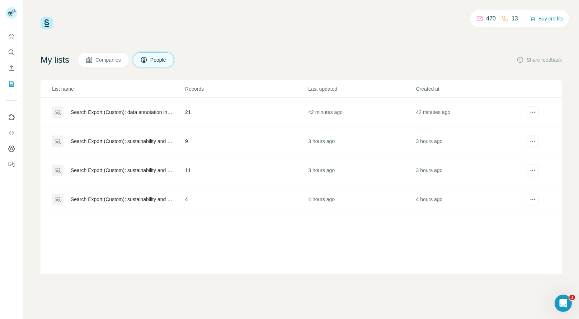
click at [157, 142] on div "Search Export (Custom): sustainability and efficiency intern - [DATE] 14:33" at bounding box center [122, 141] width 102 height 7
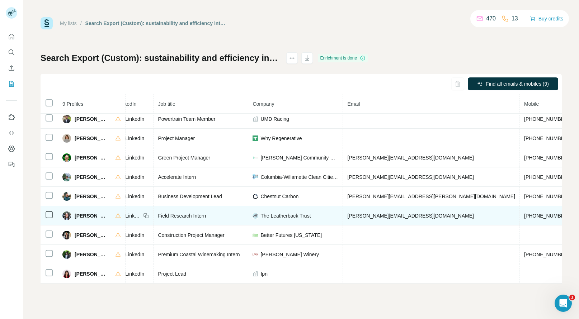
scroll to position [10, 79]
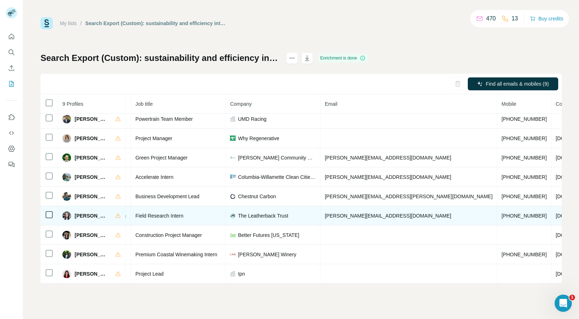
click at [556, 213] on span "[DOMAIN_NAME]" at bounding box center [576, 216] width 40 height 6
copy span "[DOMAIN_NAME]"
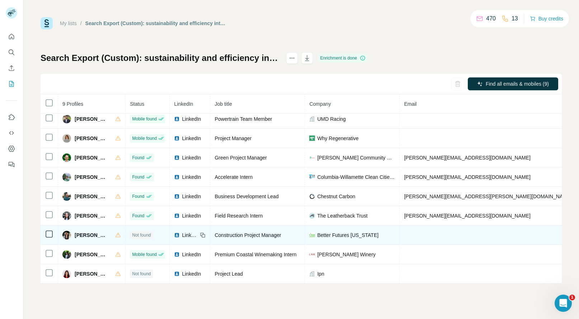
scroll to position [9, 1]
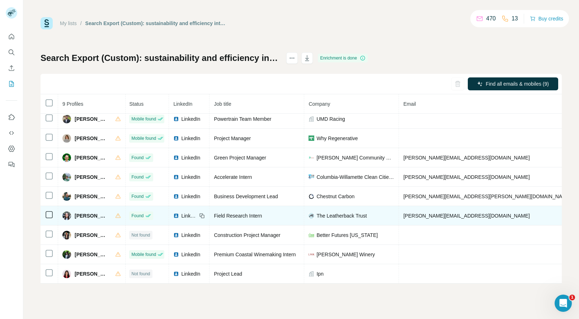
click at [188, 212] on span "LinkedIn" at bounding box center [189, 215] width 16 height 7
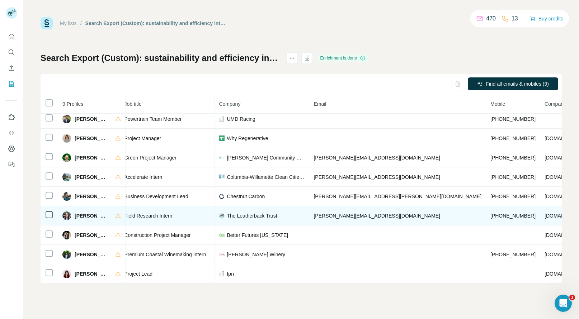
scroll to position [9, 95]
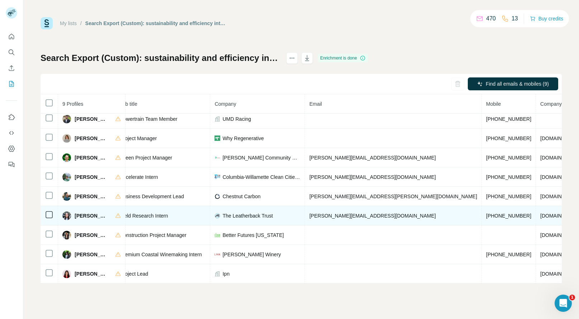
click at [540, 213] on span "[DOMAIN_NAME]" at bounding box center [560, 216] width 40 height 6
copy span "[DOMAIN_NAME]"
click at [244, 212] on span "The Leatherback Trust" at bounding box center [248, 215] width 50 height 7
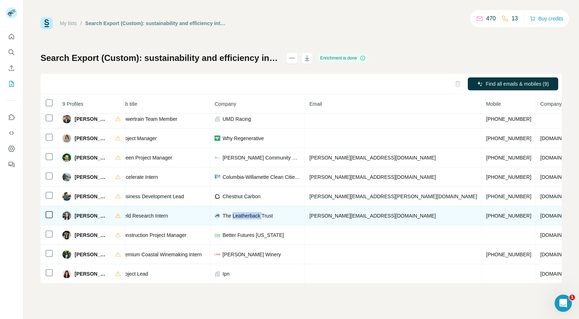
click at [244, 212] on span "The Leatherback Trust" at bounding box center [248, 215] width 50 height 7
copy span "The Leatherback Trust"
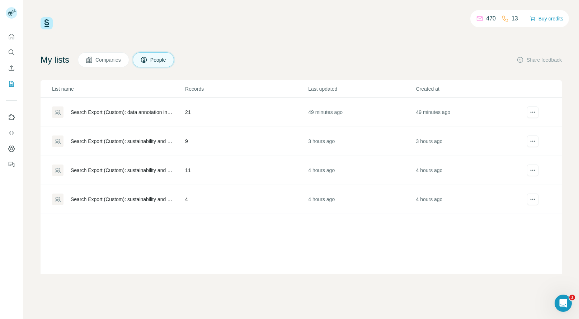
click at [315, 114] on td "49 minutes ago" at bounding box center [362, 112] width 108 height 29
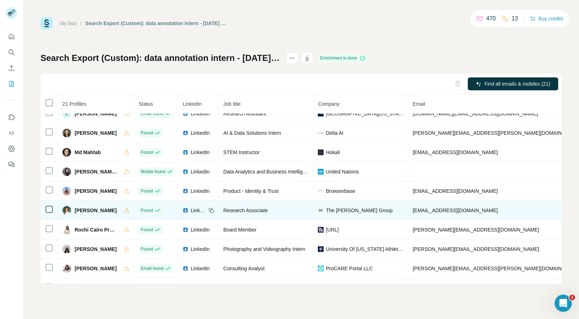
scroll to position [223, 40]
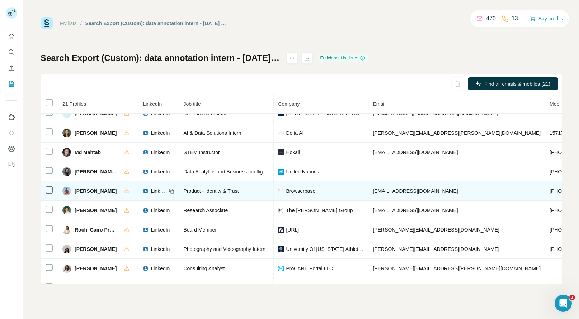
click at [550, 193] on span "[PHONE_NUMBER]" at bounding box center [572, 191] width 45 height 6
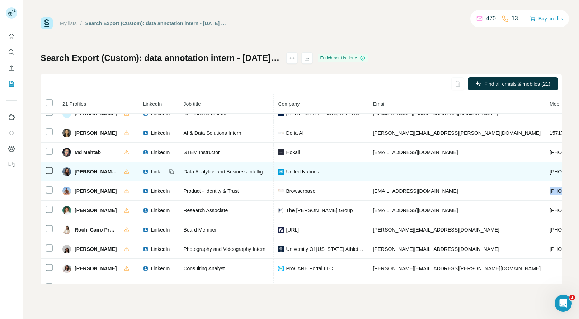
copy span "[PHONE_NUMBER]"
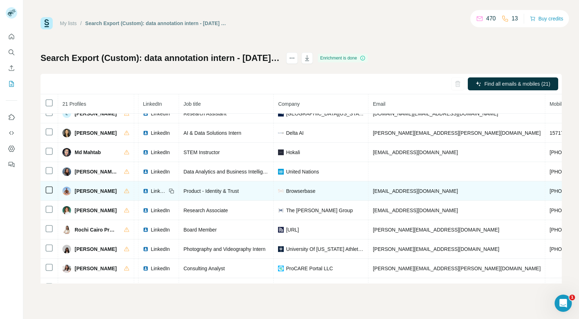
click at [74, 192] on div "[PERSON_NAME]" at bounding box center [89, 191] width 54 height 9
copy span "Peyton"
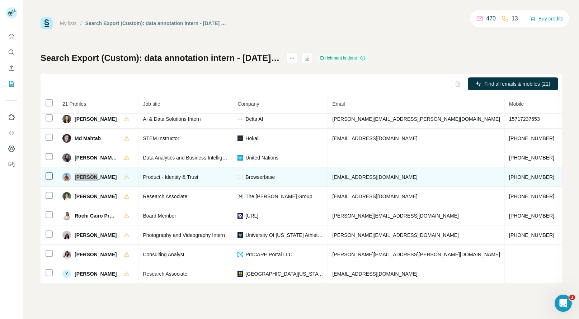
scroll to position [242, 80]
click at [564, 174] on span "[DOMAIN_NAME]" at bounding box center [584, 177] width 40 height 6
copy span "[DOMAIN_NAME]"
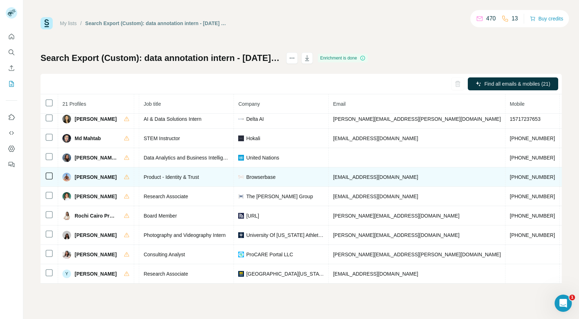
click at [261, 174] on span "Browserbase" at bounding box center [260, 177] width 29 height 7
copy span "Browserbase"
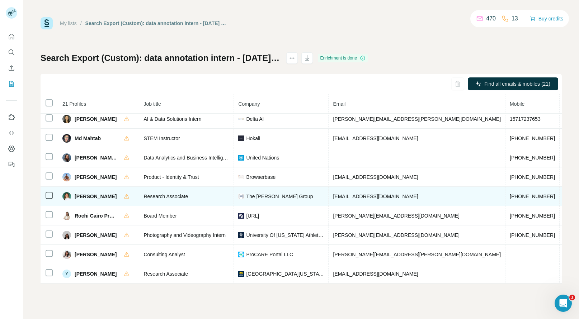
click at [510, 194] on span "[PHONE_NUMBER]" at bounding box center [532, 197] width 45 height 6
copy span "[PHONE_NUMBER]"
click at [85, 193] on span "[PERSON_NAME]" at bounding box center [96, 196] width 42 height 7
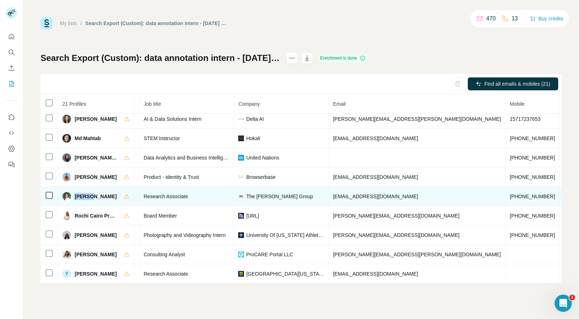
click at [85, 193] on span "[PERSON_NAME]" at bounding box center [96, 196] width 42 height 7
copy span "[PERSON_NAME]"
click at [564, 194] on span "[DOMAIN_NAME]" at bounding box center [584, 197] width 40 height 6
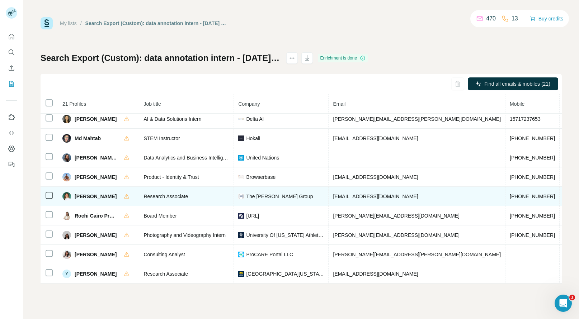
copy span "[DOMAIN_NAME]"
click at [267, 193] on span "The [PERSON_NAME] Group" at bounding box center [279, 196] width 67 height 7
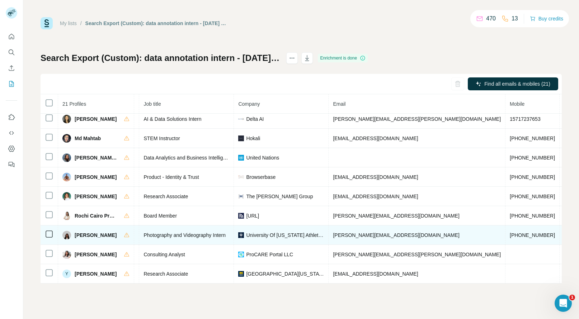
click at [510, 233] on span "[PHONE_NUMBER]" at bounding box center [532, 236] width 45 height 6
click at [83, 232] on span "[PERSON_NAME]" at bounding box center [96, 235] width 42 height 7
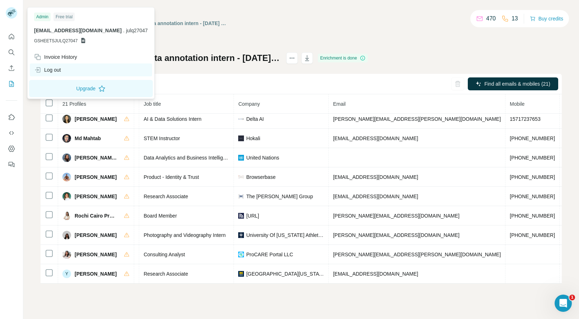
click at [42, 68] on div "Log out" at bounding box center [47, 69] width 27 height 7
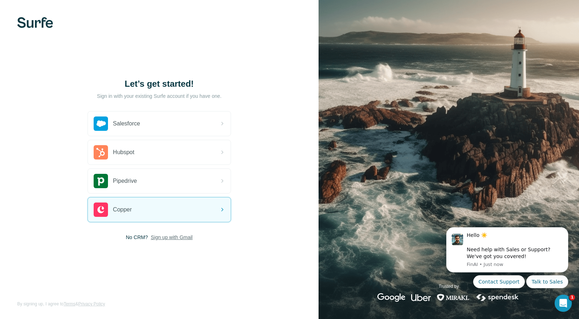
click at [172, 238] on span "Sign up with Gmail" at bounding box center [172, 237] width 42 height 7
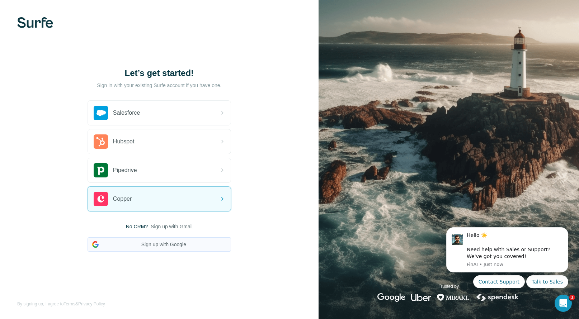
click at [164, 247] on button "Sign up with Google" at bounding box center [160, 245] width 144 height 14
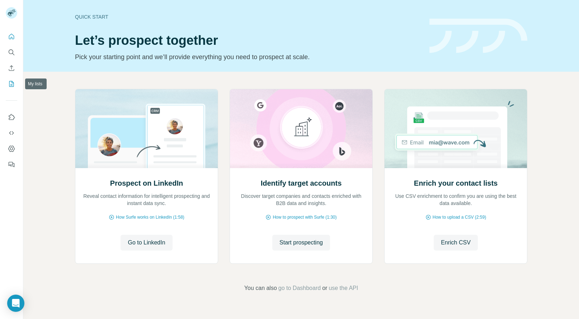
click at [12, 84] on icon "My lists" at bounding box center [12, 83] width 4 height 5
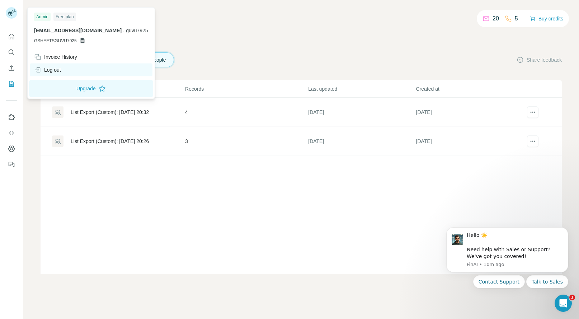
click at [58, 69] on div "Log out" at bounding box center [47, 69] width 27 height 7
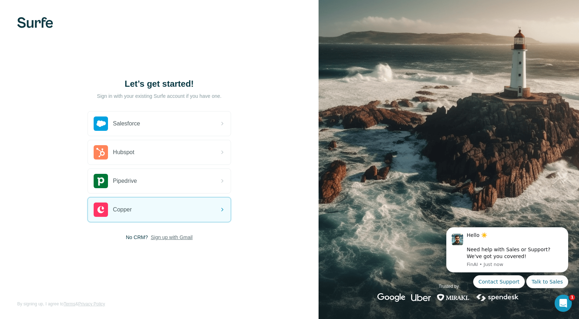
click at [165, 239] on span "Sign up with Gmail" at bounding box center [172, 237] width 42 height 7
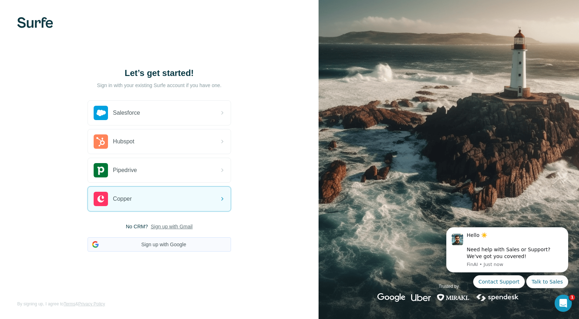
click at [165, 242] on button "Sign up with Google" at bounding box center [160, 245] width 144 height 14
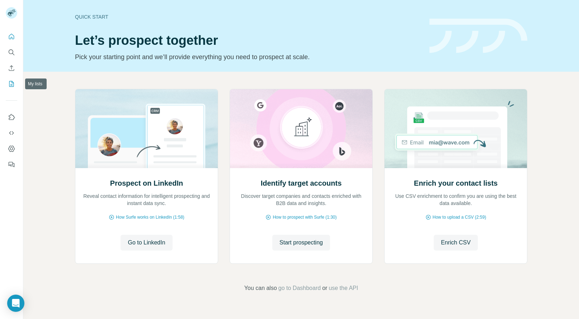
click at [12, 82] on icon "My lists" at bounding box center [11, 83] width 7 height 7
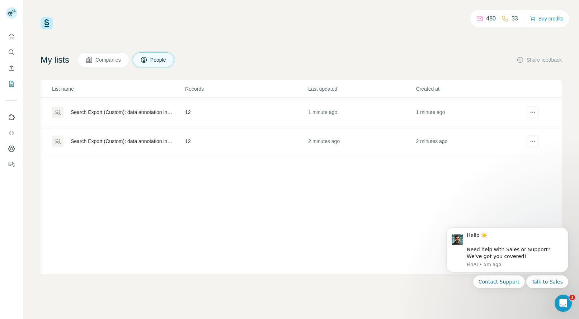
click at [386, 107] on td "1 minute ago" at bounding box center [362, 112] width 108 height 29
click at [249, 149] on td "12" at bounding box center [246, 141] width 123 height 29
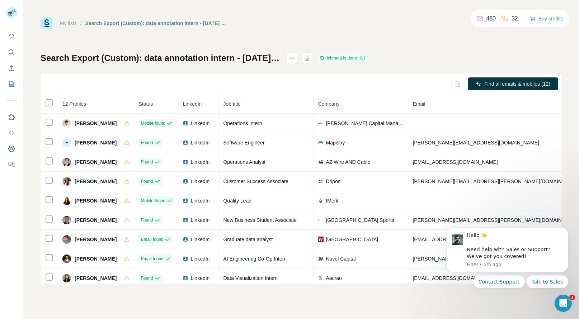
scroll to position [29, 0]
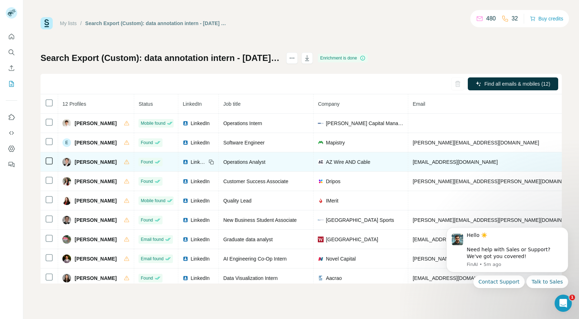
scroll to position [29, 0]
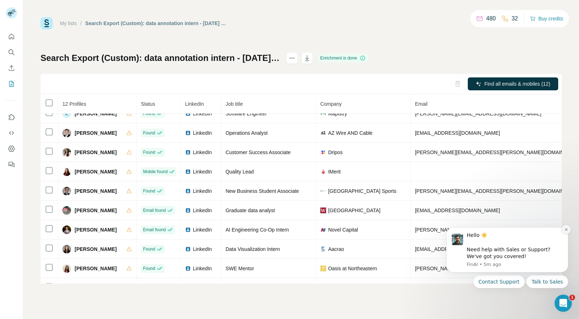
click at [567, 231] on icon "Dismiss notification" at bounding box center [567, 230] width 4 height 4
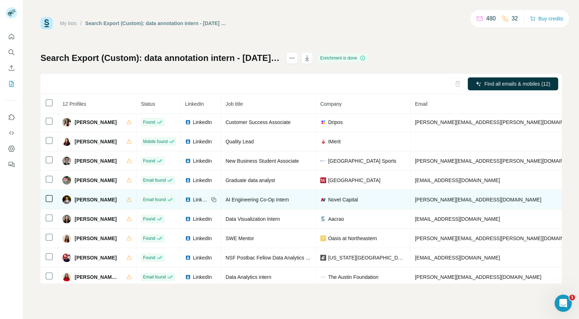
scroll to position [68, 0]
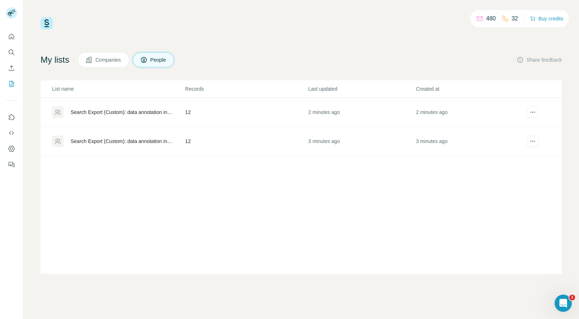
click at [256, 117] on td "12" at bounding box center [246, 112] width 123 height 29
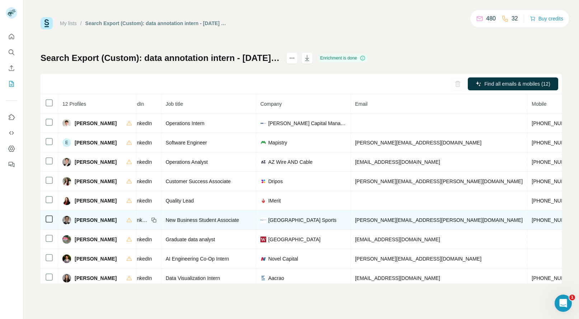
scroll to position [0, 69]
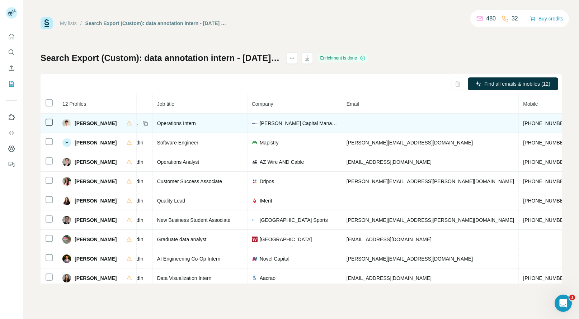
click at [523, 124] on span "[PHONE_NUMBER]" at bounding box center [545, 124] width 45 height 6
copy span "[PHONE_NUMBER]"
click at [79, 124] on span "[PERSON_NAME]" at bounding box center [96, 123] width 42 height 7
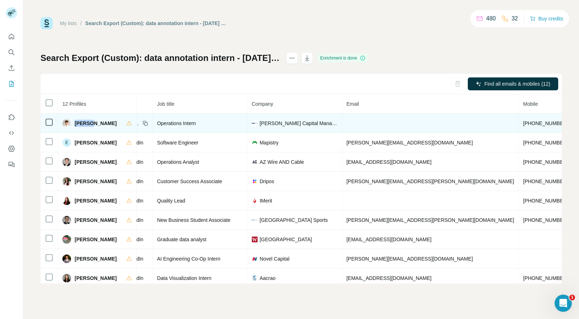
click at [79, 124] on span "[PERSON_NAME]" at bounding box center [96, 123] width 42 height 7
copy span "[PERSON_NAME]"
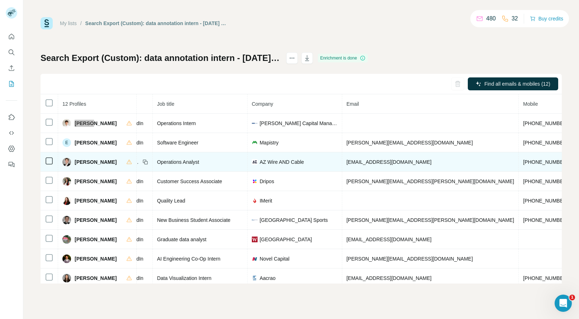
scroll to position [0, 148]
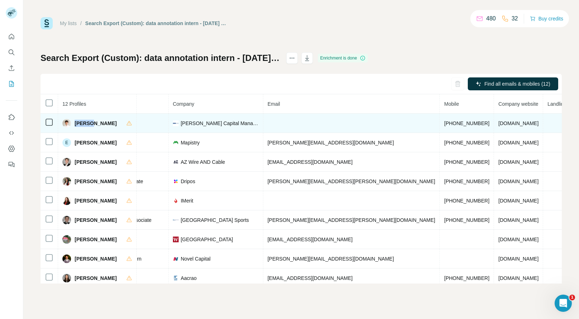
click at [498, 122] on span "[DOMAIN_NAME]" at bounding box center [518, 124] width 40 height 6
copy span "[DOMAIN_NAME]"
click at [226, 124] on span "[PERSON_NAME] Capital Management" at bounding box center [220, 123] width 78 height 7
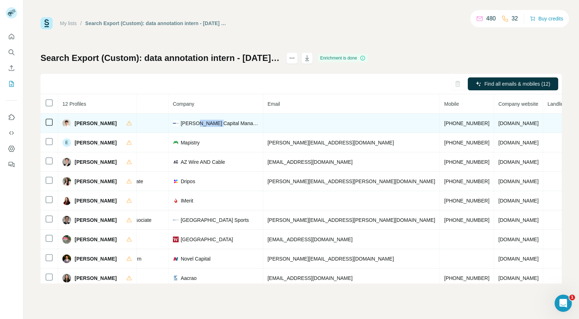
click at [226, 124] on span "[PERSON_NAME] Capital Management" at bounding box center [220, 123] width 78 height 7
copy span "[PERSON_NAME] Capital Management"
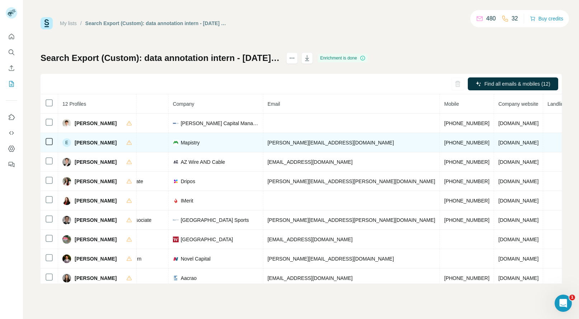
click at [444, 143] on span "[PHONE_NUMBER]" at bounding box center [466, 143] width 45 height 6
copy span "[PHONE_NUMBER]"
click at [79, 142] on span "[PERSON_NAME]" at bounding box center [96, 142] width 42 height 7
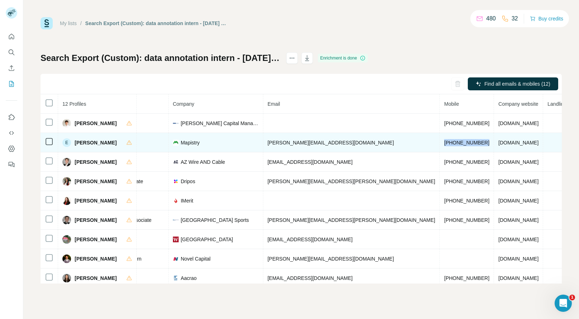
click at [79, 142] on span "[PERSON_NAME]" at bounding box center [96, 142] width 42 height 7
copy span "[PERSON_NAME]"
click at [498, 141] on span "[DOMAIN_NAME]" at bounding box center [518, 143] width 40 height 6
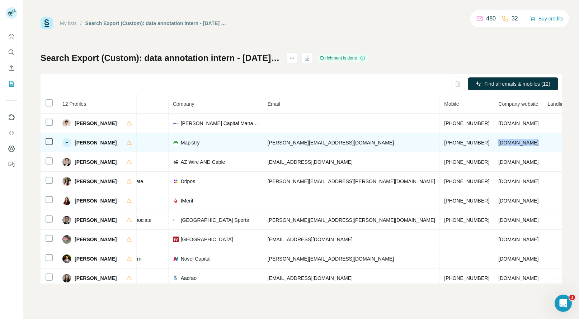
copy span "[DOMAIN_NAME]"
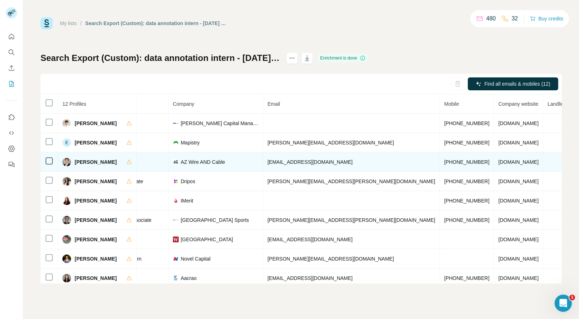
click at [444, 160] on span "[PHONE_NUMBER]" at bounding box center [466, 162] width 45 height 6
copy span "[PHONE_NUMBER]"
click at [82, 161] on span "[PERSON_NAME]" at bounding box center [96, 162] width 42 height 7
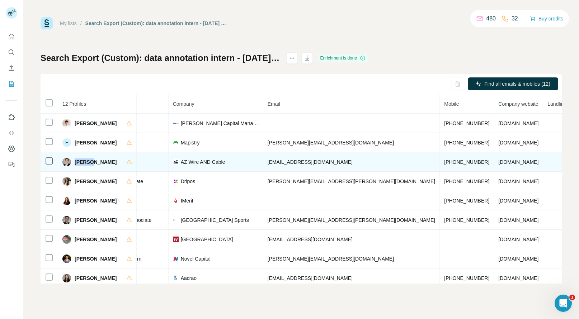
click at [82, 161] on span "[PERSON_NAME]" at bounding box center [96, 162] width 42 height 7
copy span "[PERSON_NAME]"
click at [498, 163] on span "[DOMAIN_NAME]" at bounding box center [518, 162] width 40 height 6
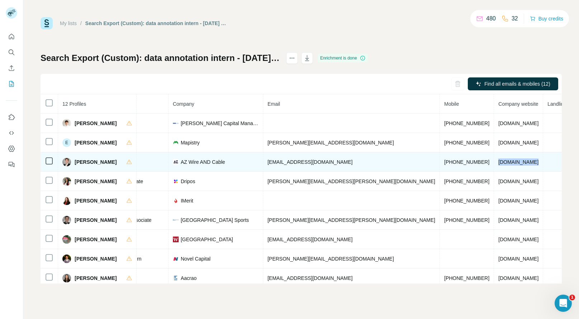
copy span "[DOMAIN_NAME]"
click at [215, 160] on span "AZ Wire AND Cable" at bounding box center [203, 162] width 45 height 7
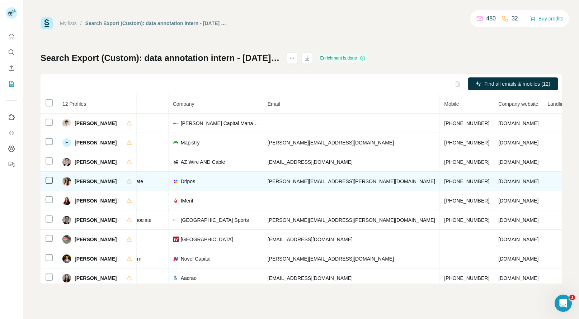
click at [444, 183] on span "[PHONE_NUMBER]" at bounding box center [466, 182] width 45 height 6
click at [78, 184] on span "[PERSON_NAME]" at bounding box center [96, 181] width 42 height 7
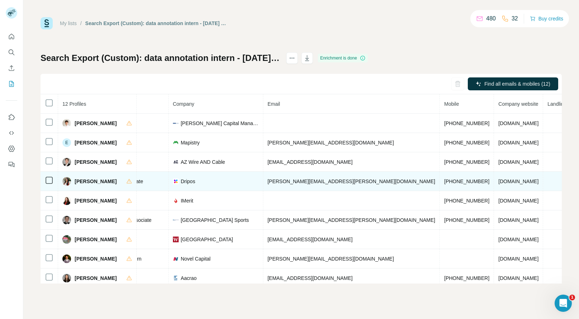
click at [498, 180] on span "[DOMAIN_NAME]" at bounding box center [518, 182] width 40 height 6
click at [195, 182] on span "Dripos" at bounding box center [188, 181] width 14 height 7
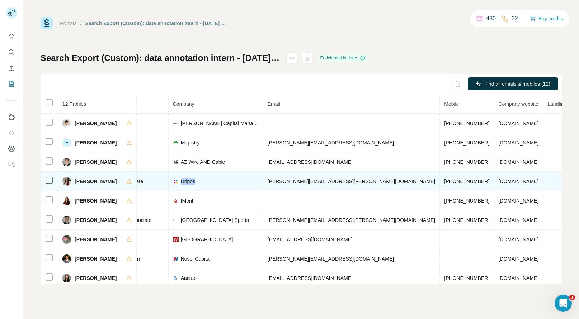
click at [195, 182] on span "Dripos" at bounding box center [188, 181] width 14 height 7
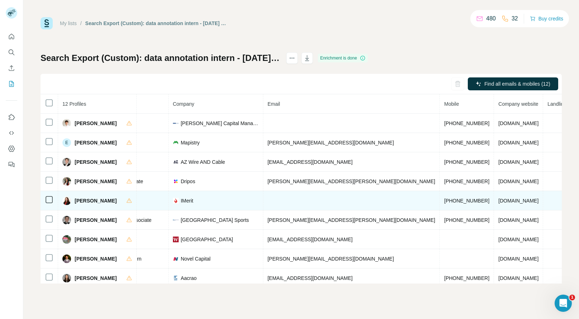
click at [444, 201] on span "[PHONE_NUMBER]" at bounding box center [466, 201] width 45 height 6
click at [80, 200] on span "[PERSON_NAME]" at bounding box center [96, 200] width 42 height 7
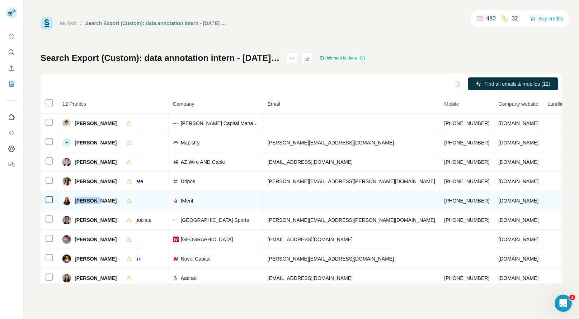
click at [498, 201] on span "[DOMAIN_NAME]" at bounding box center [518, 201] width 40 height 6
click at [193, 198] on span "IMerit" at bounding box center [187, 200] width 13 height 7
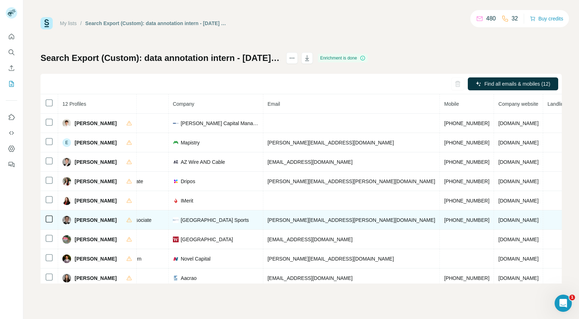
click at [444, 220] on span "[PHONE_NUMBER]" at bounding box center [466, 220] width 45 height 6
click at [84, 219] on span "[PERSON_NAME]" at bounding box center [96, 220] width 42 height 7
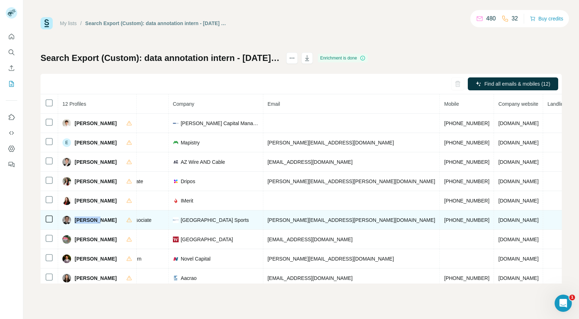
click at [498, 220] on span "[DOMAIN_NAME]" at bounding box center [518, 220] width 40 height 6
click at [235, 220] on span "[GEOGRAPHIC_DATA] Sports" at bounding box center [215, 220] width 68 height 7
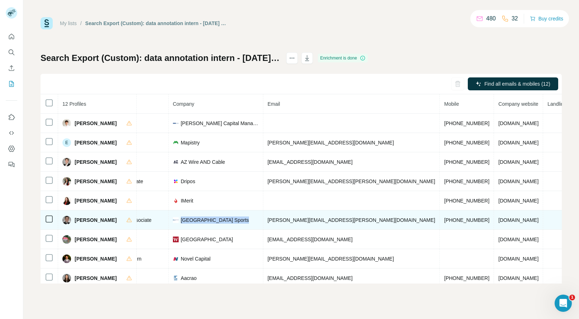
click at [235, 220] on span "[GEOGRAPHIC_DATA] Sports" at bounding box center [215, 220] width 68 height 7
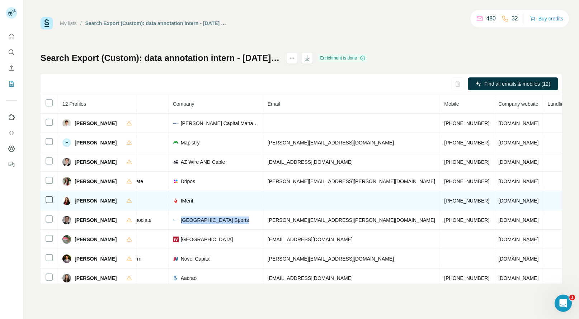
scroll to position [68, 148]
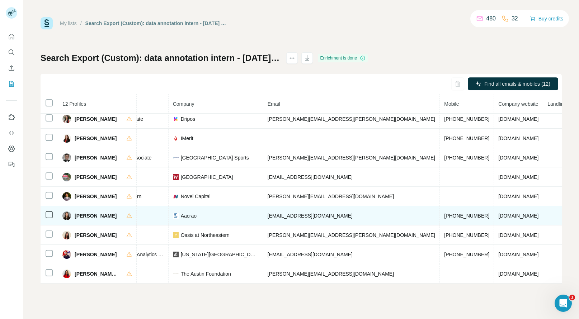
click at [440, 206] on td "[PHONE_NUMBER]" at bounding box center [467, 215] width 54 height 19
click at [82, 213] on span "[PERSON_NAME]" at bounding box center [96, 215] width 42 height 7
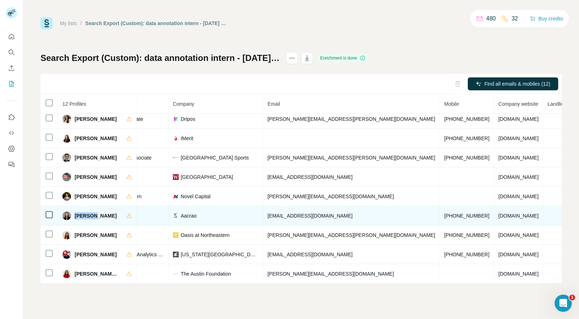
click at [498, 213] on span "[DOMAIN_NAME]" at bounding box center [518, 216] width 40 height 6
click at [196, 212] on div "Aacrao" at bounding box center [216, 215] width 86 height 7
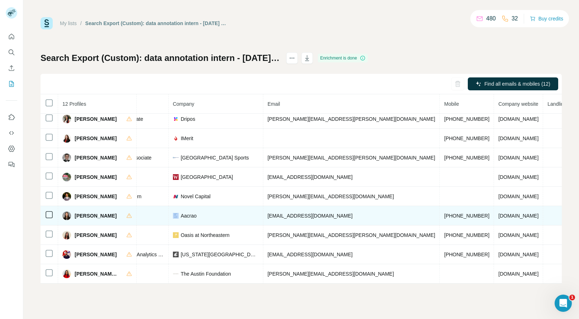
click at [196, 212] on div "Aacrao" at bounding box center [216, 215] width 86 height 7
click at [197, 212] on span "Aacrao" at bounding box center [189, 215] width 16 height 7
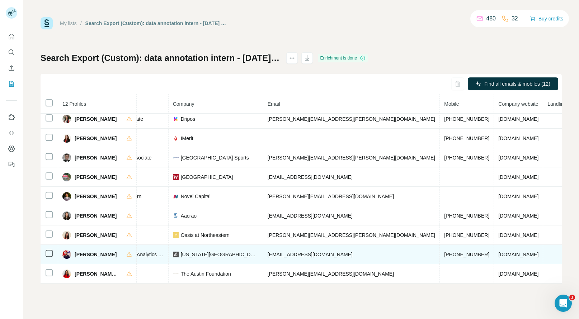
click at [444, 252] on span "[PHONE_NUMBER]" at bounding box center [466, 255] width 45 height 6
click at [76, 251] on span "[PERSON_NAME]" at bounding box center [96, 254] width 42 height 7
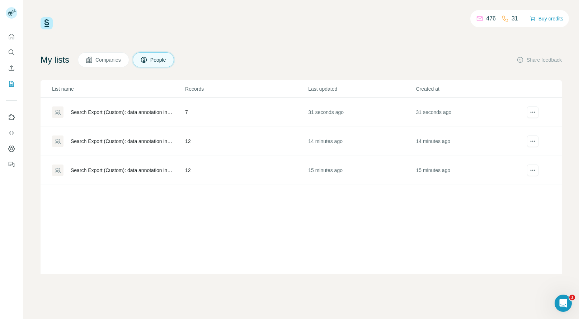
click at [290, 112] on td "7" at bounding box center [246, 112] width 123 height 29
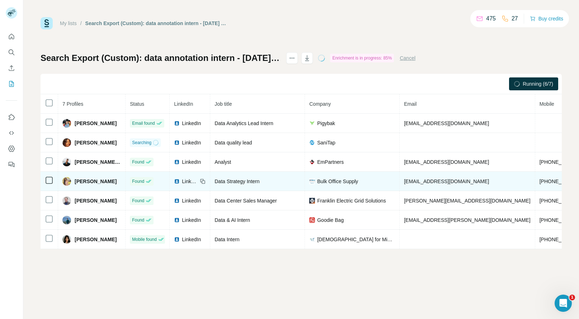
click at [540, 179] on span "[PHONE_NUMBER]" at bounding box center [562, 182] width 45 height 6
click at [86, 183] on span "[PERSON_NAME]" at bounding box center [96, 181] width 42 height 7
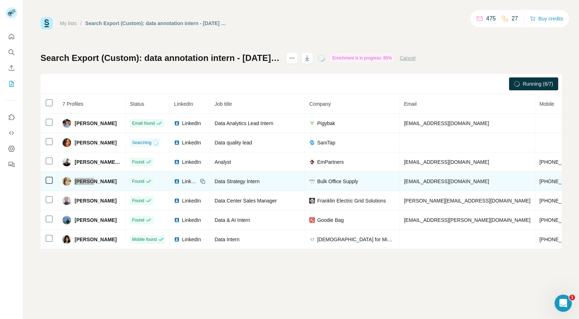
scroll to position [0, 70]
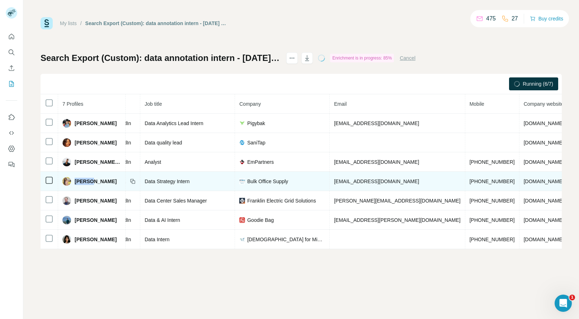
click at [524, 181] on span "[DOMAIN_NAME]" at bounding box center [544, 182] width 40 height 6
click at [270, 181] on span "Bulk Office Supply" at bounding box center [267, 181] width 41 height 7
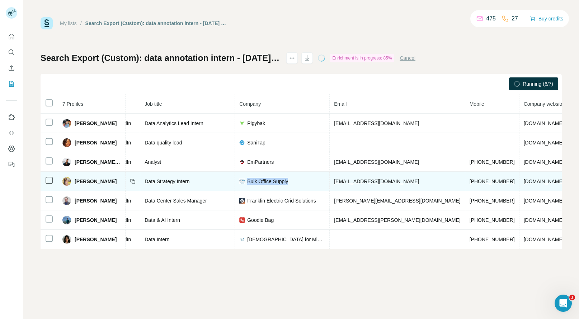
click at [270, 181] on span "Bulk Office Supply" at bounding box center [267, 181] width 41 height 7
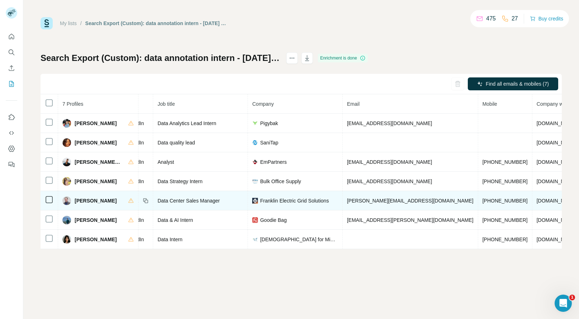
click at [483, 200] on span "[PHONE_NUMBER]" at bounding box center [505, 201] width 45 height 6
click at [83, 201] on span "[PERSON_NAME]" at bounding box center [96, 200] width 42 height 7
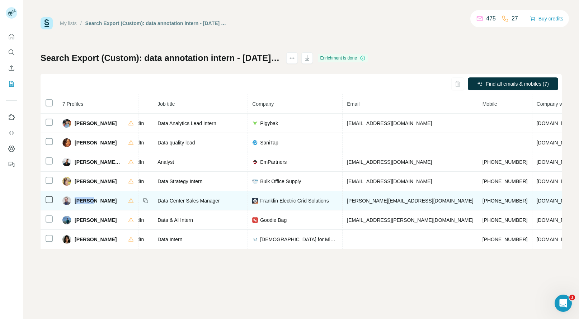
click at [80, 202] on span "[PERSON_NAME]" at bounding box center [96, 200] width 42 height 7
click at [537, 199] on span "[DOMAIN_NAME]" at bounding box center [557, 201] width 40 height 6
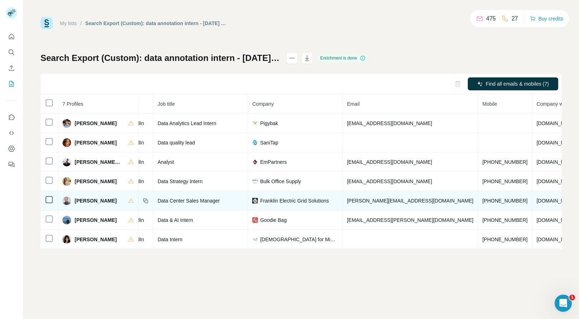
click at [298, 201] on span "Franklin Electric Grid Solutions" at bounding box center [294, 200] width 69 height 7
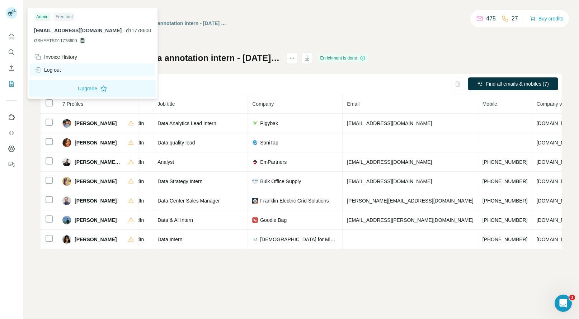
click at [58, 68] on div "Log out" at bounding box center [47, 69] width 27 height 7
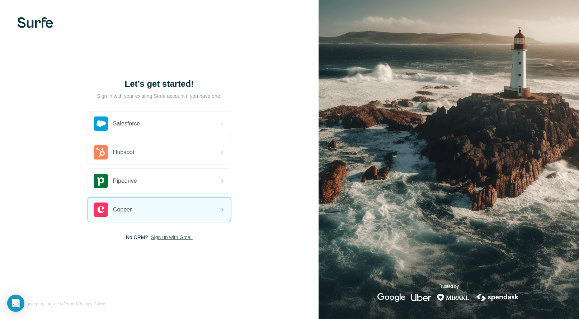
click at [178, 237] on span "Sign up with Gmail" at bounding box center [172, 237] width 42 height 7
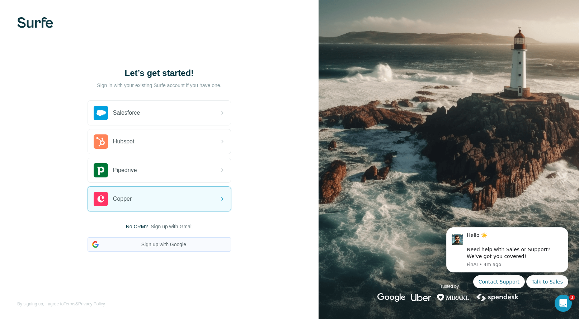
click at [163, 244] on button "Sign up with Google" at bounding box center [160, 245] width 144 height 14
